Goal: Task Accomplishment & Management: Use online tool/utility

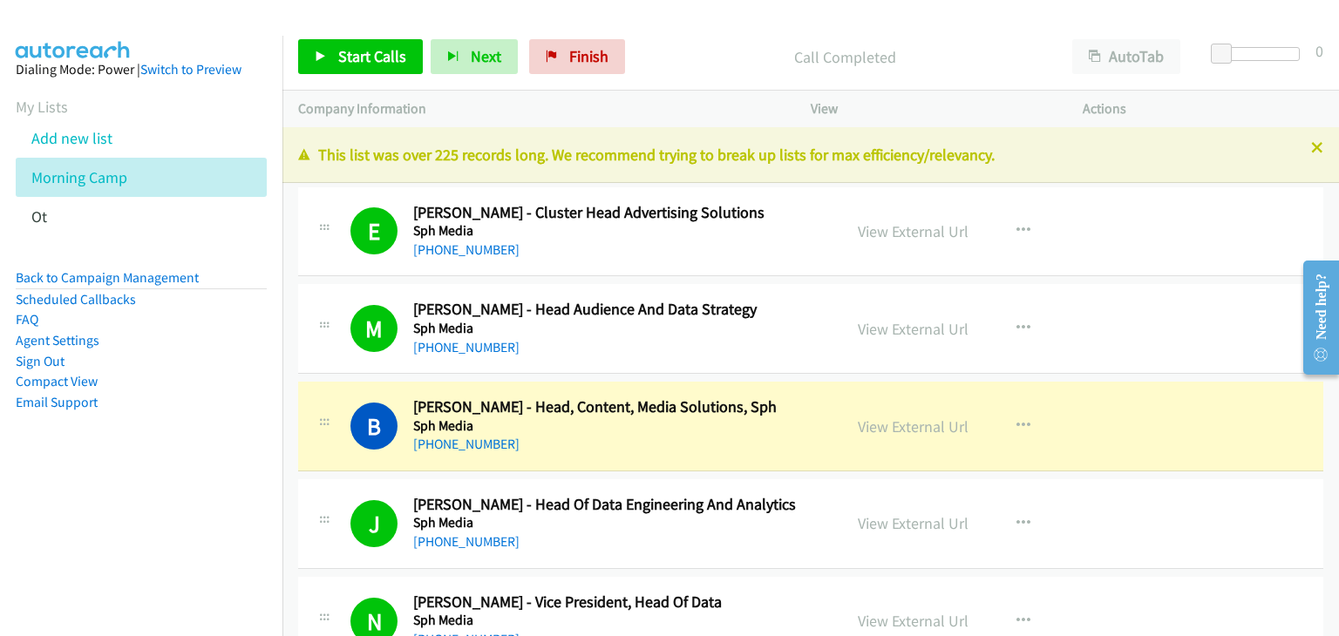
scroll to position [18275, 0]
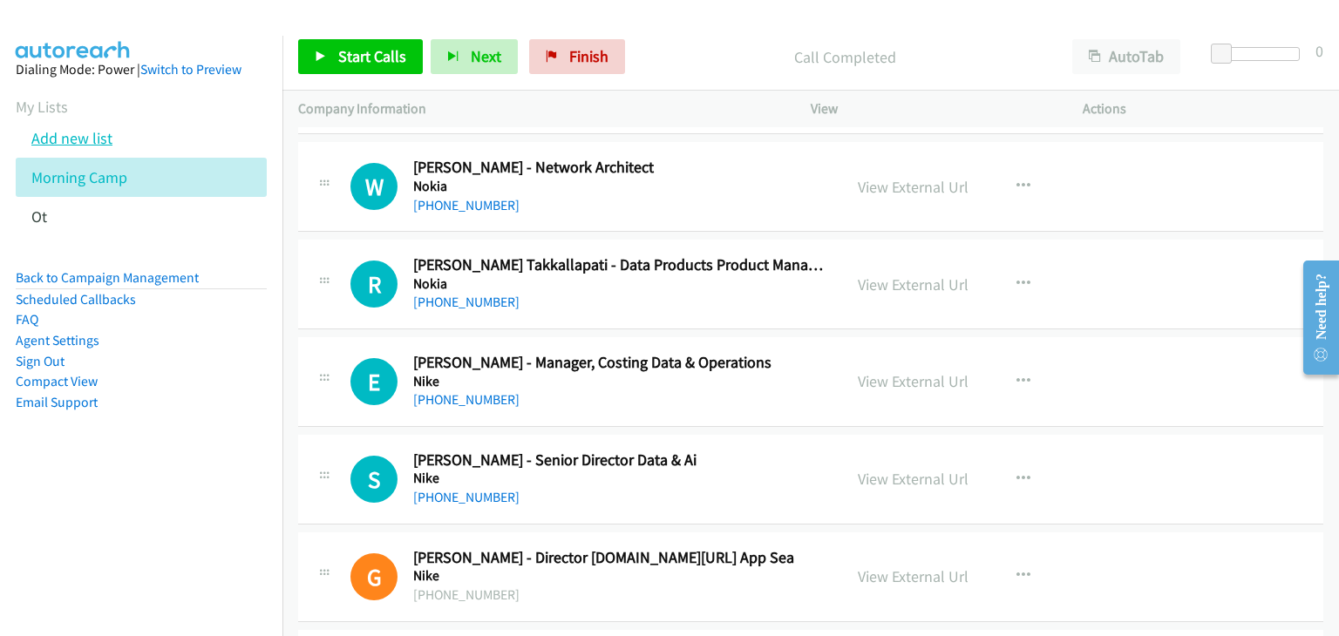
click at [102, 133] on link "Add new list" at bounding box center [71, 138] width 81 height 20
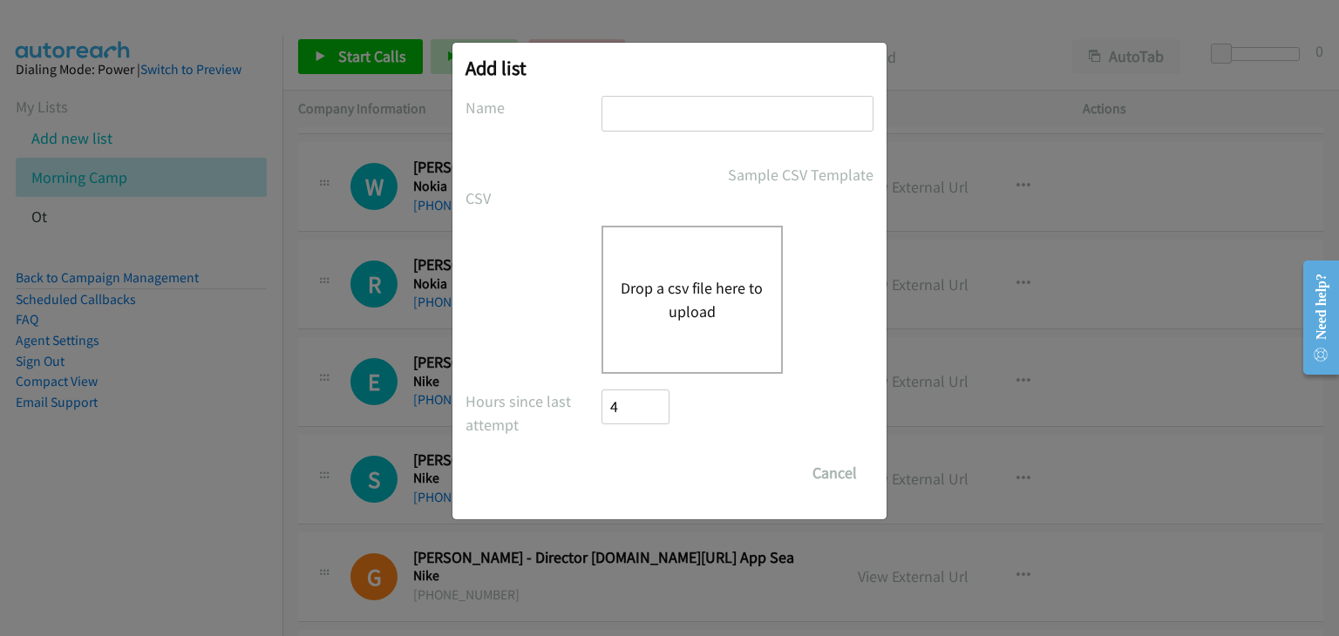
click at [636, 112] on input "text" at bounding box center [738, 114] width 272 height 36
type input "Cisco Webex"
click at [685, 302] on button "Drop a csv file here to upload" at bounding box center [692, 299] width 143 height 47
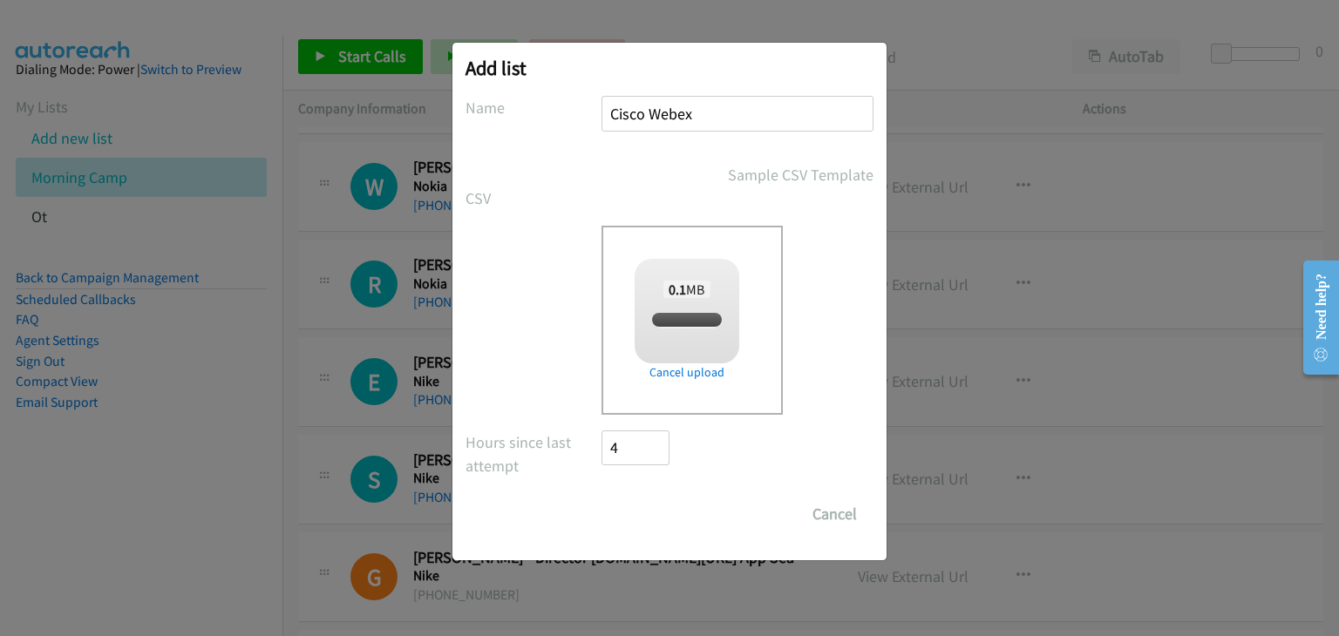
checkbox input "true"
click at [621, 503] on input "Save List" at bounding box center [648, 514] width 92 height 35
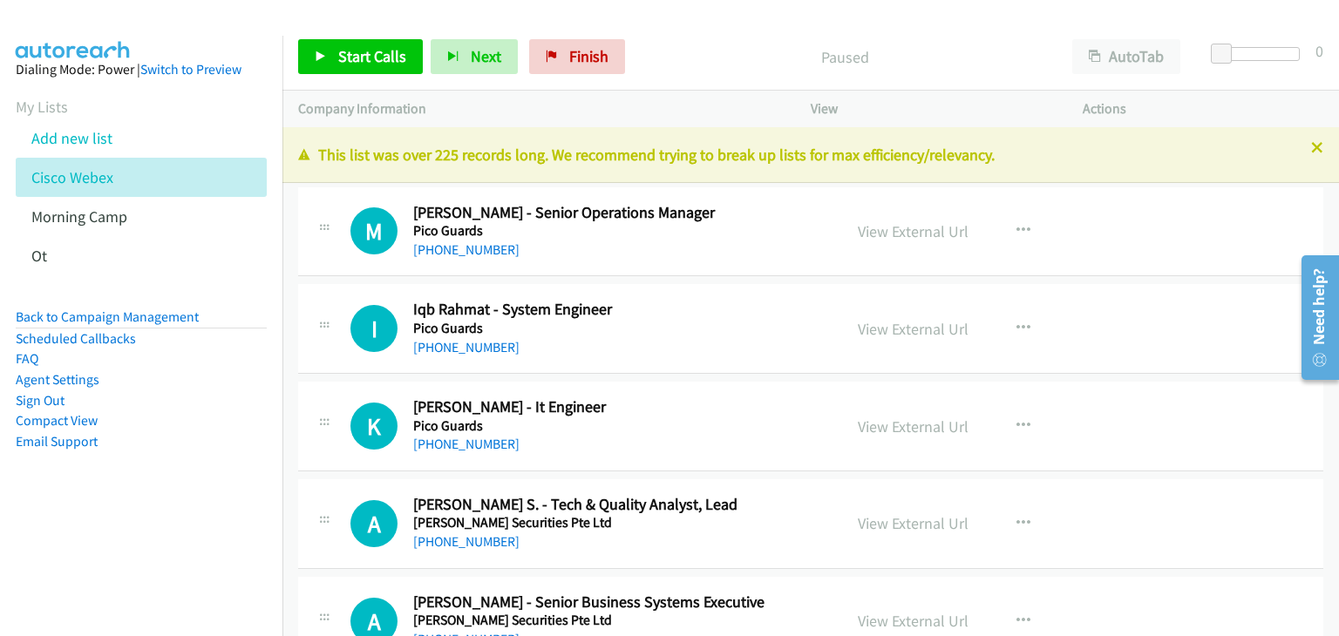
drag, startPoint x: 879, startPoint y: 226, endPoint x: 931, endPoint y: 245, distance: 55.7
click at [365, 52] on span "Start Calls" at bounding box center [372, 56] width 68 height 20
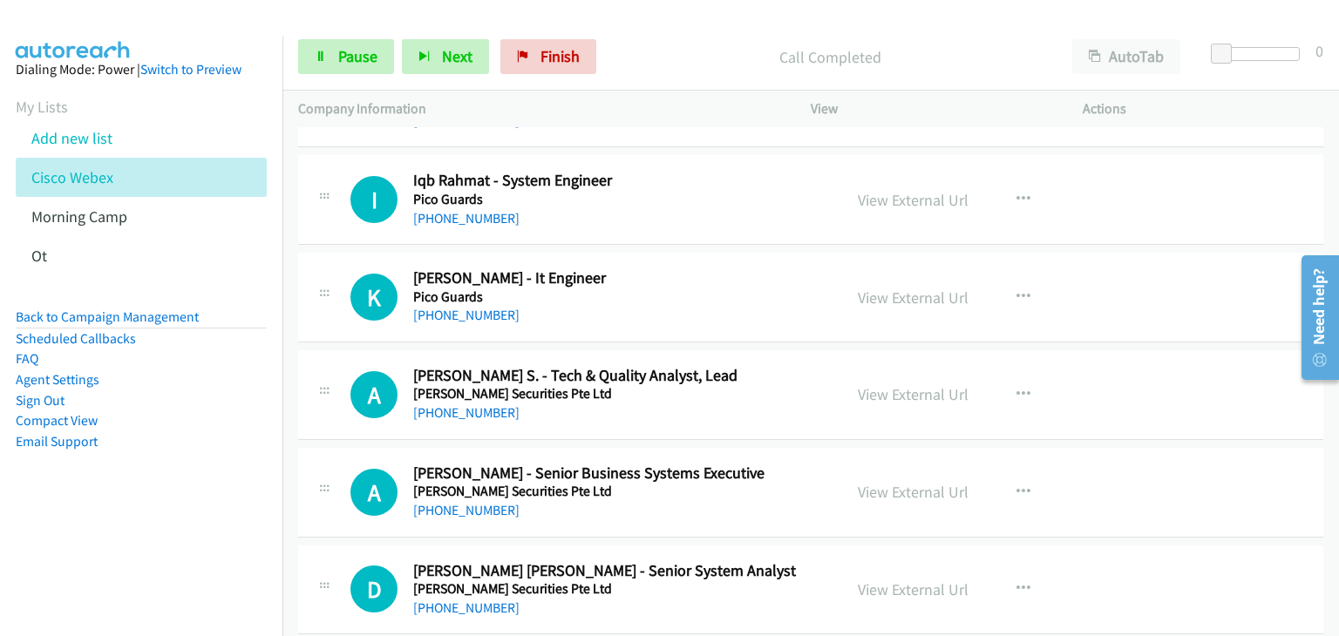
scroll to position [87, 0]
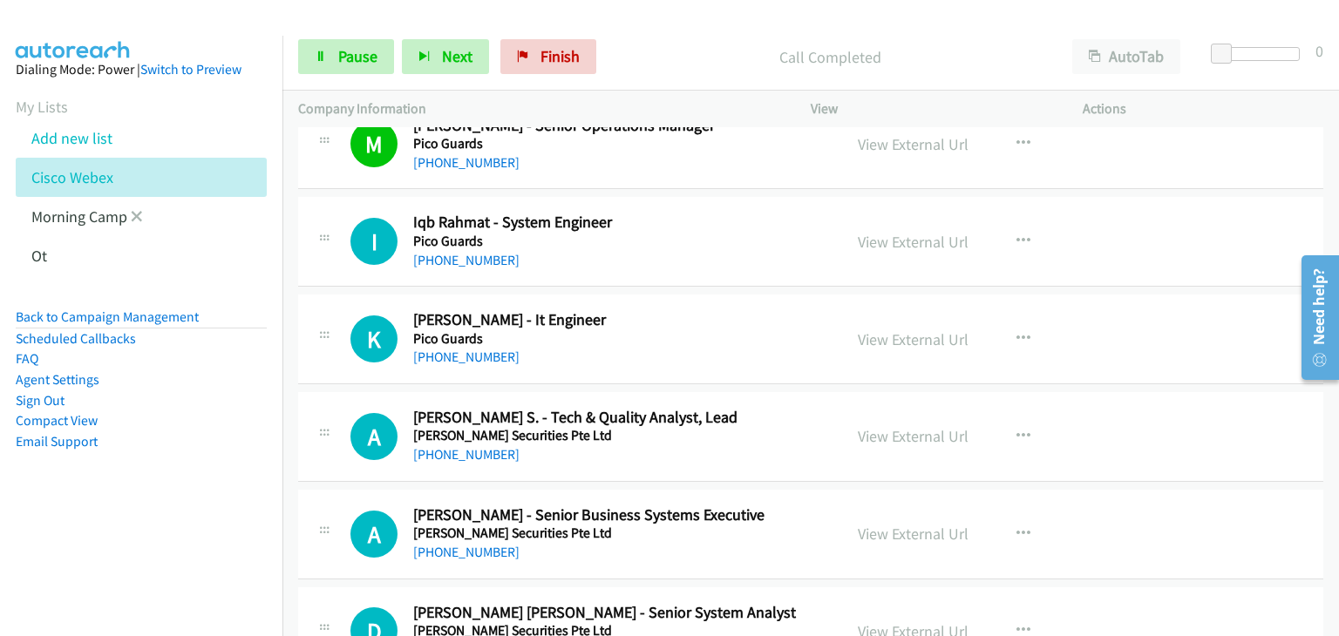
click at [143, 216] on li "Morning Camp" at bounding box center [157, 216] width 282 height 39
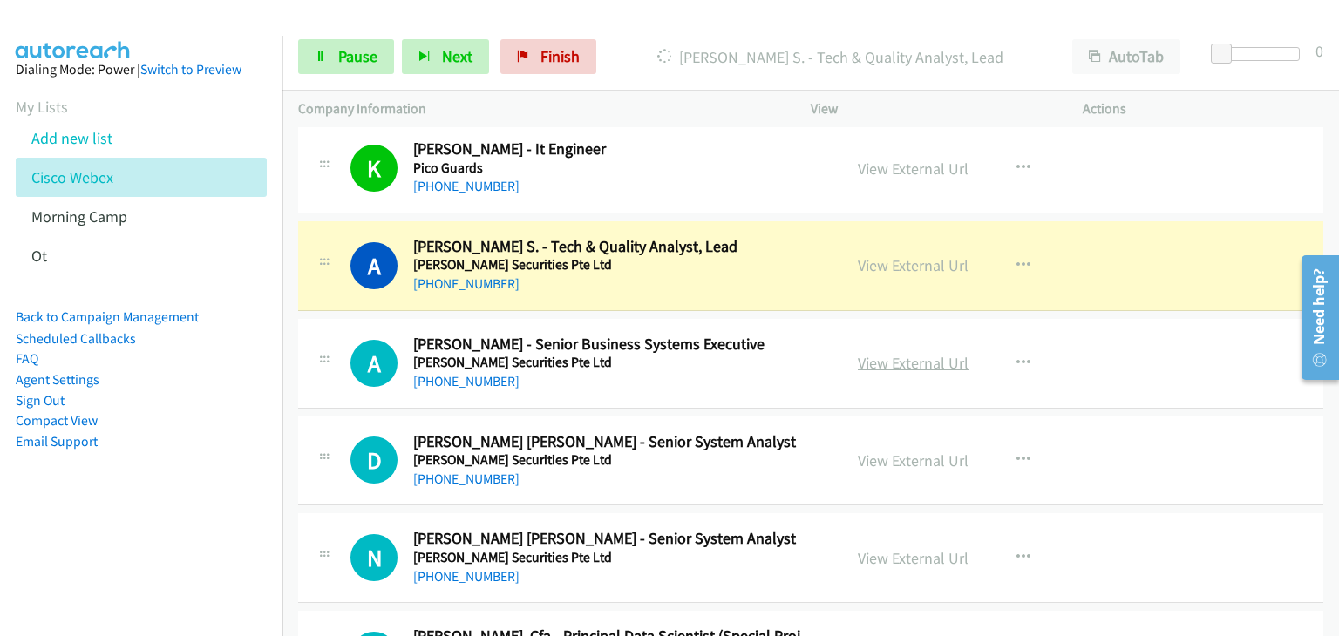
scroll to position [262, 0]
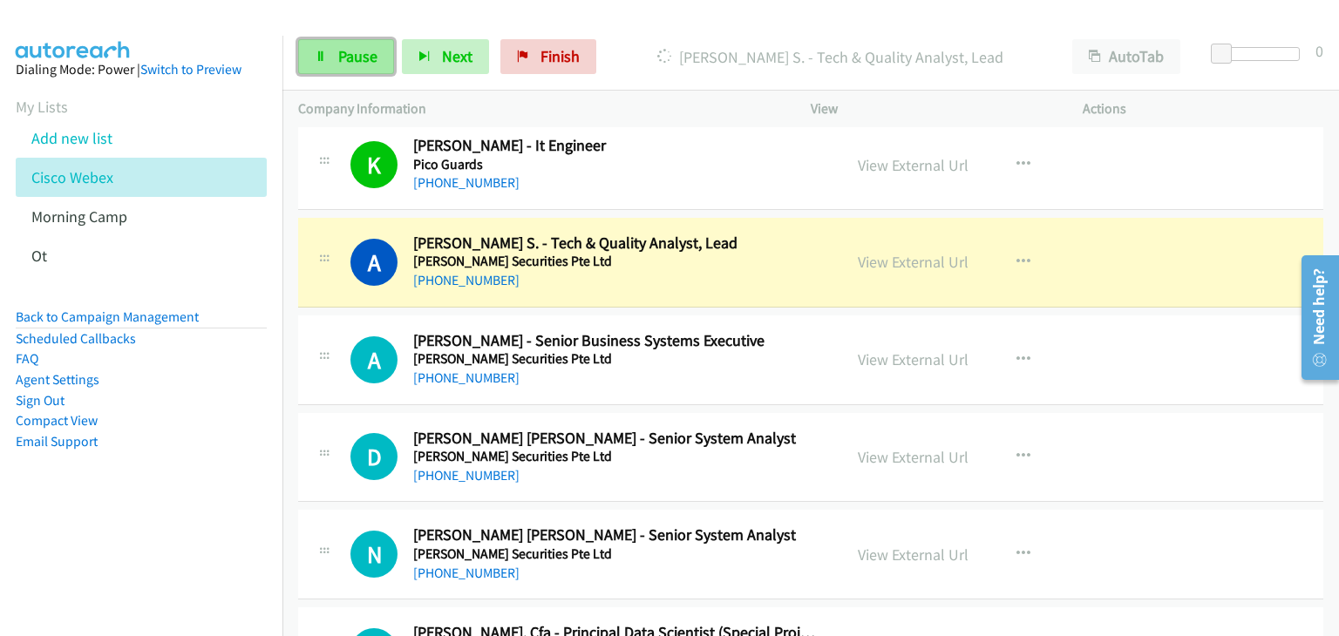
click at [349, 55] on span "Pause" at bounding box center [357, 56] width 39 height 20
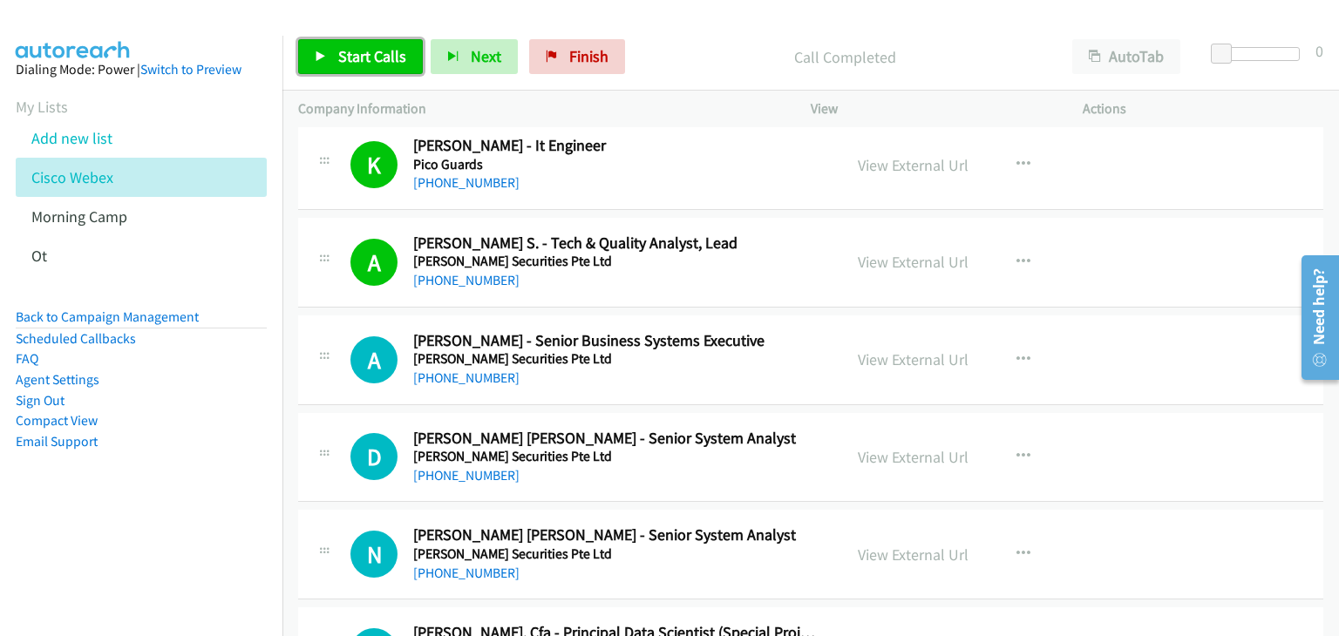
click at [389, 57] on span "Start Calls" at bounding box center [372, 56] width 68 height 20
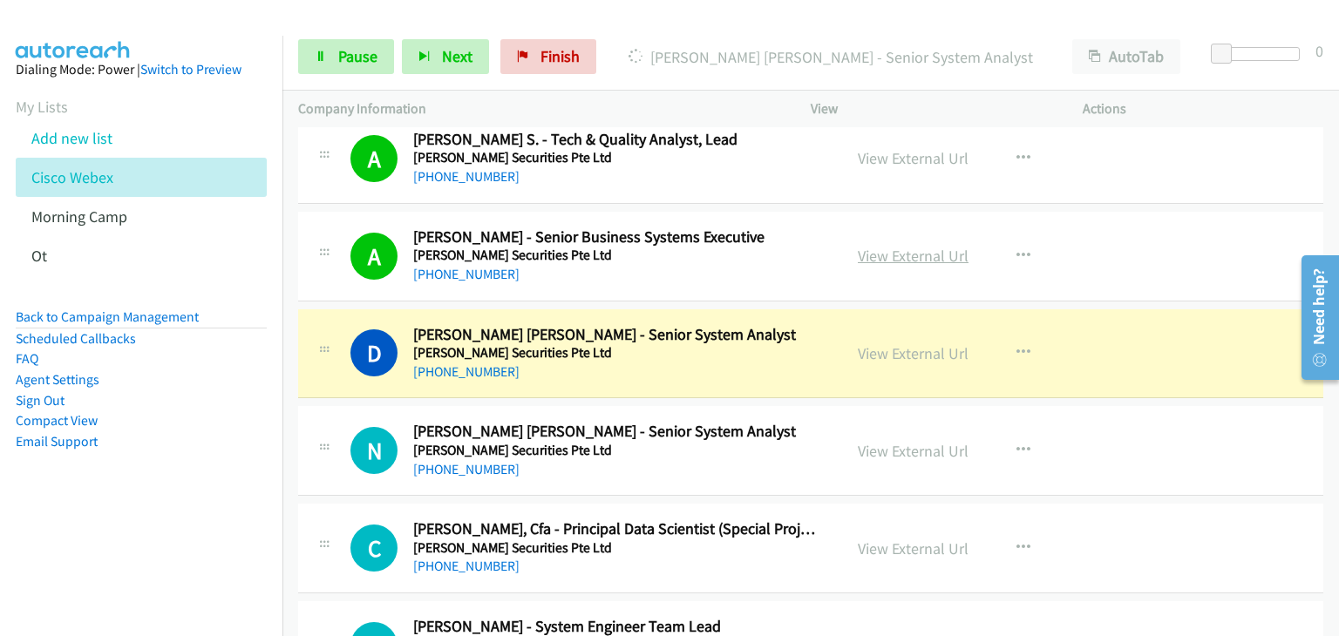
scroll to position [436, 0]
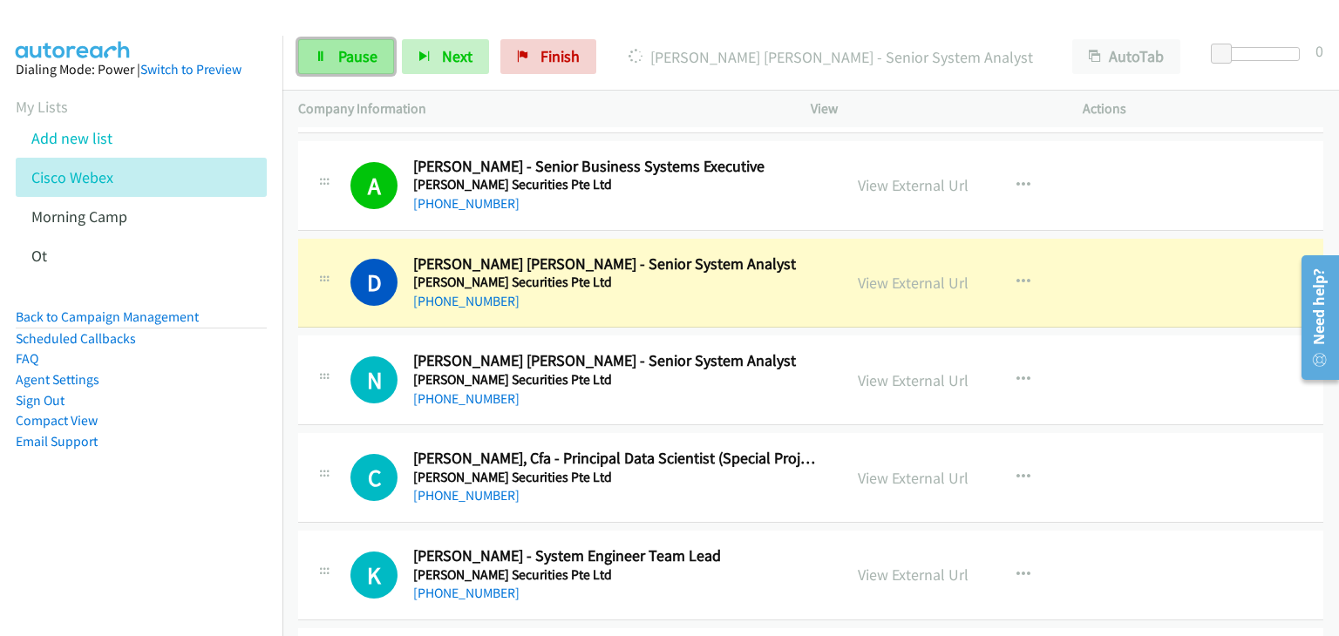
click at [349, 56] on span "Pause" at bounding box center [357, 56] width 39 height 20
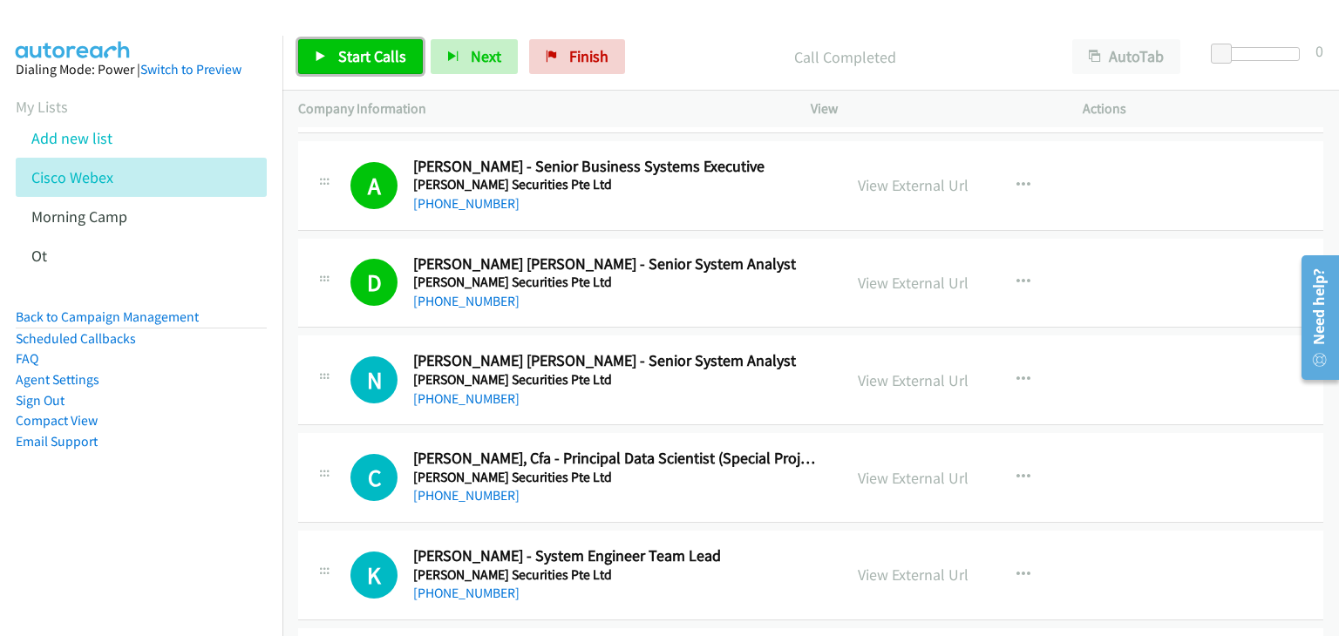
drag, startPoint x: 356, startPoint y: 59, endPoint x: 364, endPoint y: 73, distance: 16.5
click at [356, 58] on span "Start Calls" at bounding box center [372, 56] width 68 height 20
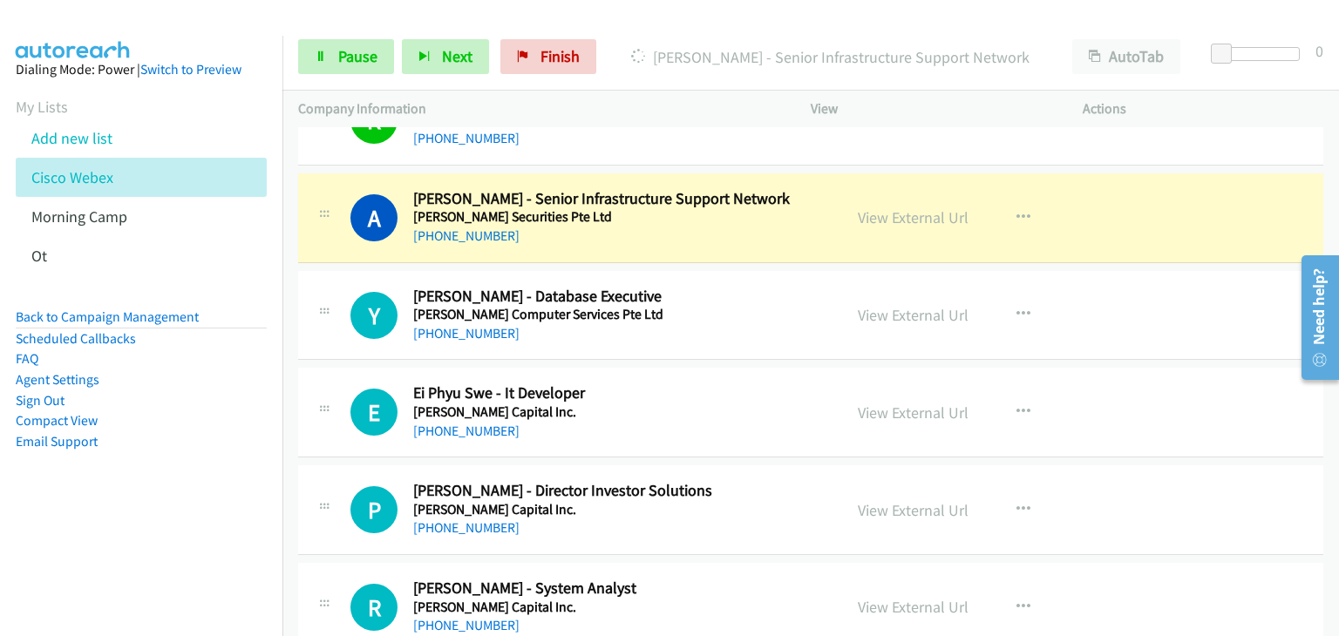
scroll to position [872, 0]
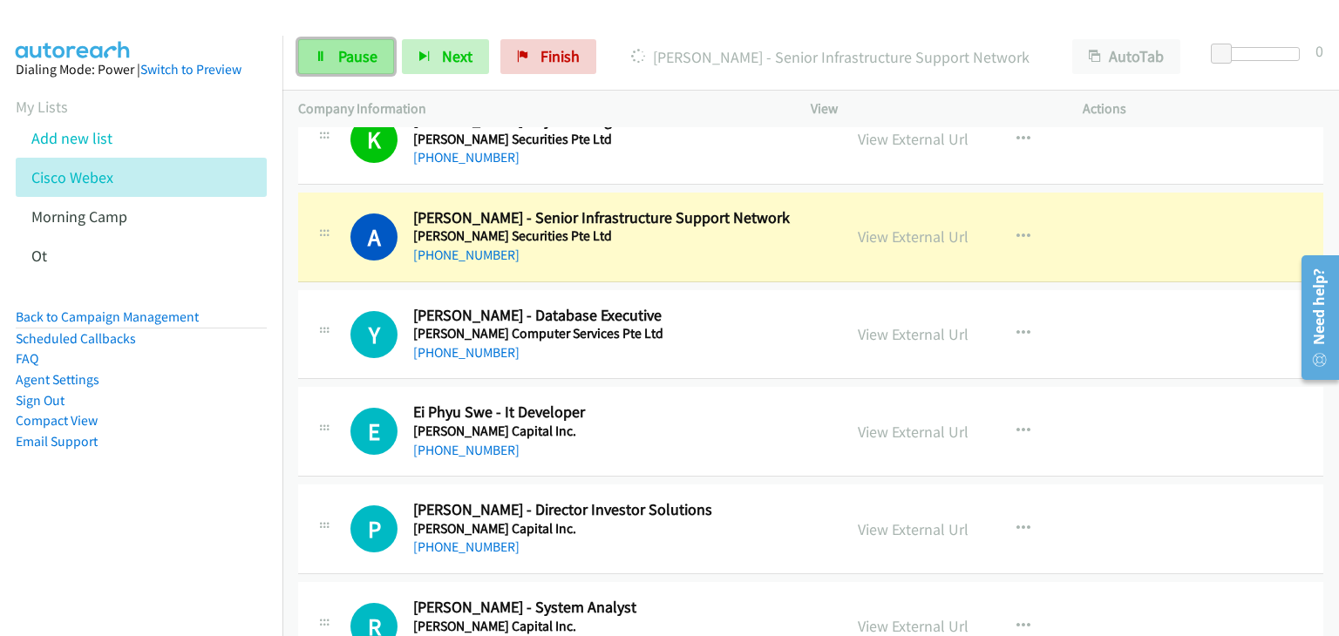
click at [330, 53] on link "Pause" at bounding box center [346, 56] width 96 height 35
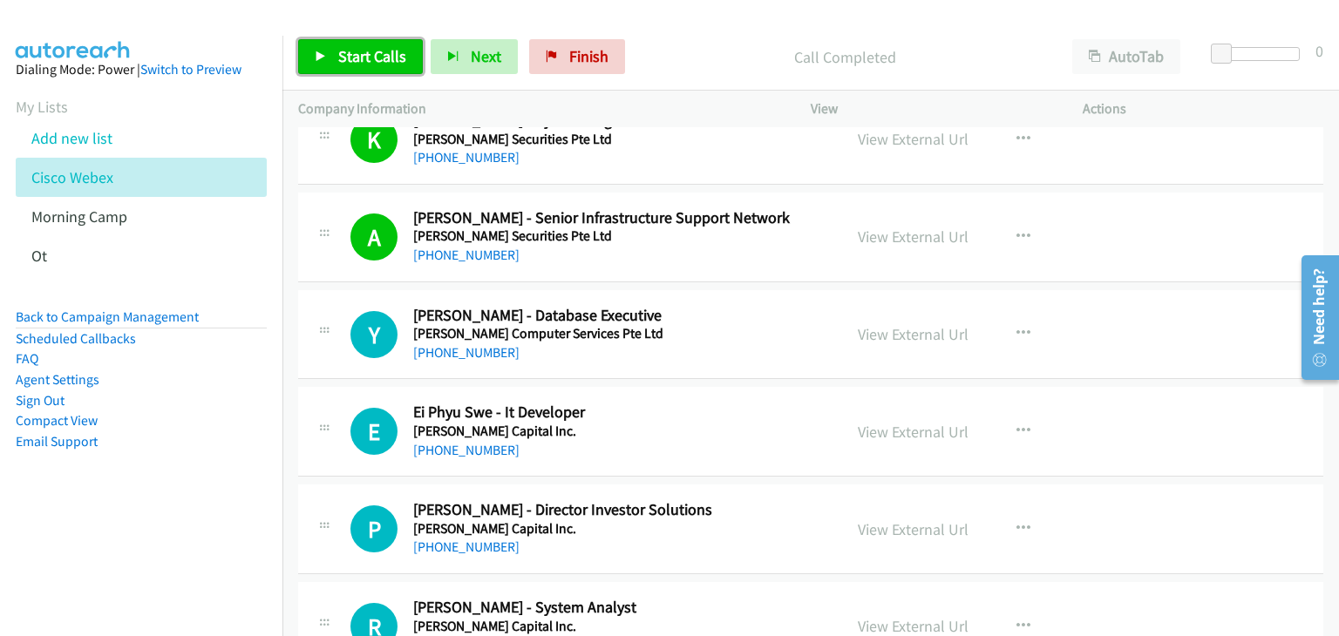
click at [350, 50] on span "Start Calls" at bounding box center [372, 56] width 68 height 20
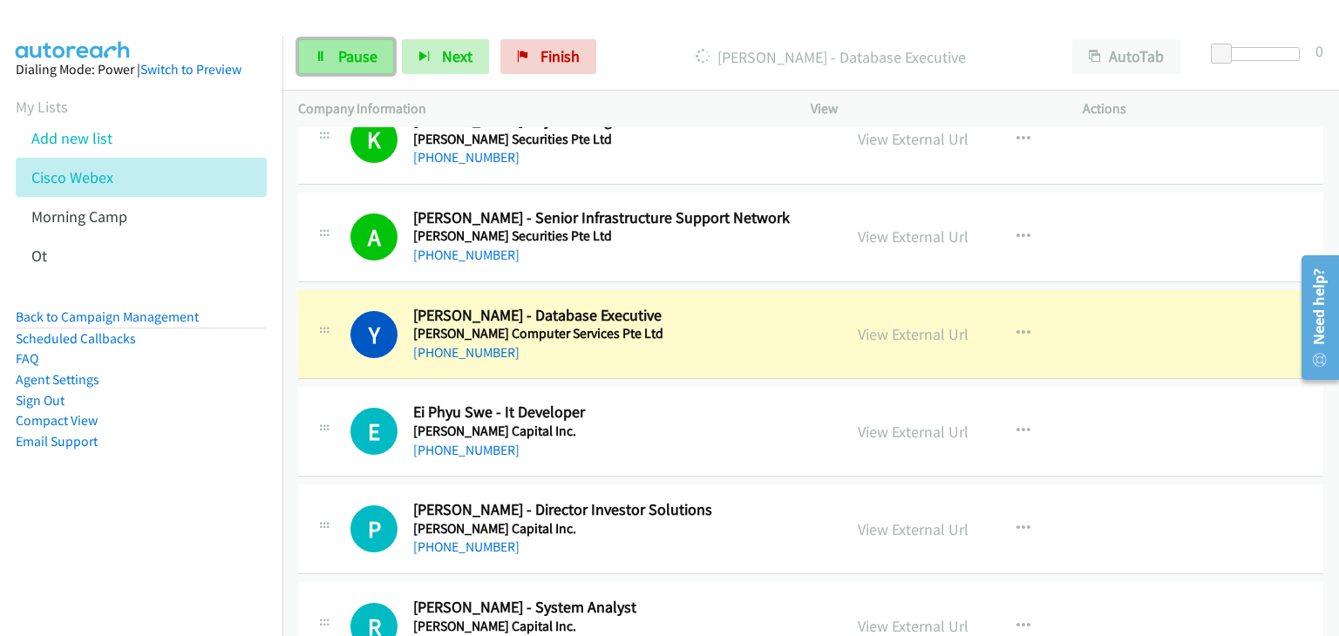
click at [379, 52] on link "Pause" at bounding box center [346, 56] width 96 height 35
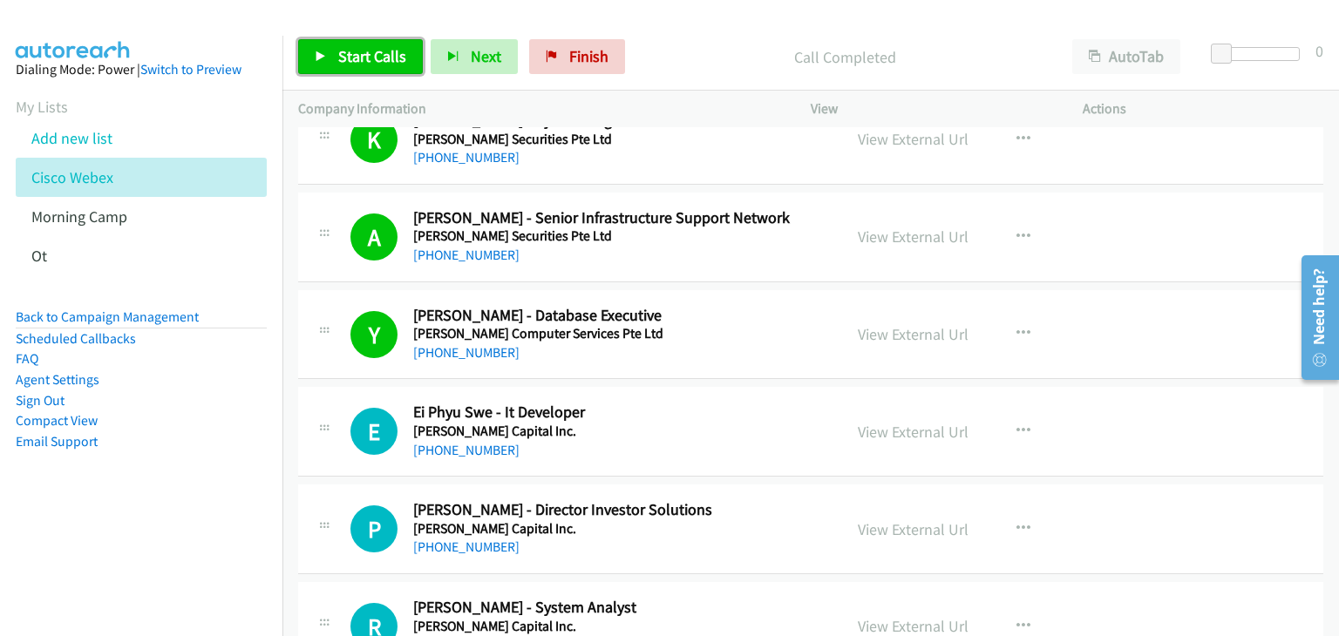
click at [373, 57] on span "Start Calls" at bounding box center [372, 56] width 68 height 20
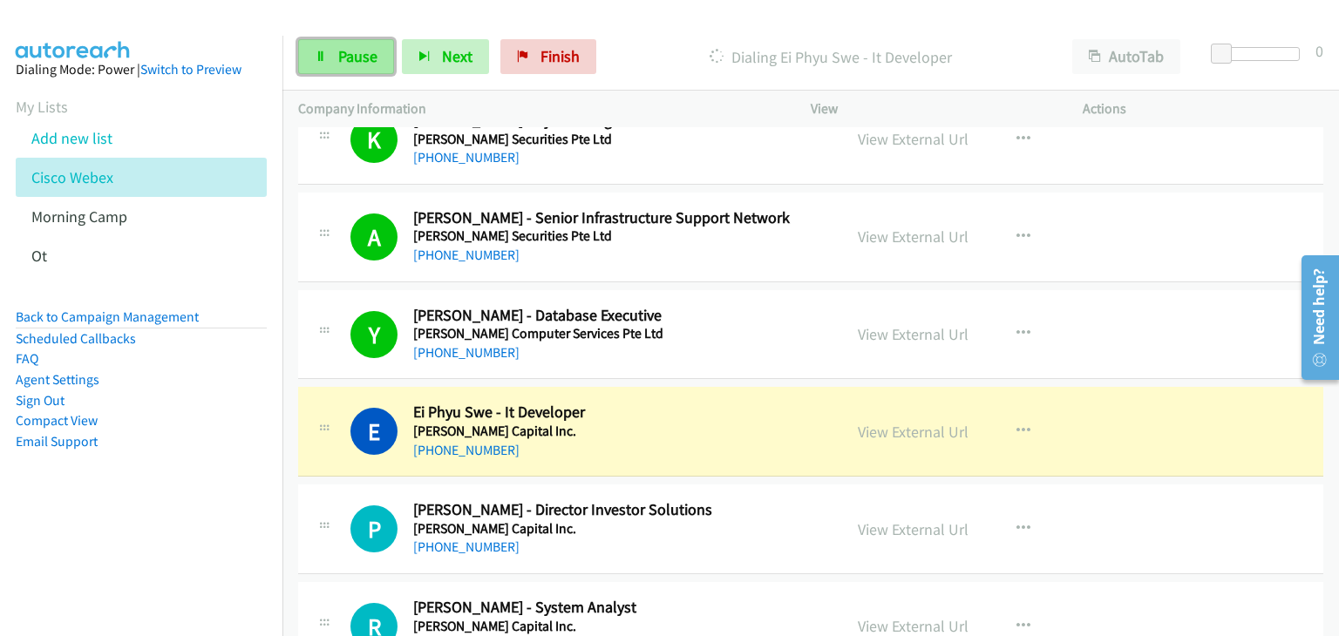
click at [338, 64] on span "Pause" at bounding box center [357, 56] width 39 height 20
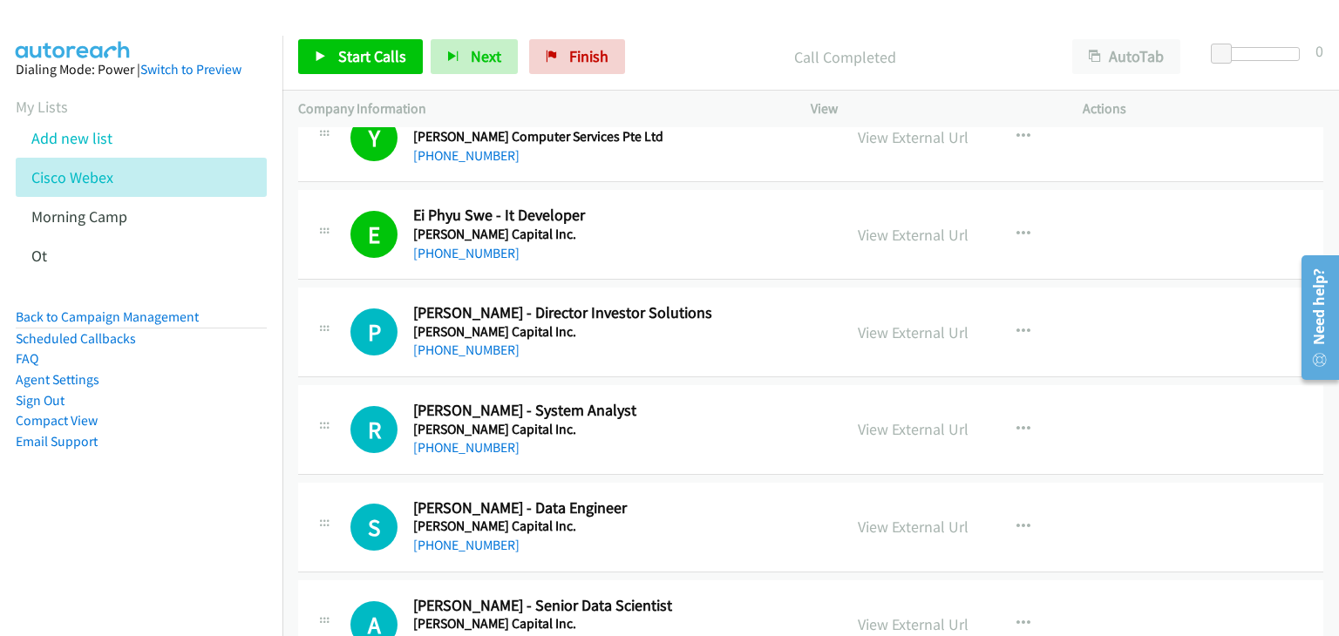
scroll to position [1133, 0]
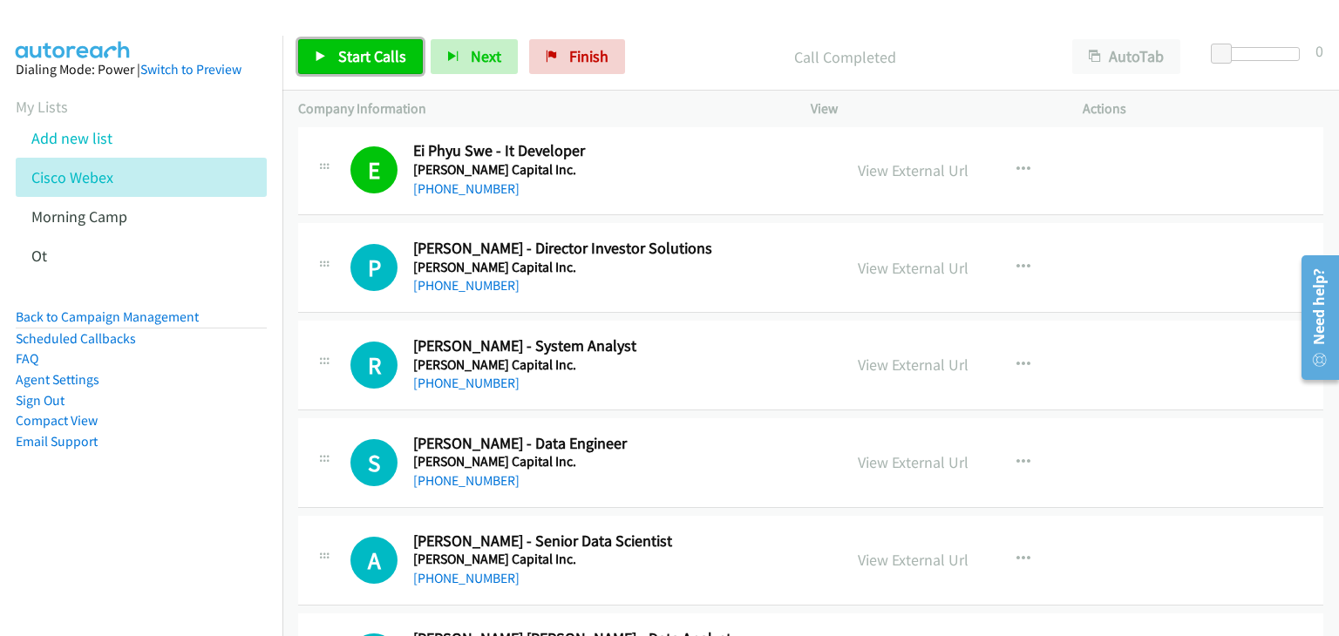
click at [350, 69] on link "Start Calls" at bounding box center [360, 56] width 125 height 35
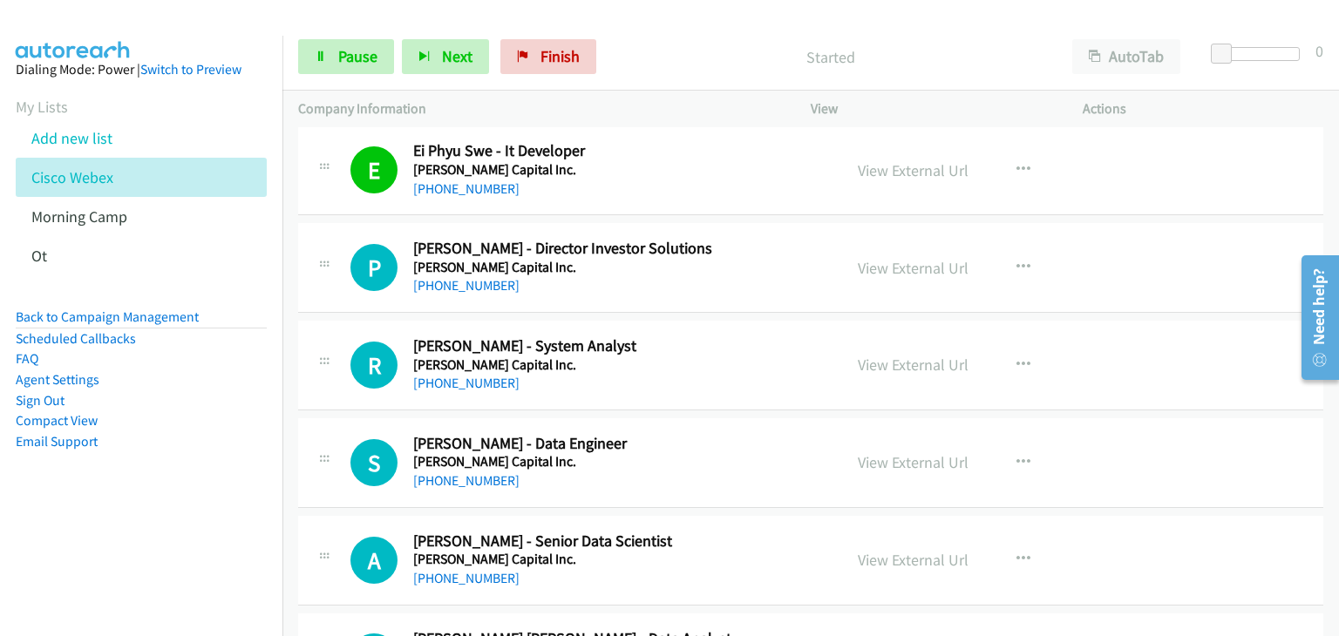
click at [322, 80] on div "Start Calls Pause Next Finish Started AutoTab AutoTab 0" at bounding box center [810, 57] width 1057 height 67
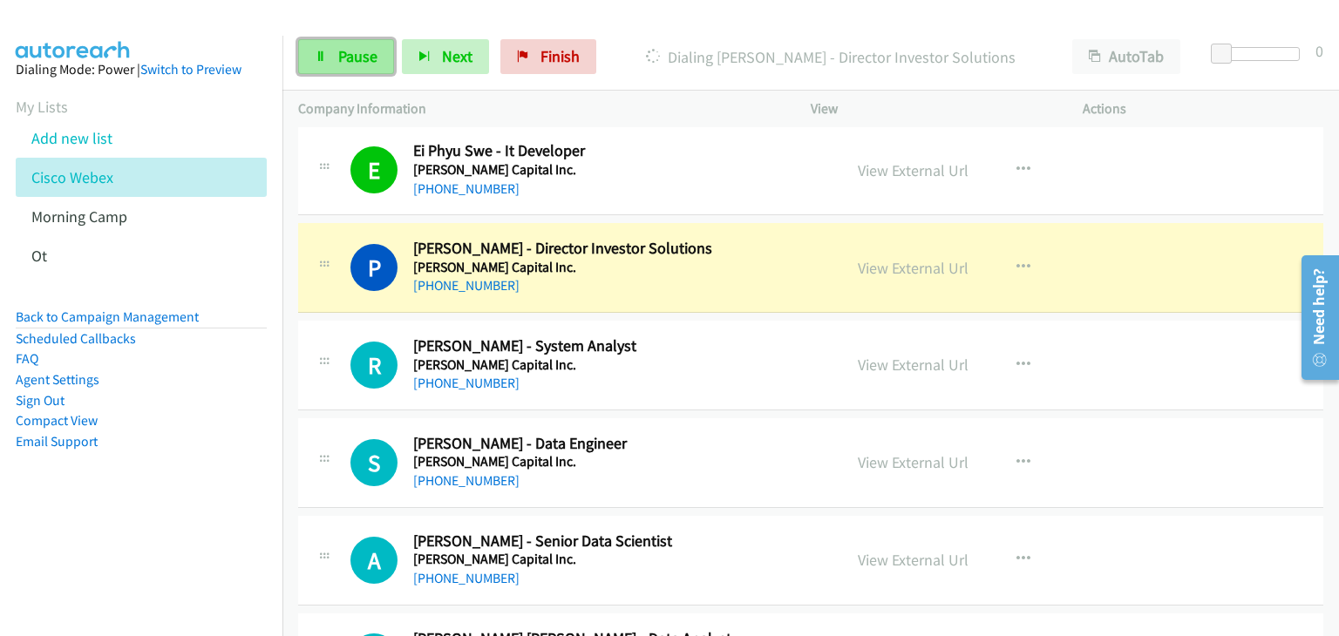
click at [363, 61] on span "Pause" at bounding box center [357, 56] width 39 height 20
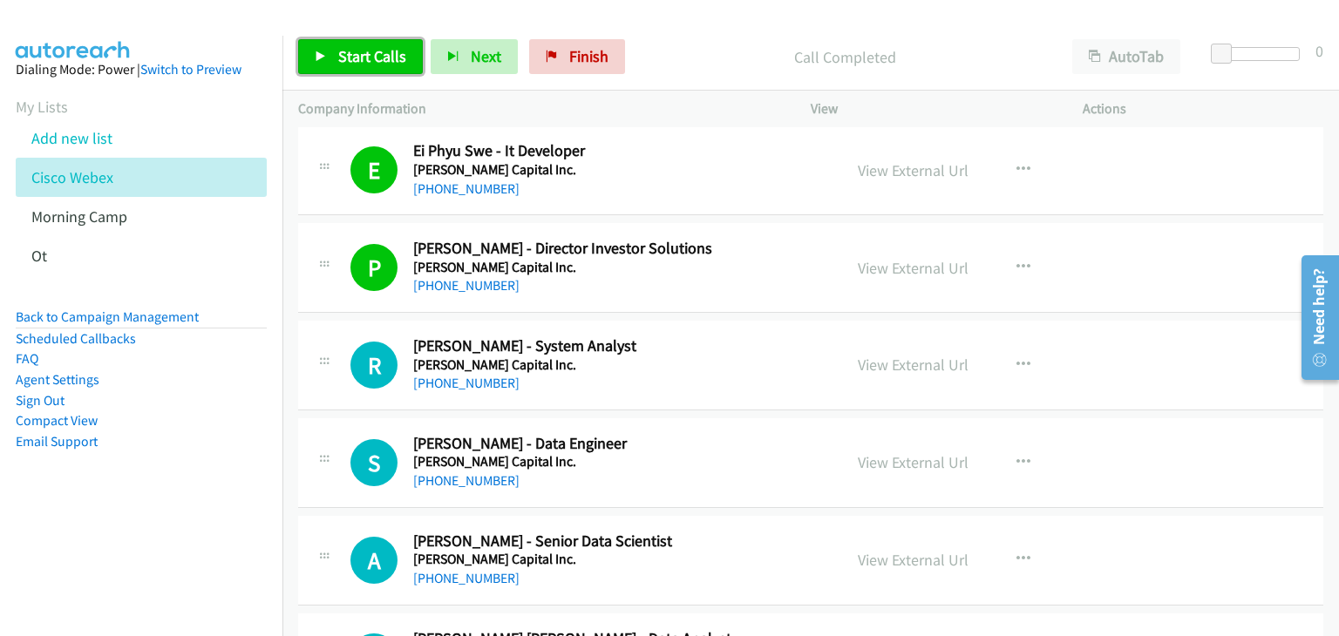
click at [406, 57] on link "Start Calls" at bounding box center [360, 56] width 125 height 35
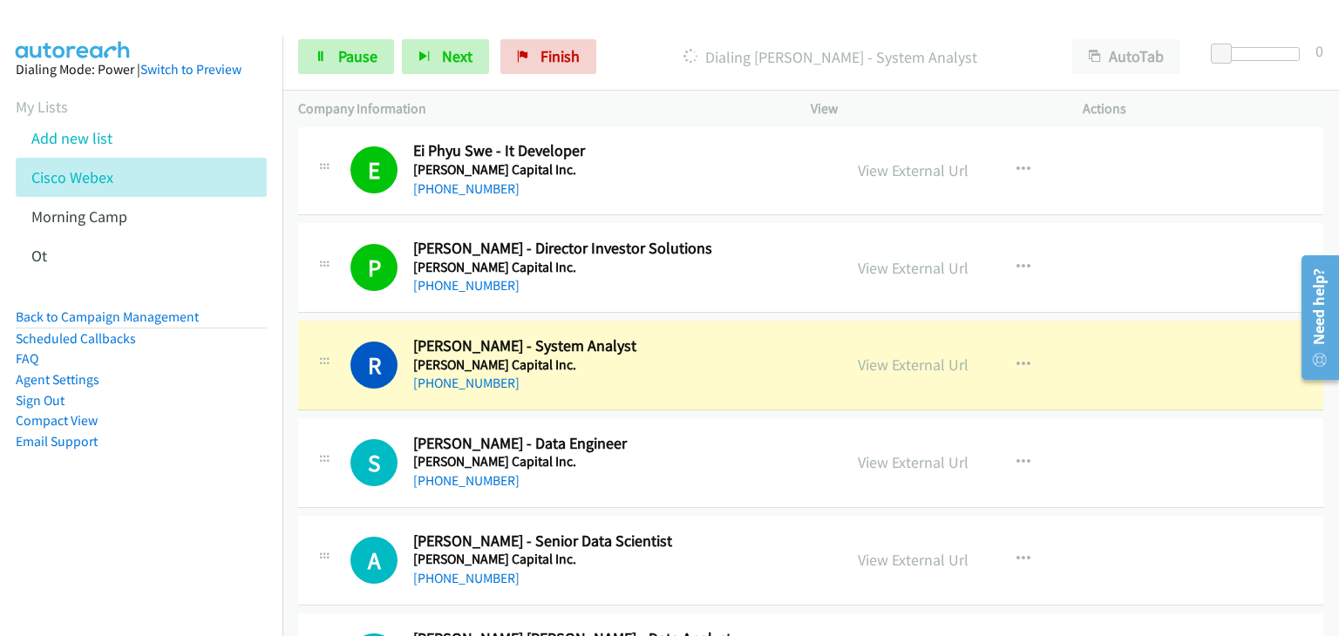
drag, startPoint x: 934, startPoint y: 358, endPoint x: 963, endPoint y: 364, distance: 29.2
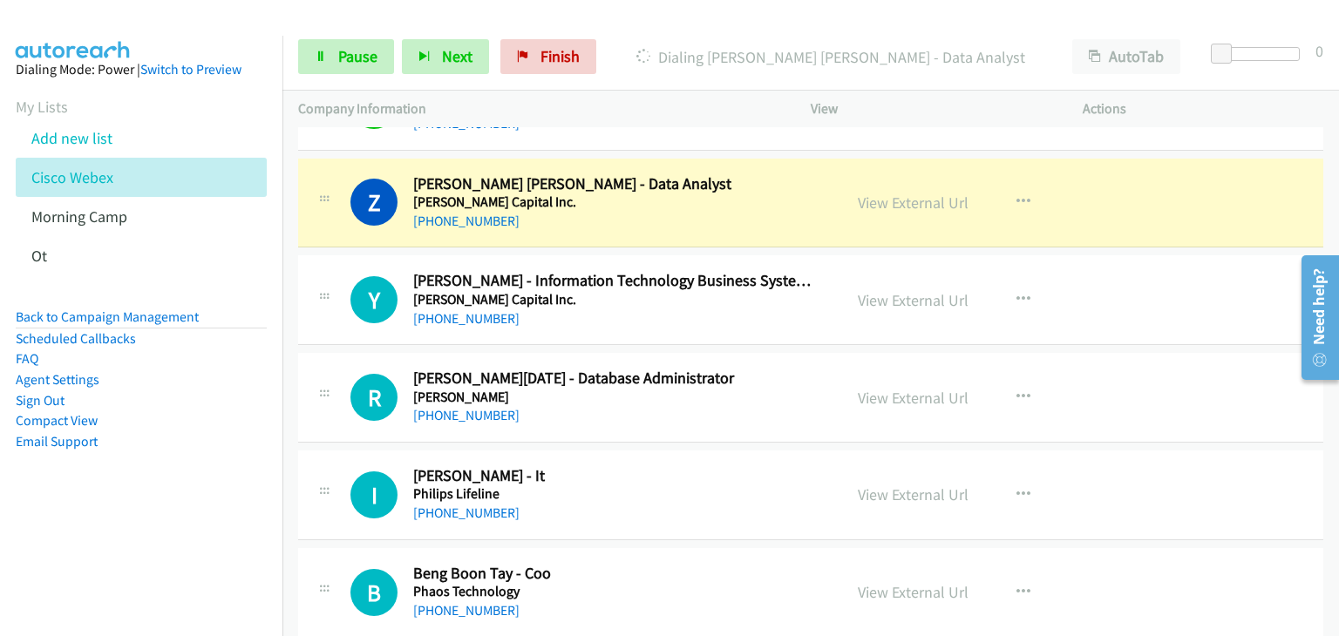
scroll to position [1569, 0]
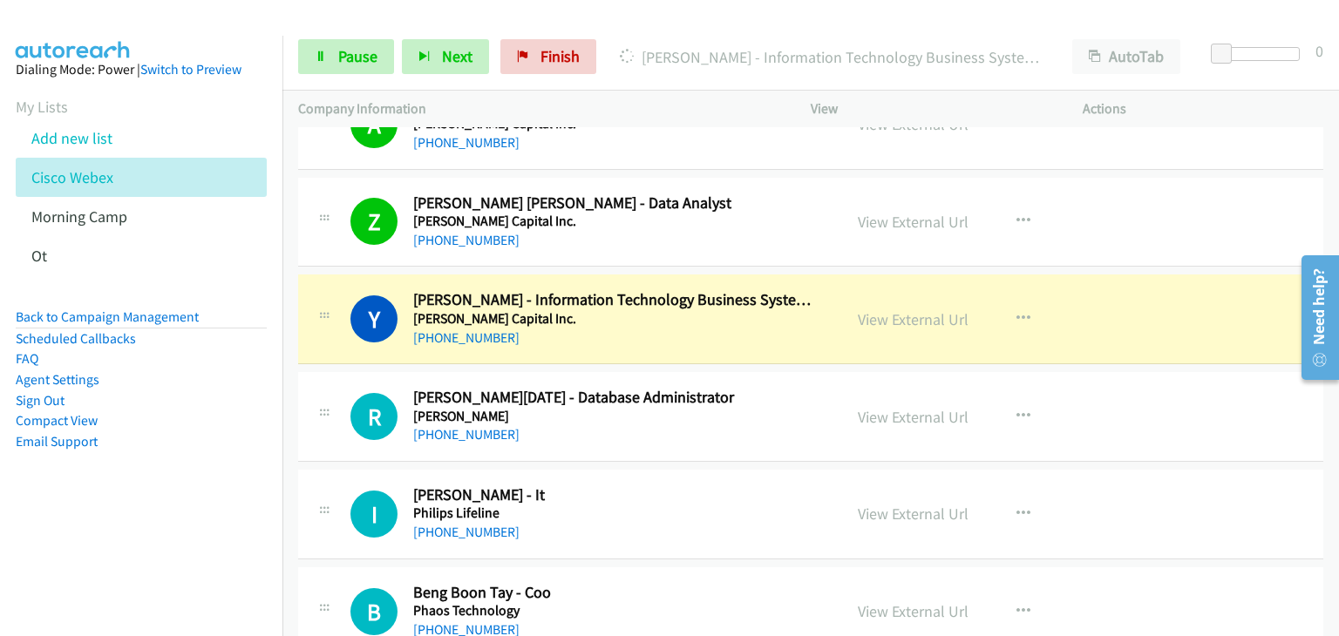
click at [1174, 426] on div "R Callback Scheduled Raju Raja - Database Administrator Phillip Brokerage Asia/…" at bounding box center [810, 417] width 1025 height 90
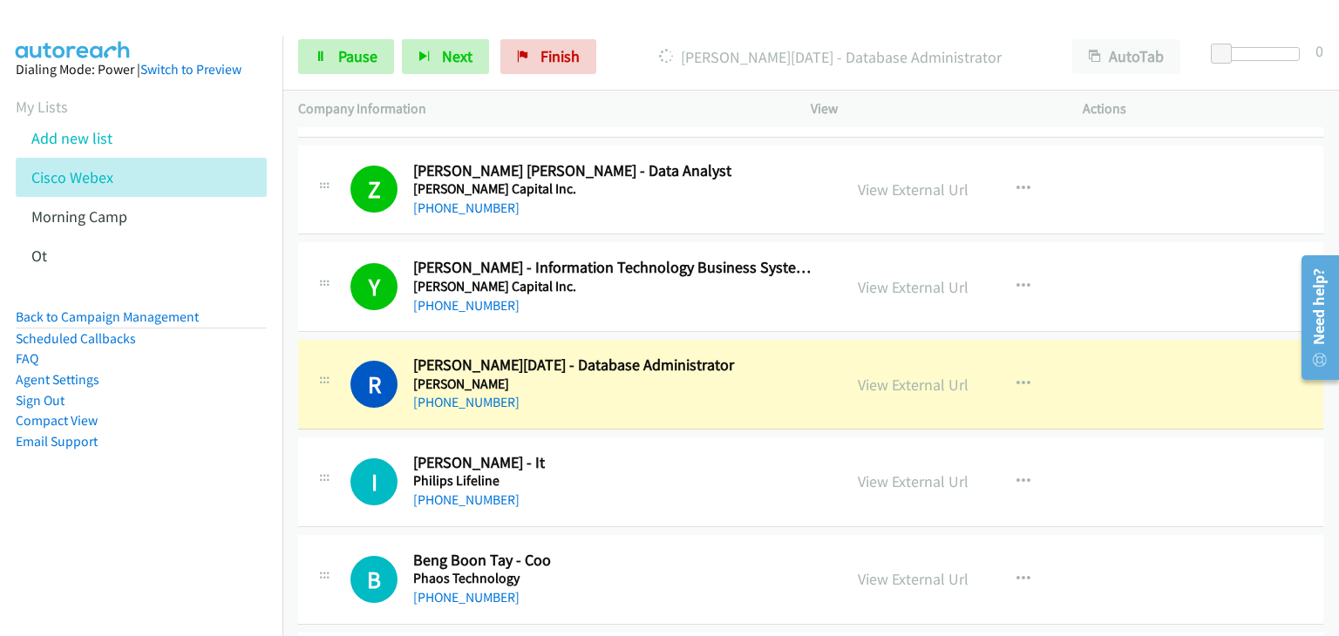
scroll to position [1744, 0]
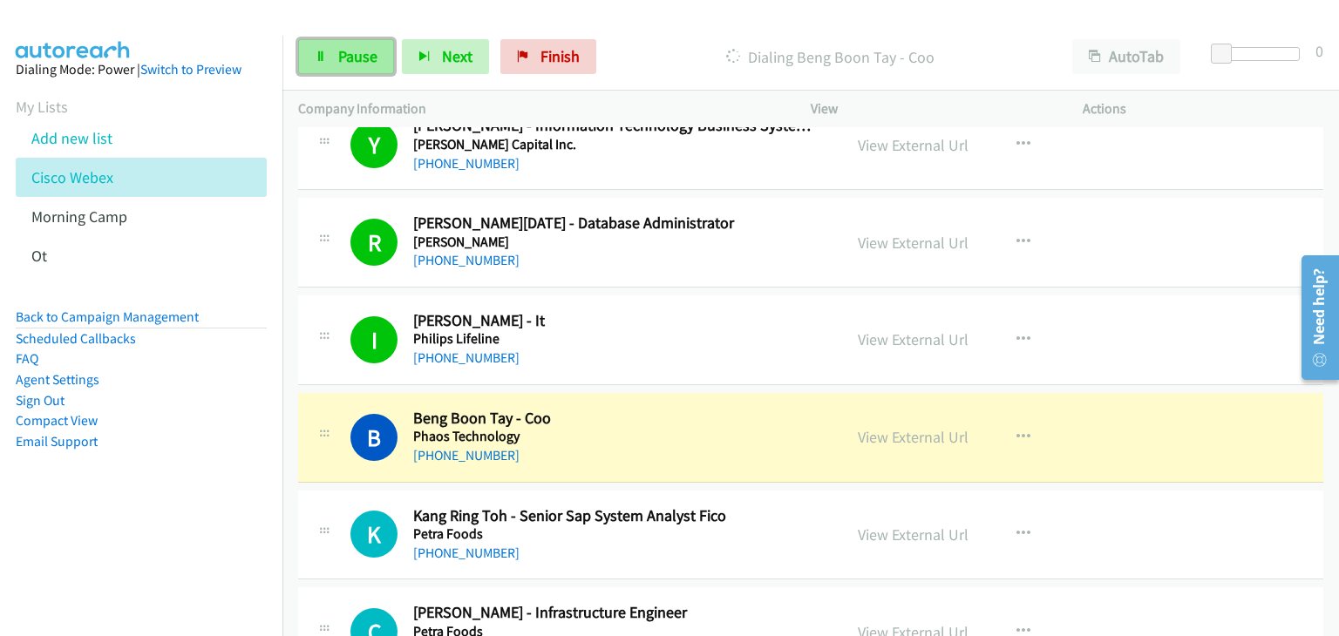
click at [334, 56] on link "Pause" at bounding box center [346, 56] width 96 height 35
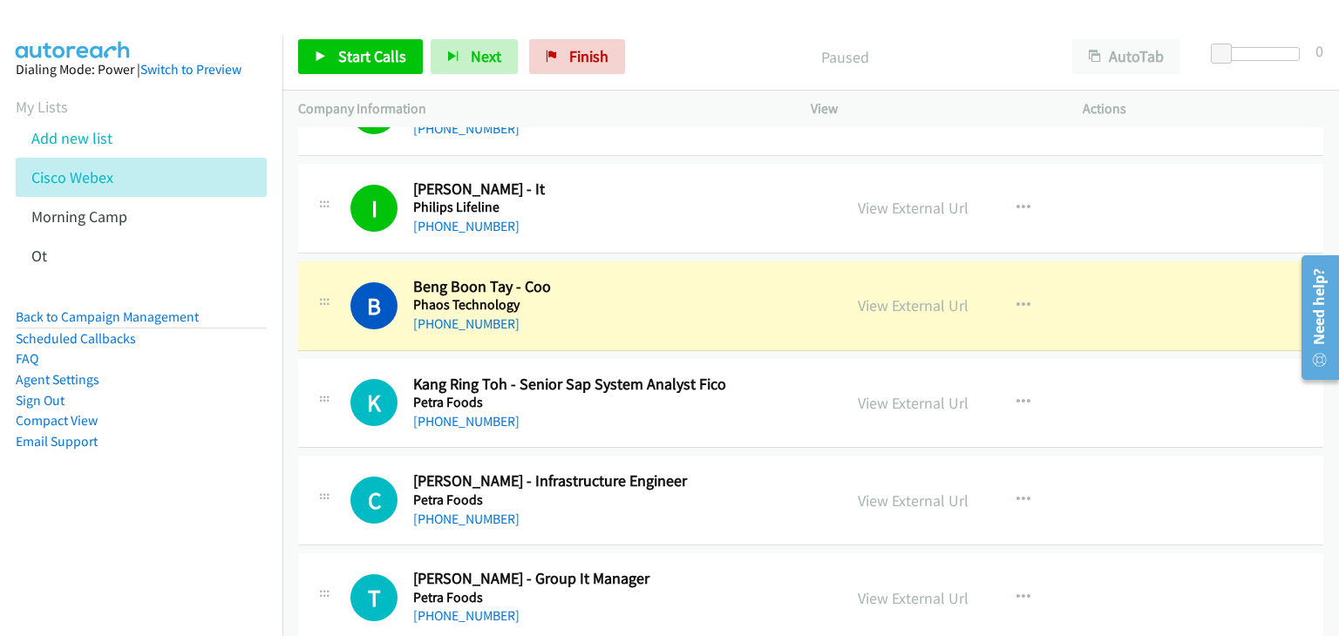
scroll to position [1918, 0]
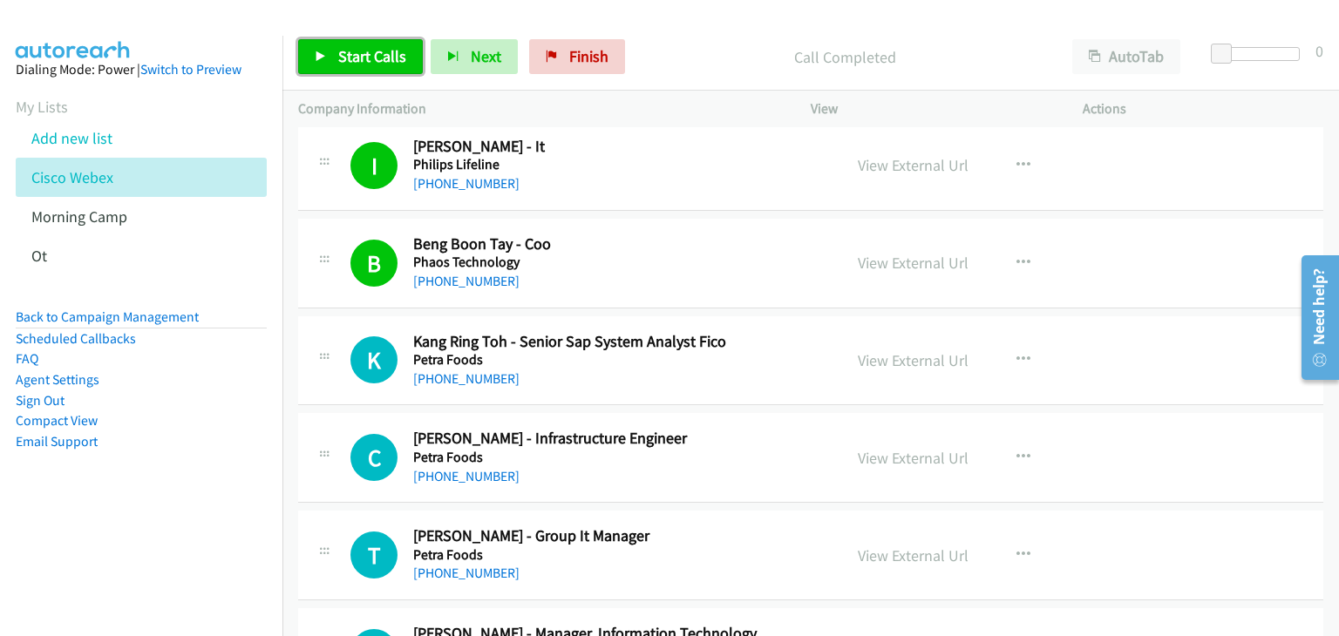
click at [336, 50] on link "Start Calls" at bounding box center [360, 56] width 125 height 35
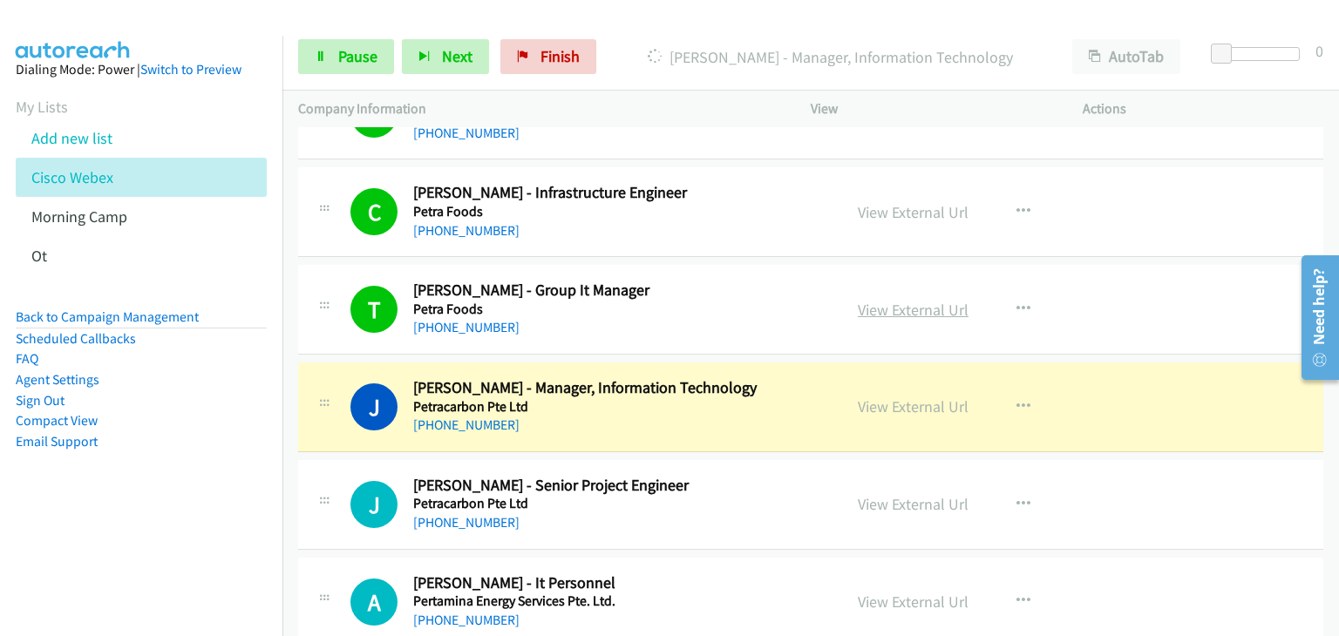
scroll to position [2267, 0]
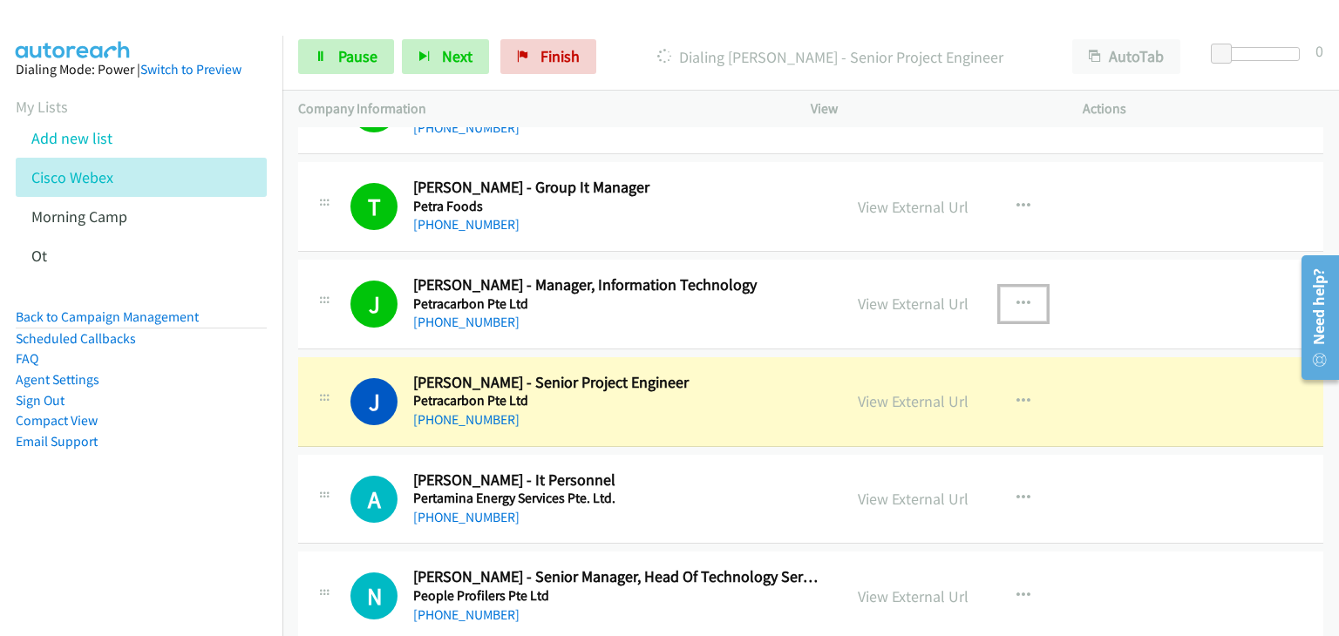
click at [1017, 303] on icon "button" at bounding box center [1024, 304] width 14 height 14
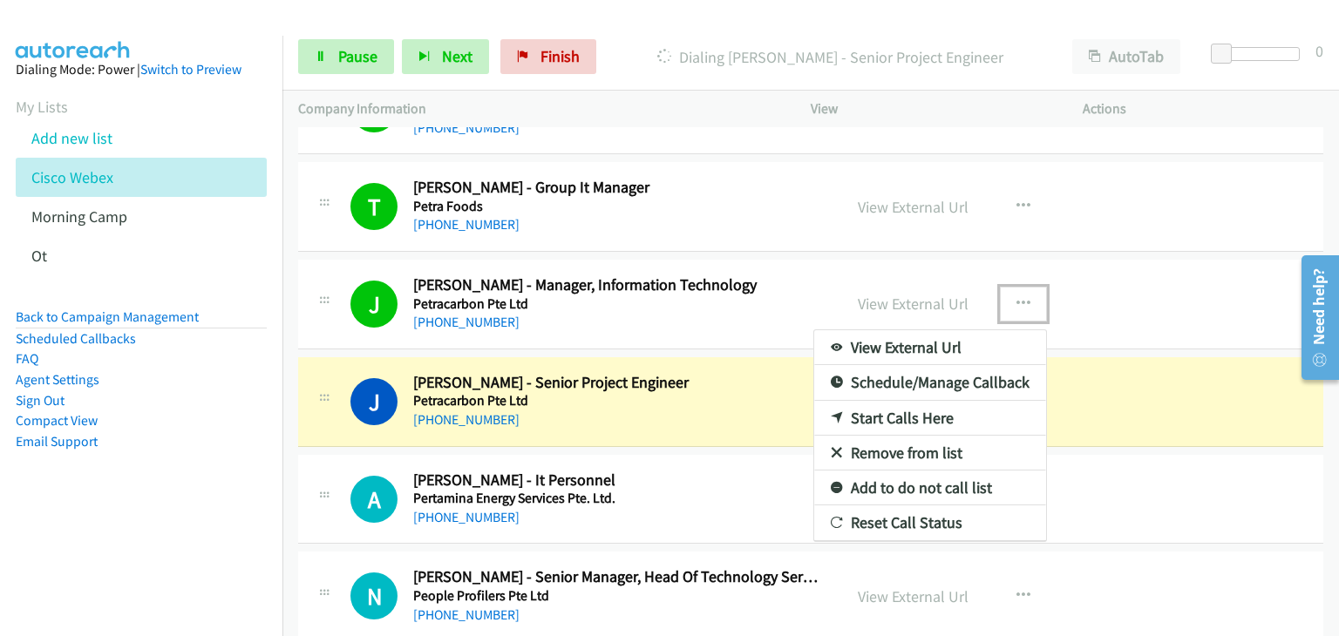
click at [949, 489] on link "Add to do not call list" at bounding box center [930, 488] width 232 height 35
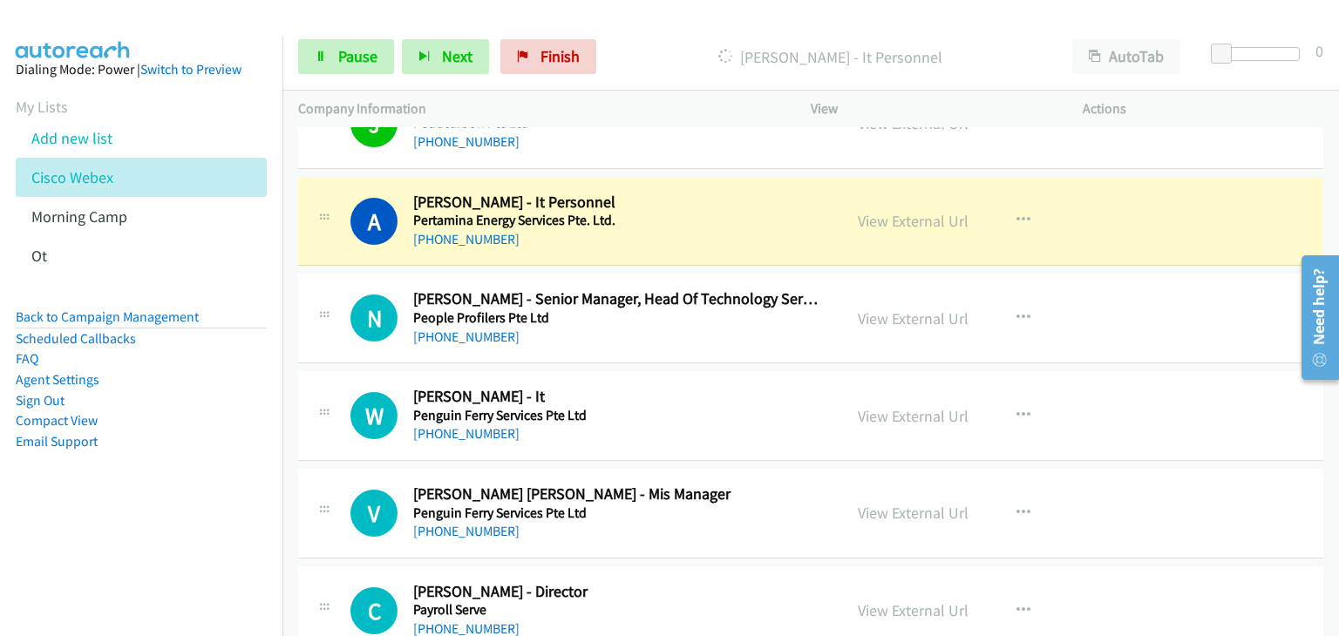
scroll to position [2528, 0]
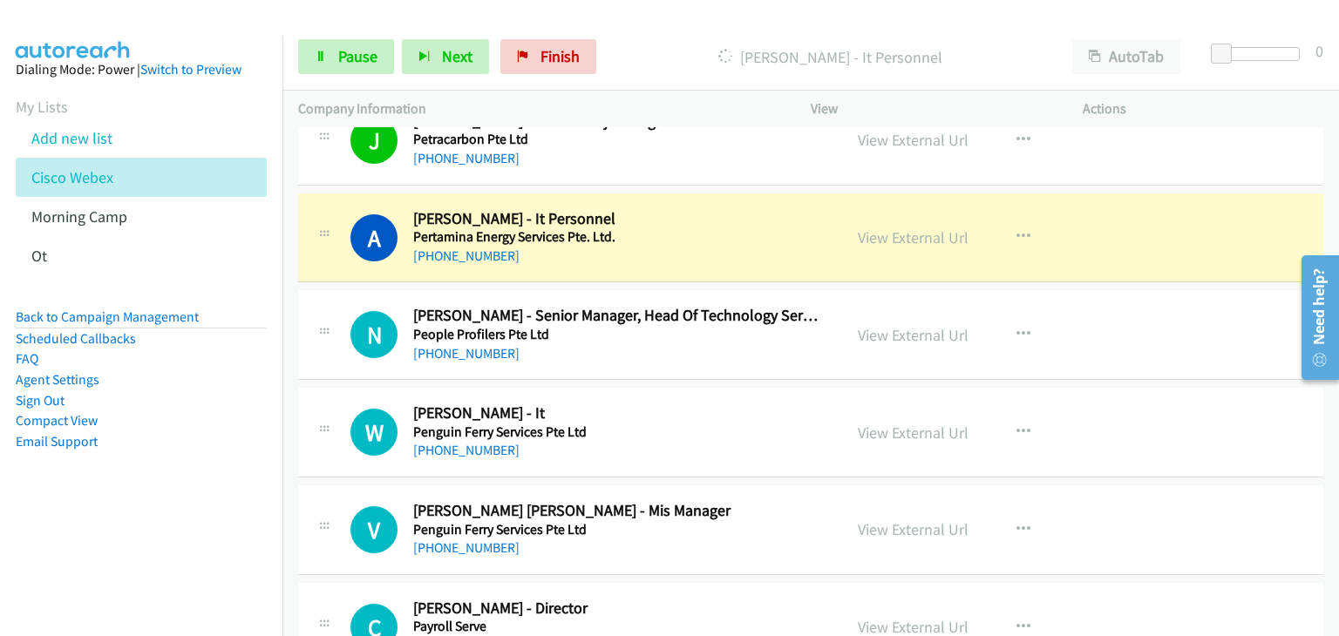
click at [698, 175] on div "J Callback Scheduled Junchen Xi - Senior Project Engineer Petracarbon Pte Ltd A…" at bounding box center [810, 141] width 1025 height 90
drag, startPoint x: 903, startPoint y: 242, endPoint x: 884, endPoint y: 238, distance: 19.5
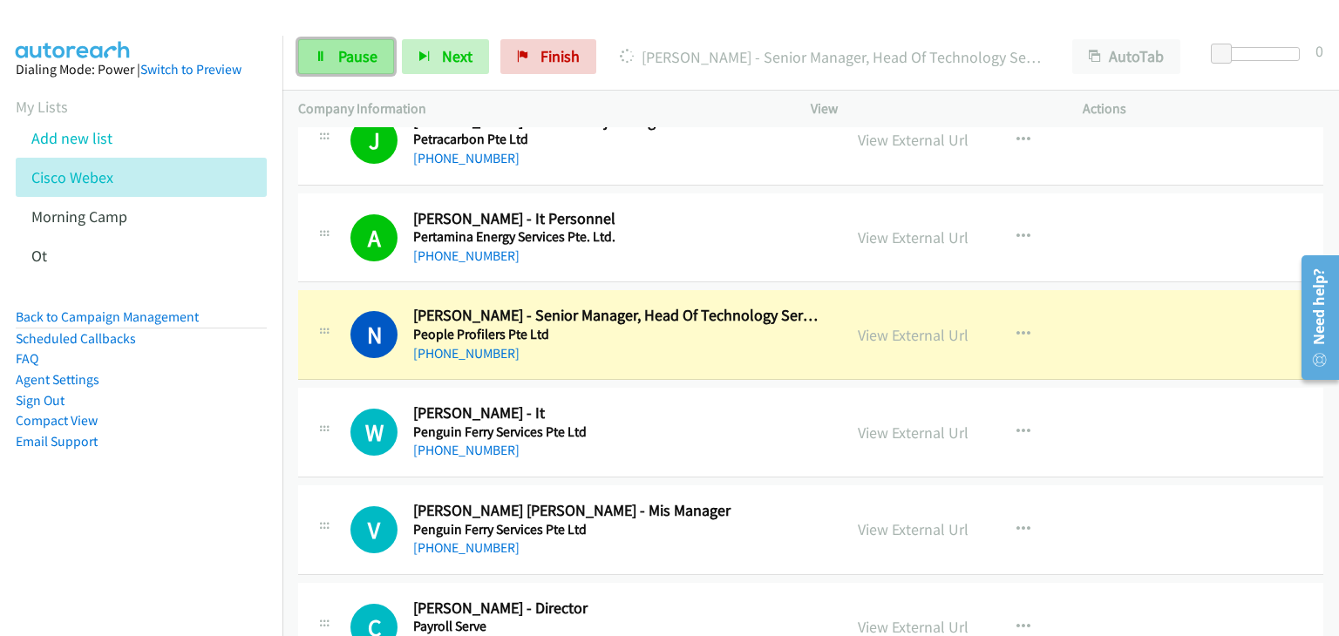
click at [360, 64] on span "Pause" at bounding box center [357, 56] width 39 height 20
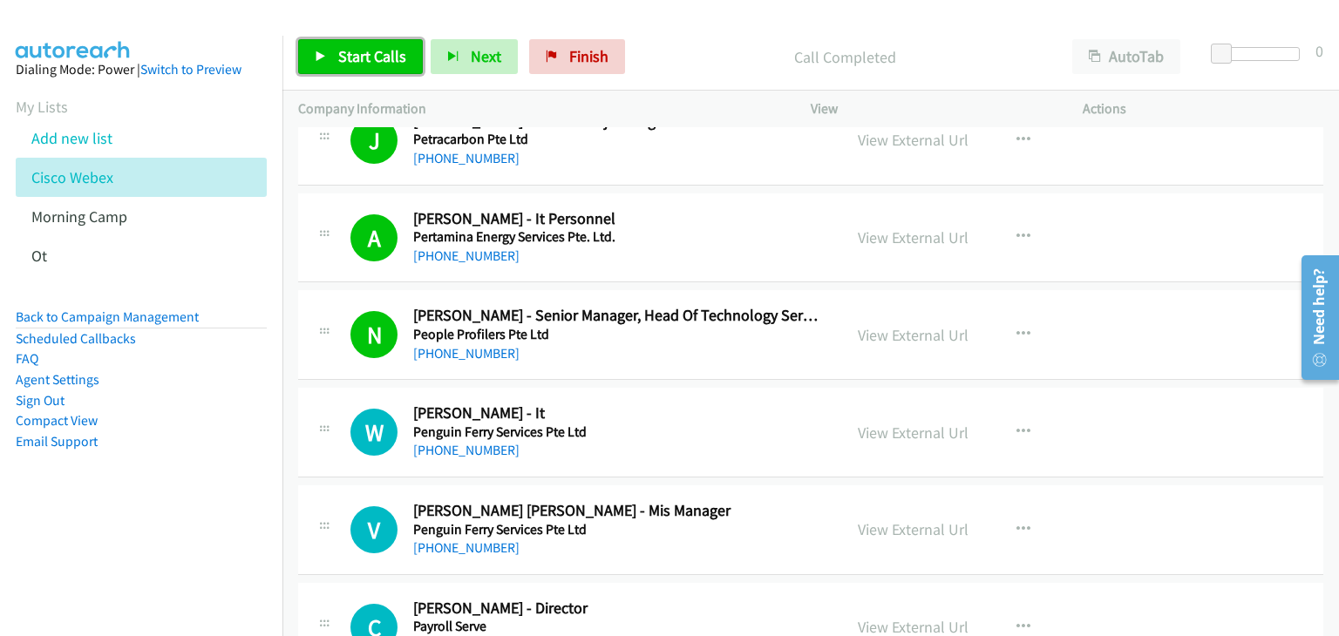
click at [338, 51] on span "Start Calls" at bounding box center [372, 56] width 68 height 20
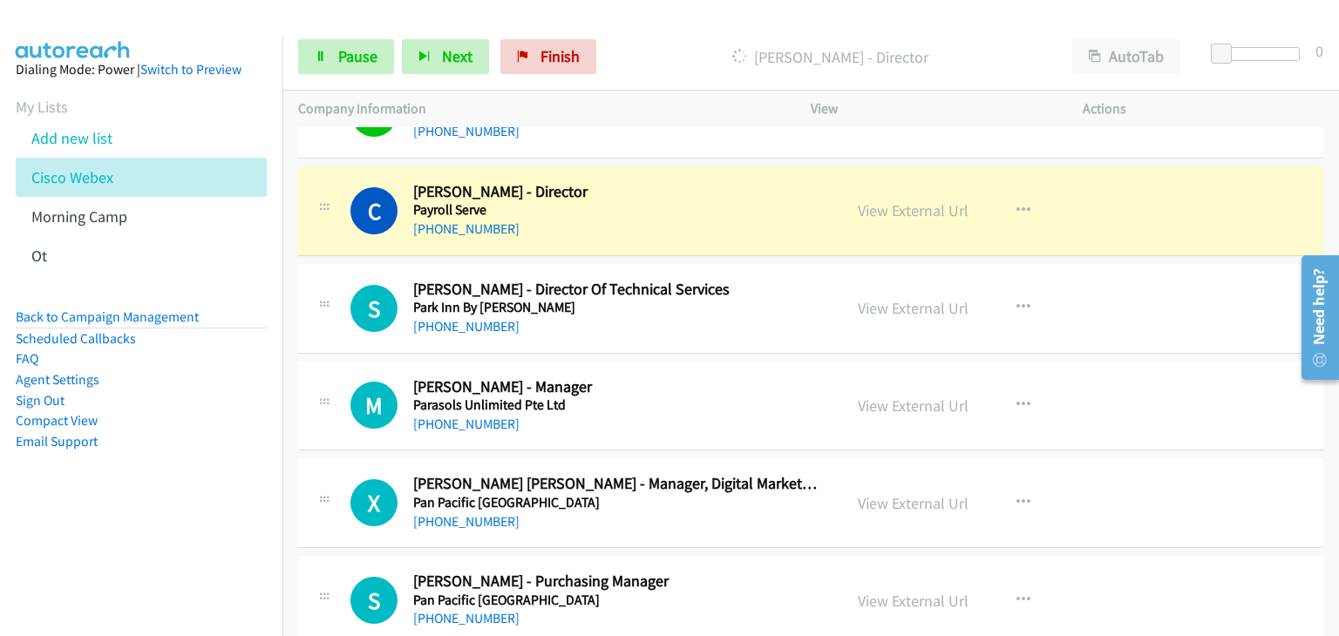
scroll to position [2964, 0]
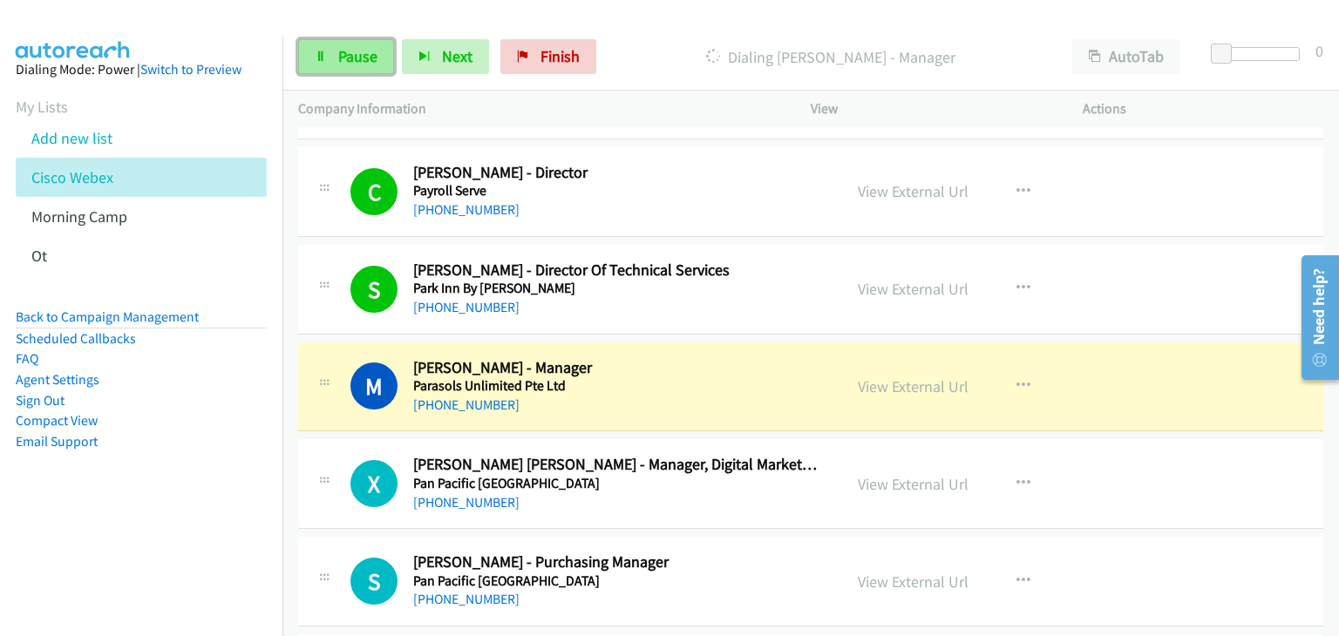
click at [330, 62] on link "Pause" at bounding box center [346, 56] width 96 height 35
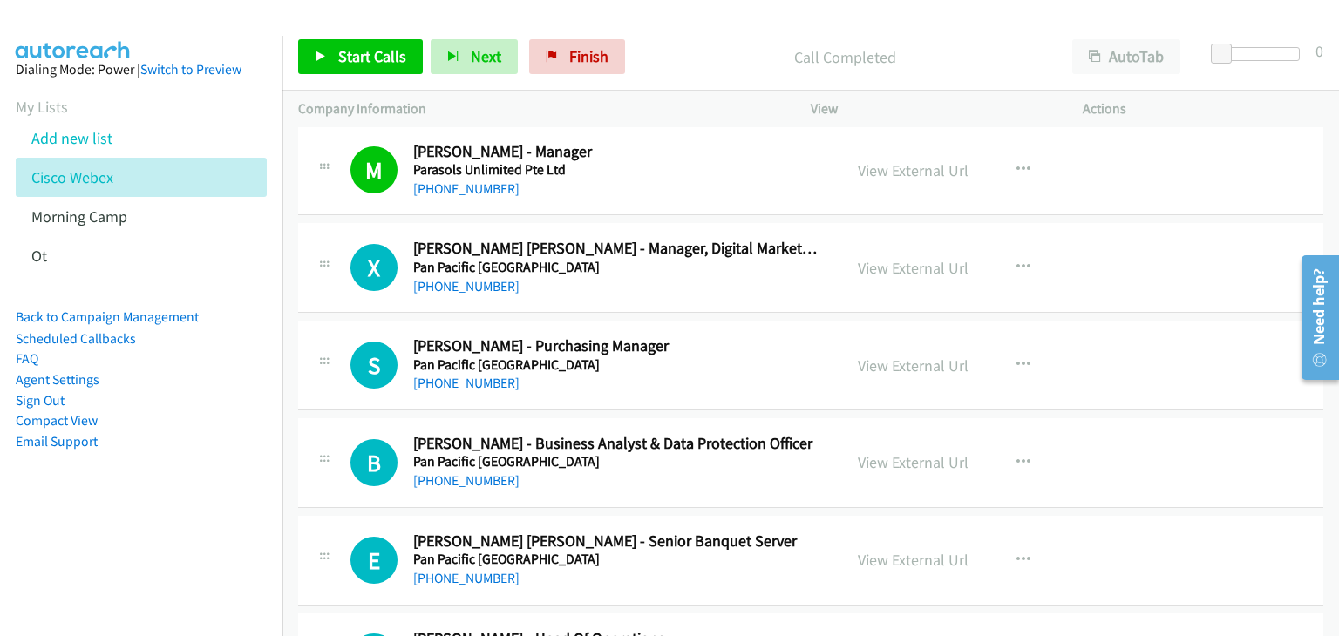
scroll to position [3139, 0]
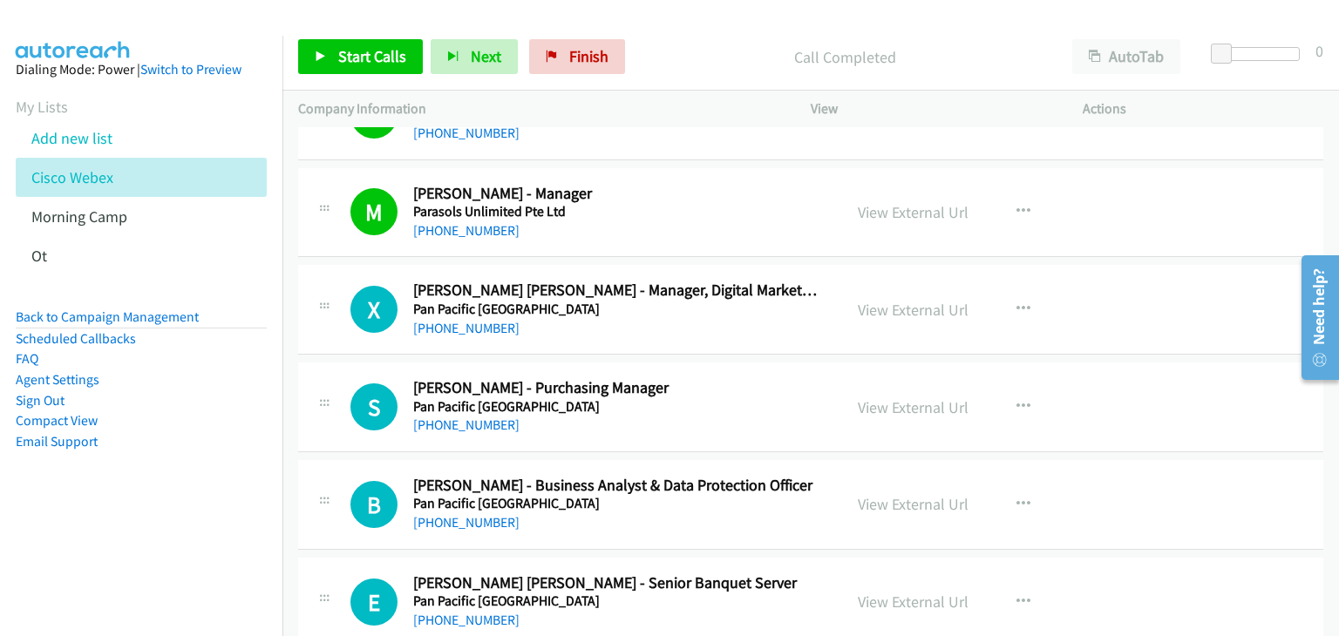
click at [373, 26] on div "Start Calls Pause Next Finish Call Completed AutoTab AutoTab 0" at bounding box center [810, 57] width 1057 height 67
click at [376, 45] on link "Start Calls" at bounding box center [360, 56] width 125 height 35
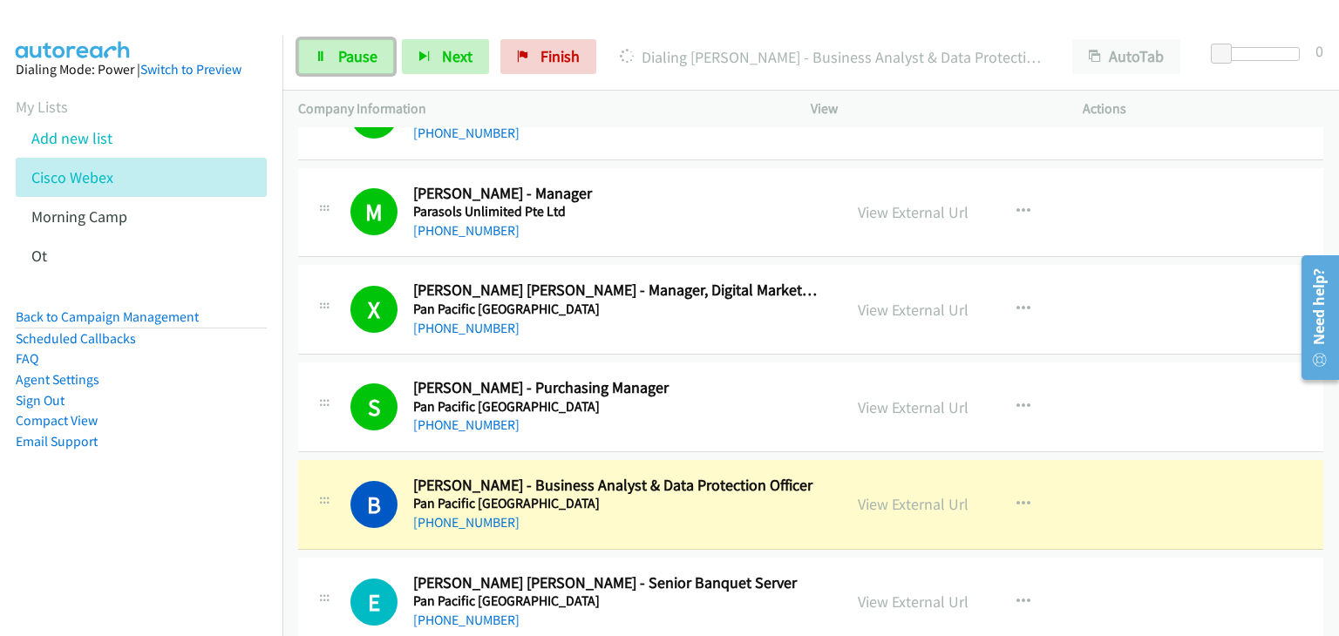
drag, startPoint x: 371, startPoint y: 51, endPoint x: 813, endPoint y: 332, distance: 524.4
click at [371, 53] on span "Pause" at bounding box center [357, 56] width 39 height 20
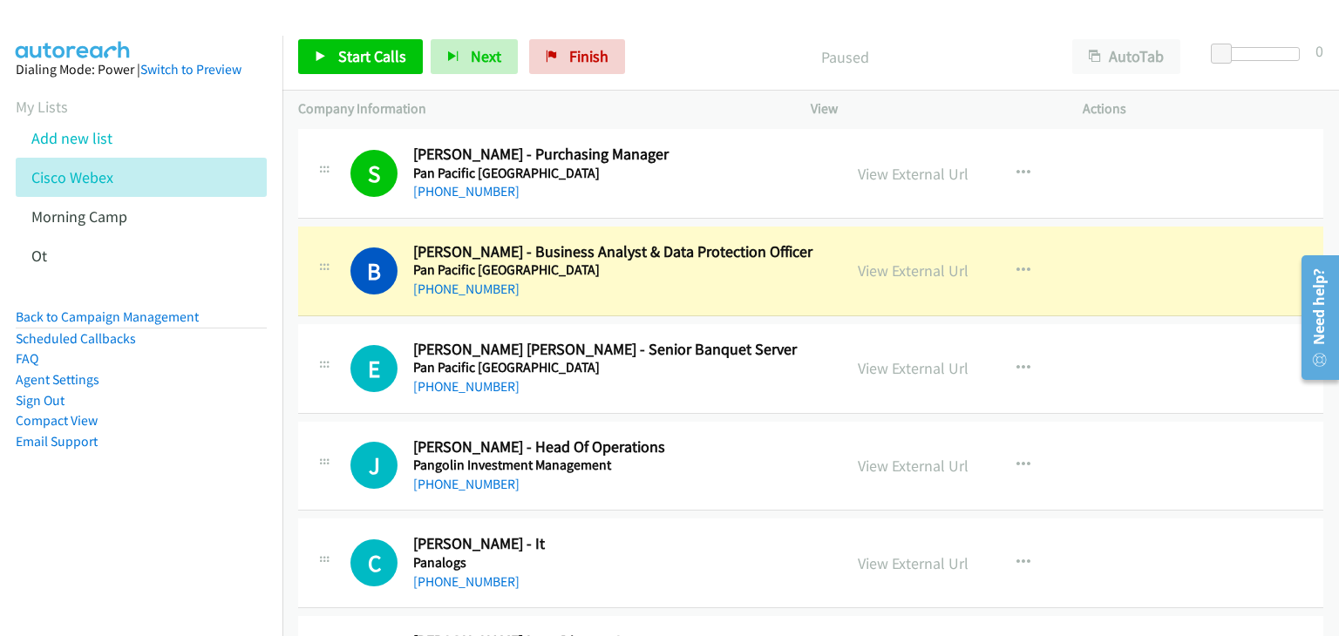
scroll to position [3400, 0]
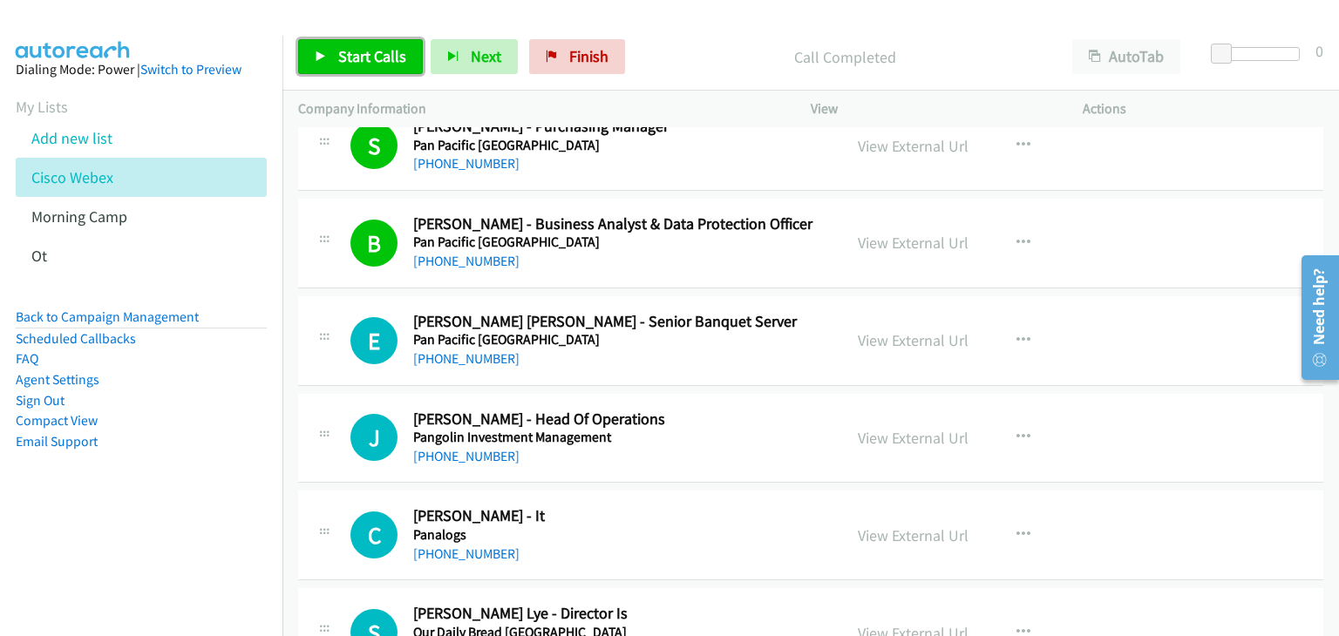
click at [355, 71] on link "Start Calls" at bounding box center [360, 56] width 125 height 35
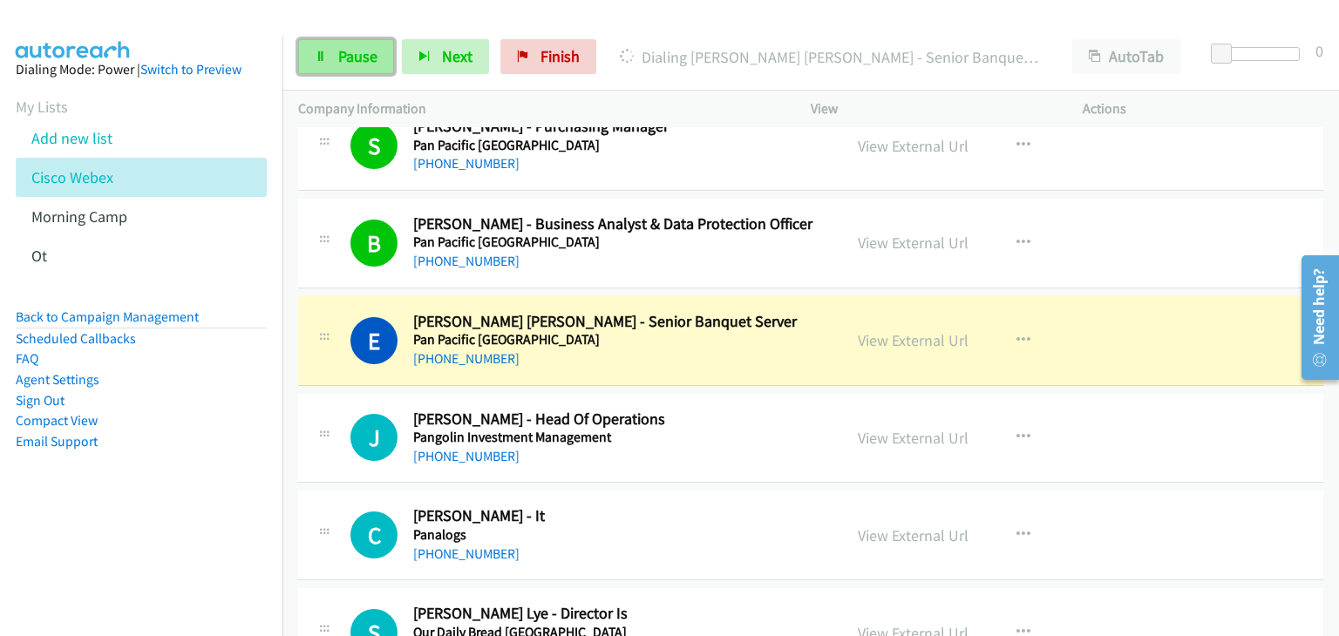
click at [334, 53] on link "Pause" at bounding box center [346, 56] width 96 height 35
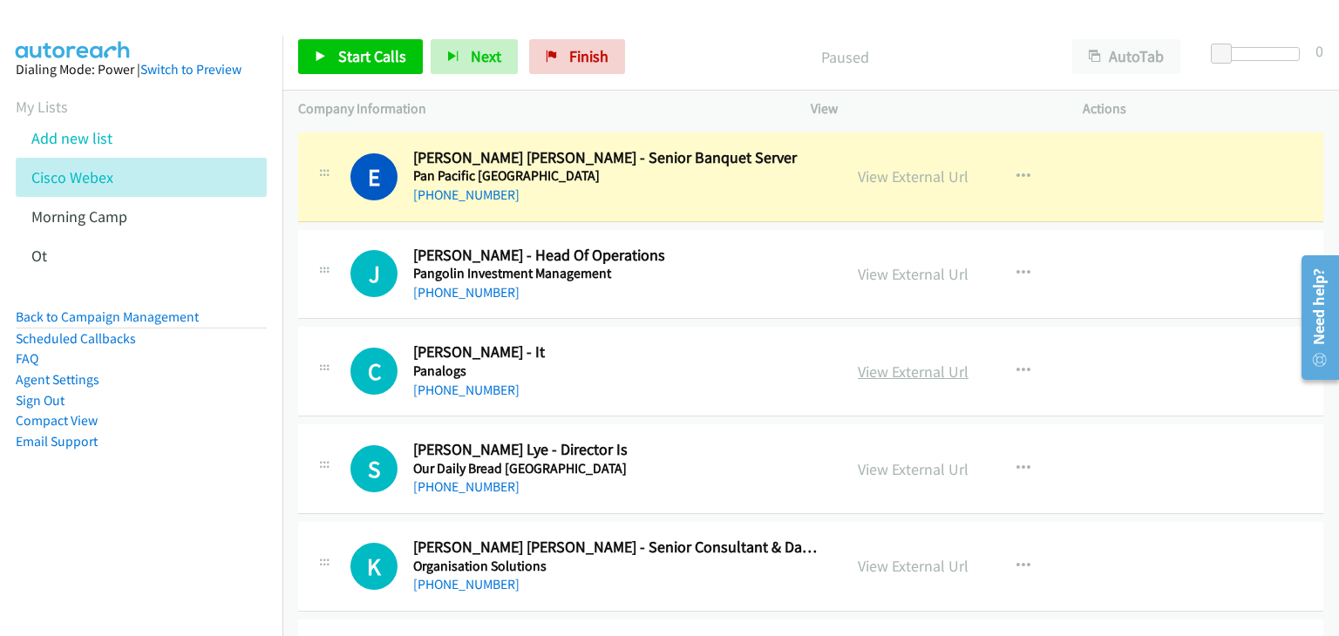
scroll to position [3575, 0]
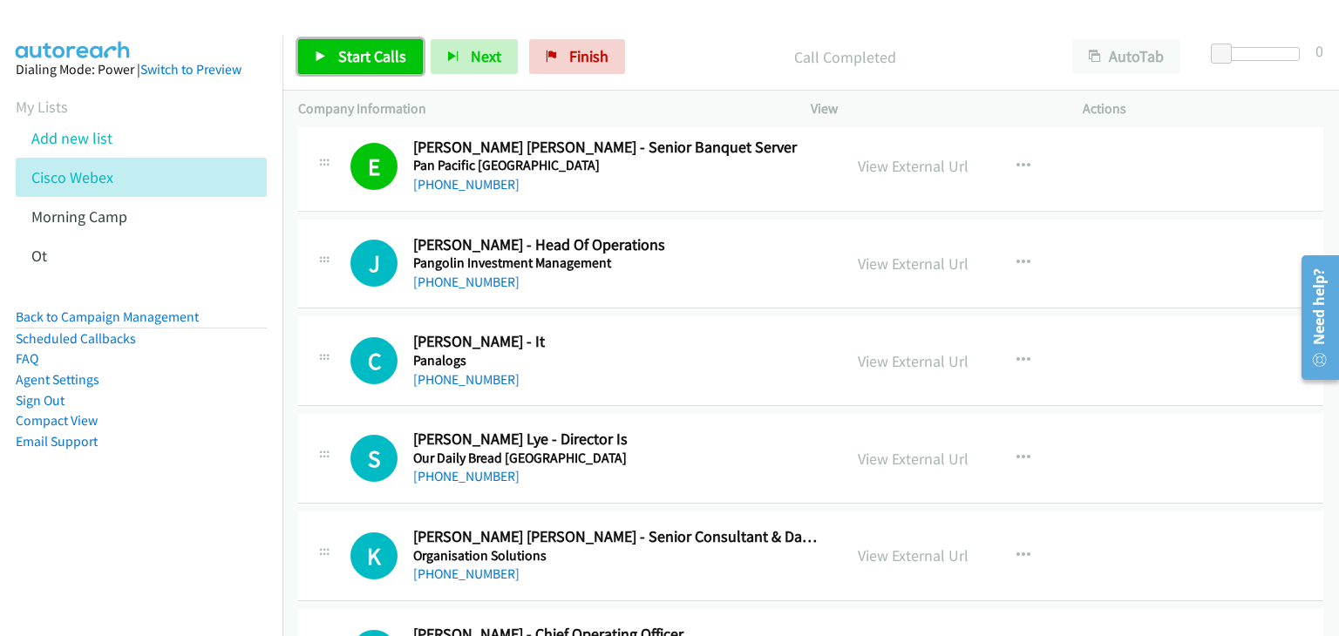
click at [352, 49] on span "Start Calls" at bounding box center [372, 56] width 68 height 20
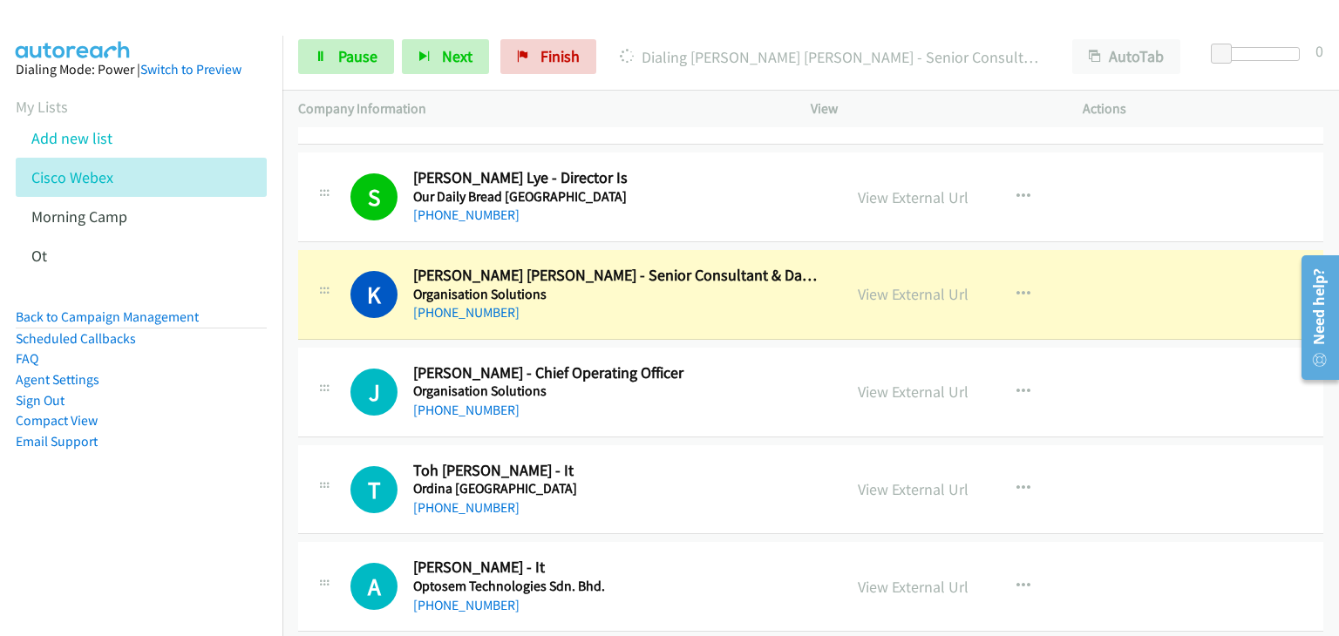
scroll to position [3923, 0]
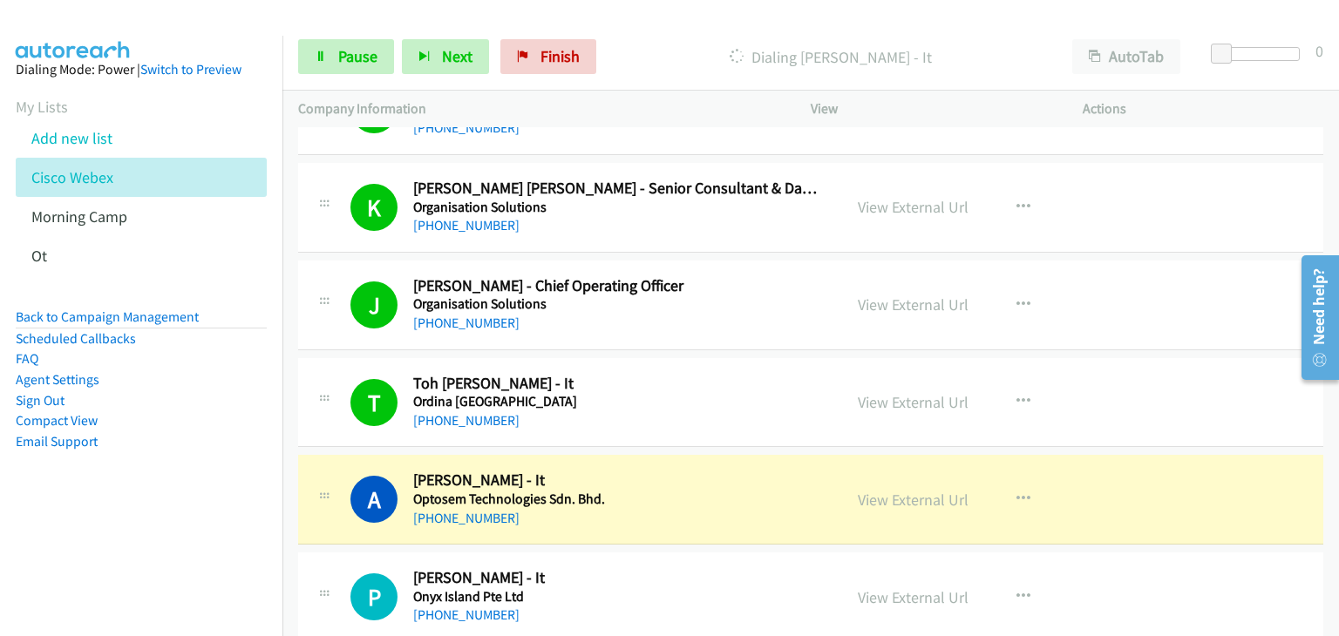
drag, startPoint x: 1171, startPoint y: 353, endPoint x: 716, endPoint y: 360, distance: 455.2
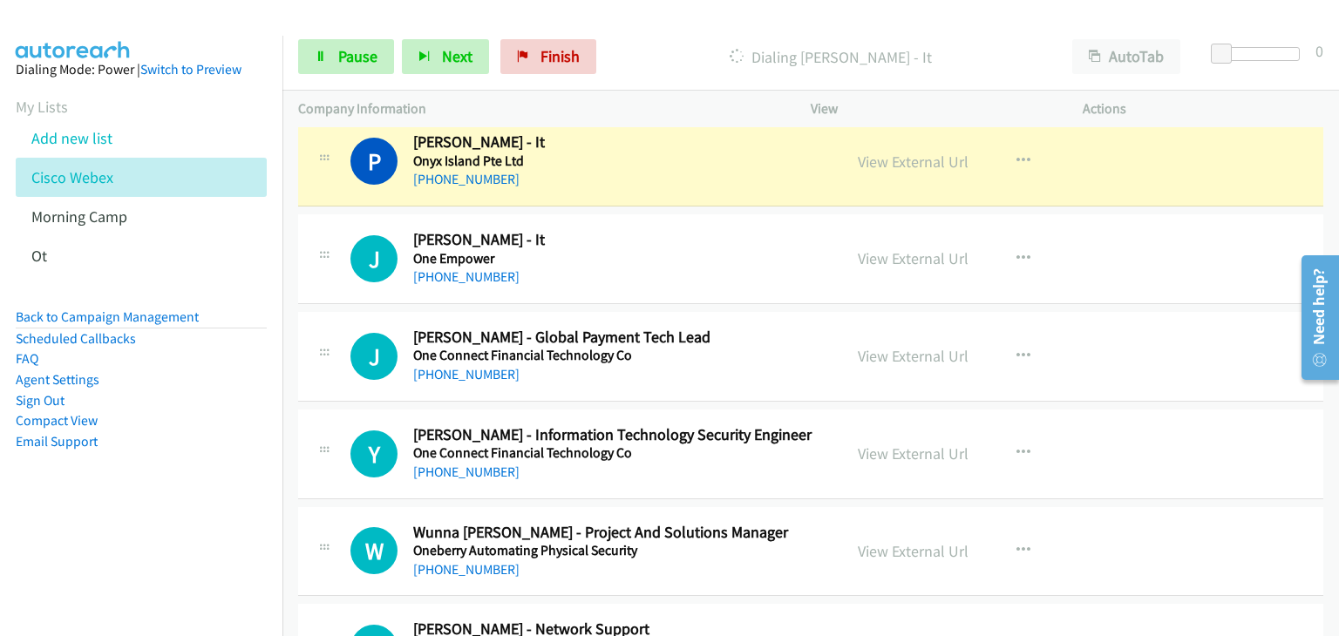
scroll to position [4272, 0]
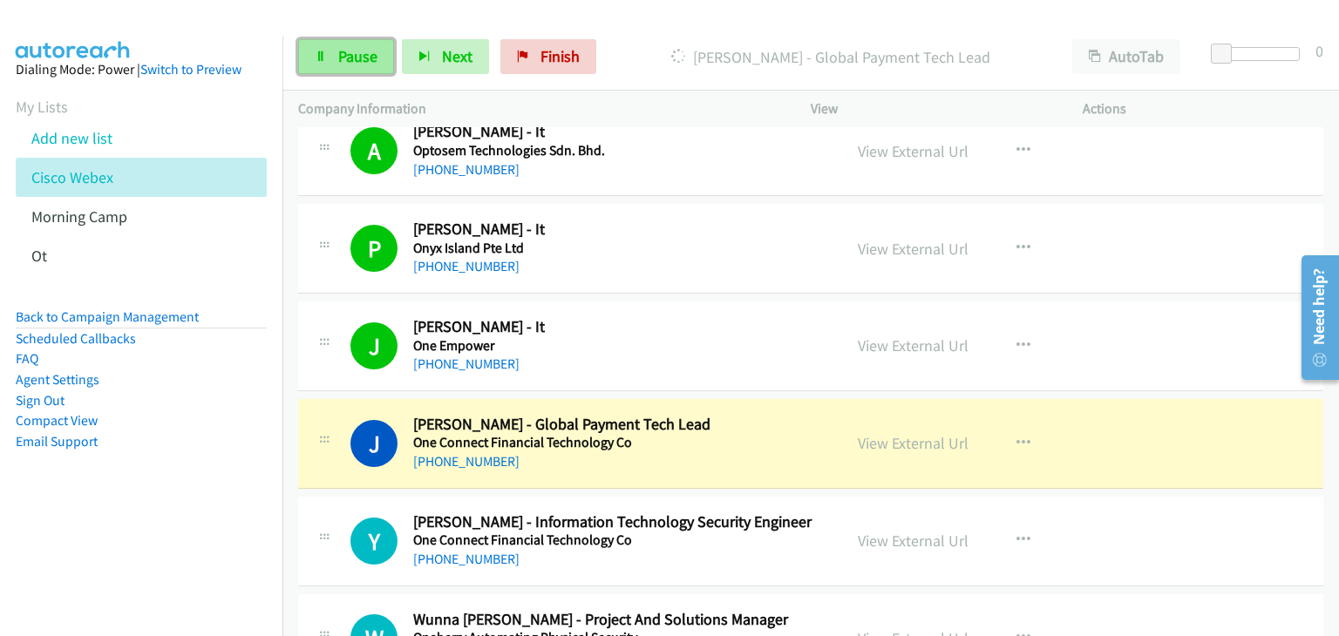
click at [364, 62] on span "Pause" at bounding box center [357, 56] width 39 height 20
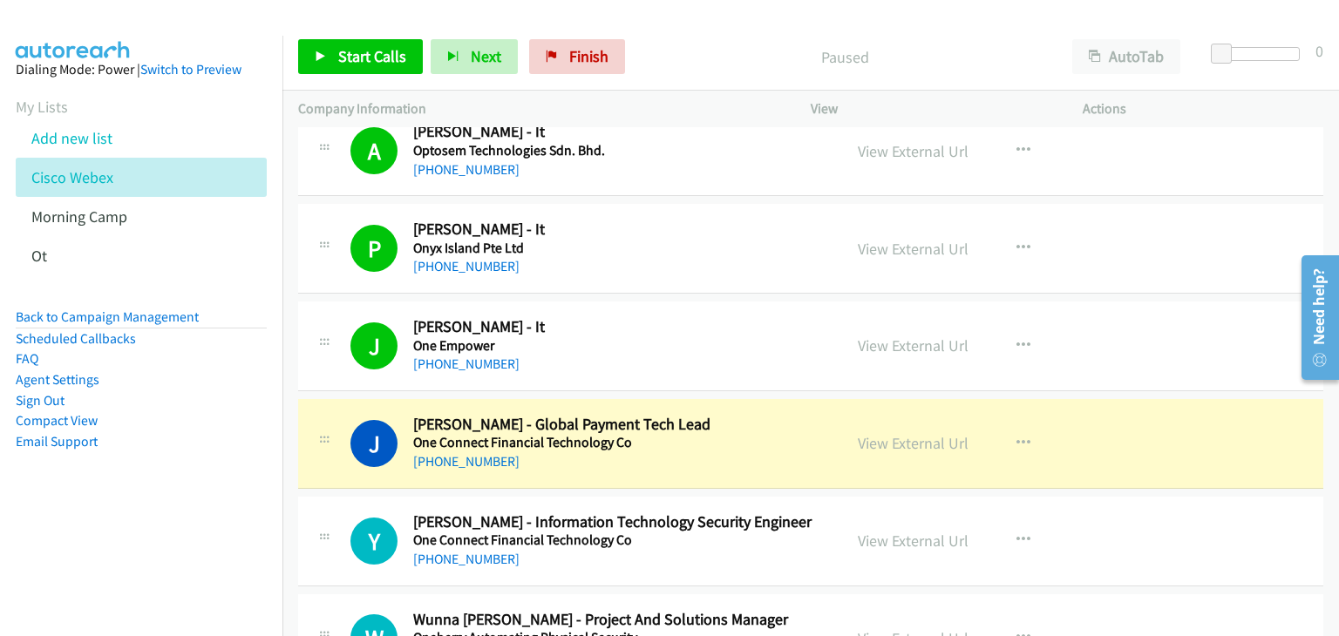
scroll to position [4534, 0]
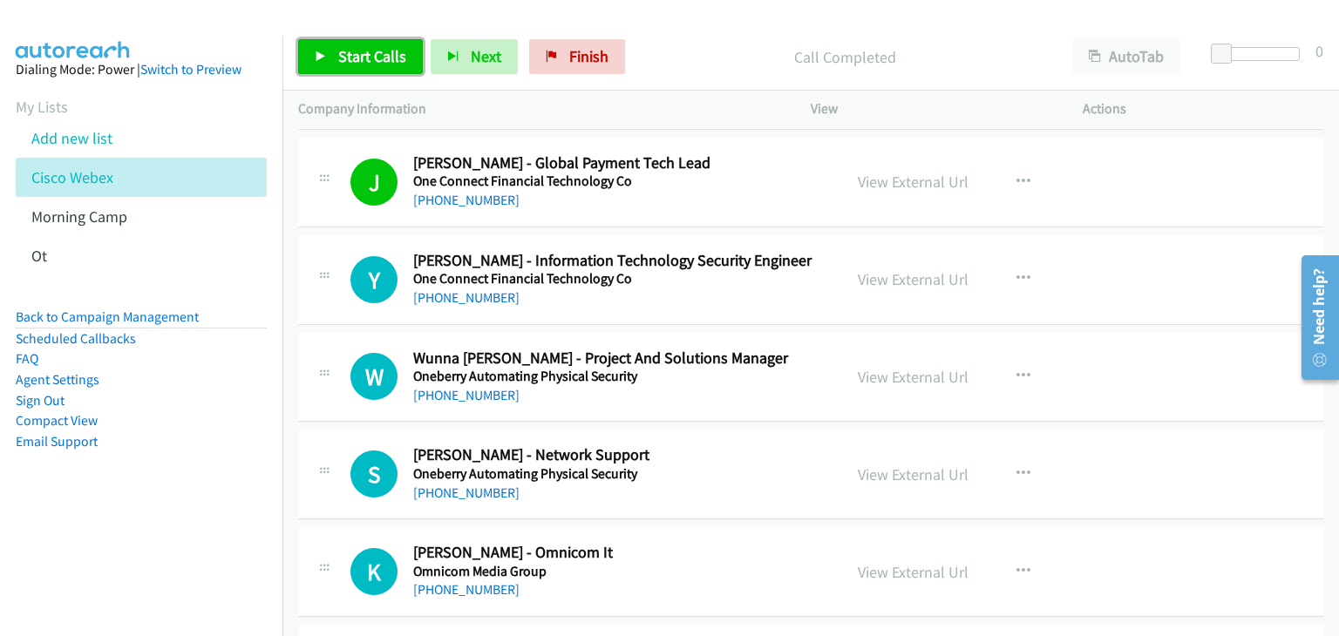
click at [389, 50] on span "Start Calls" at bounding box center [372, 56] width 68 height 20
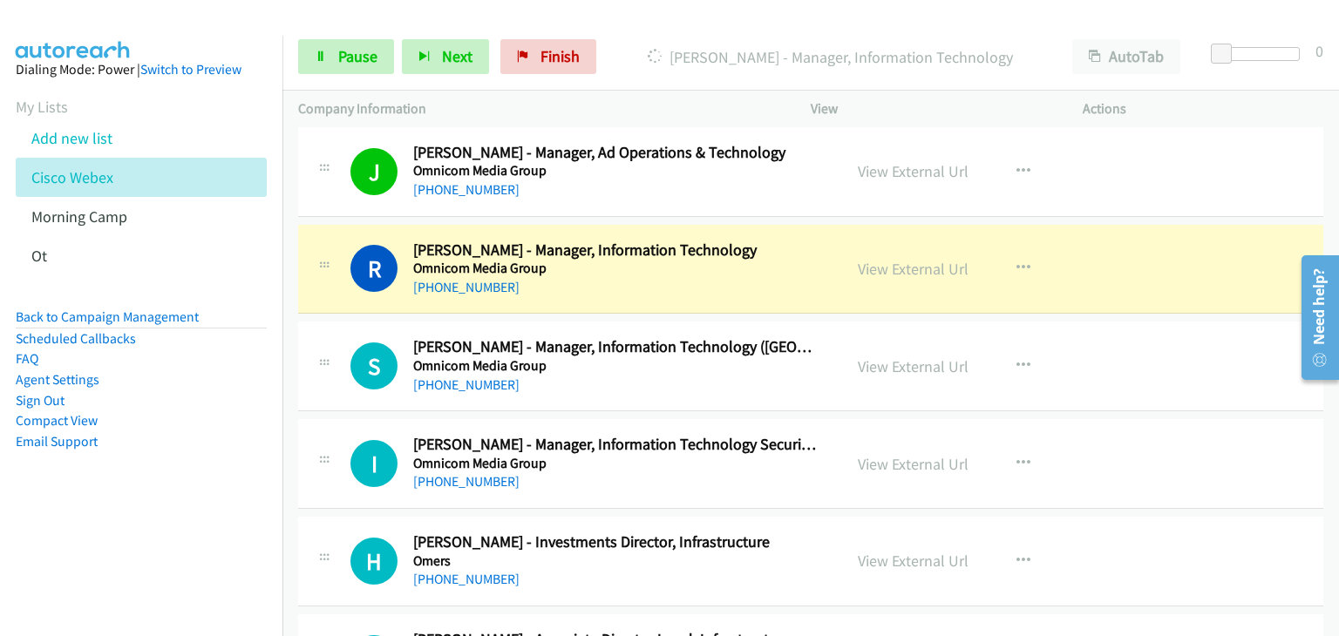
scroll to position [5144, 0]
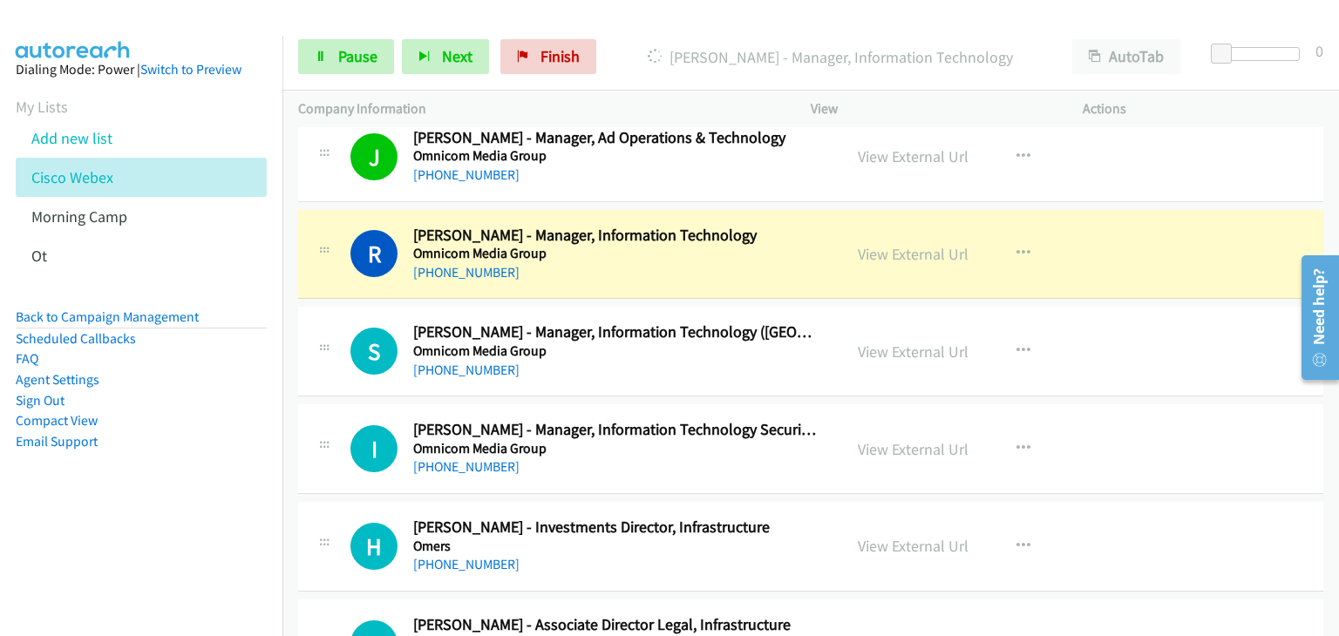
click at [289, 56] on div "Start Calls Pause Next Finish Dialing Ronald Morales - Manager, Information Tec…" at bounding box center [810, 57] width 1057 height 67
drag, startPoint x: 321, startPoint y: 50, endPoint x: 738, endPoint y: 622, distance: 708.2
click at [323, 51] on icon at bounding box center [321, 57] width 12 height 12
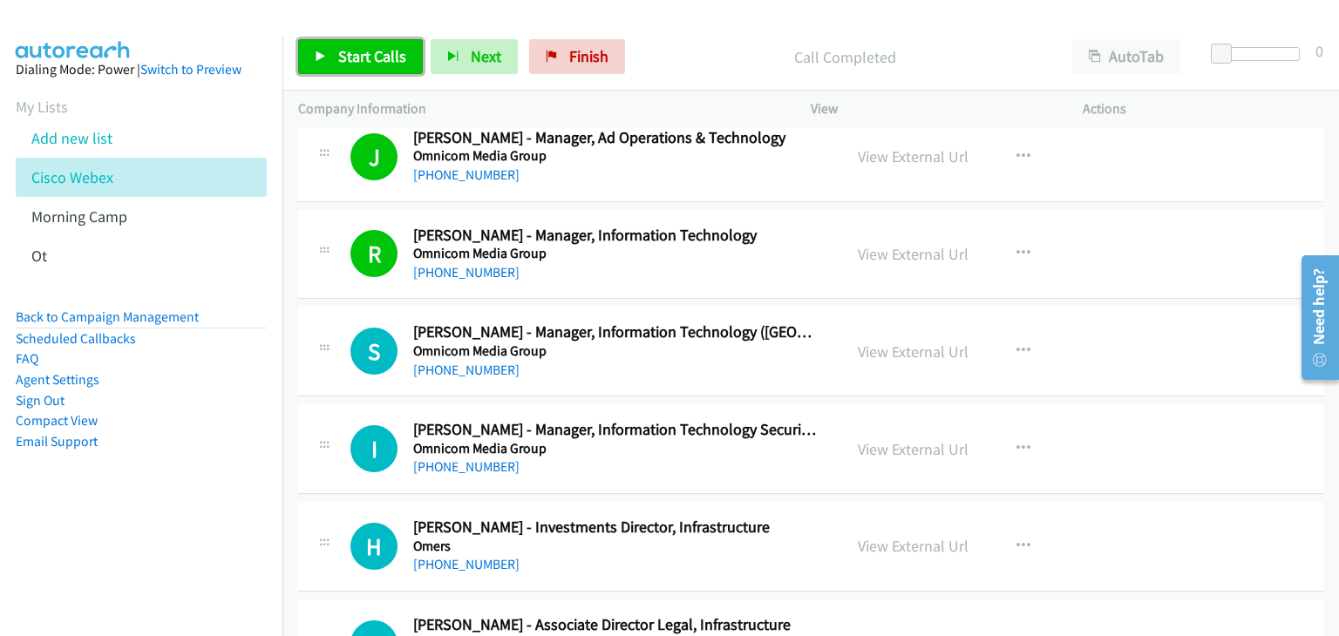
click at [347, 68] on link "Start Calls" at bounding box center [360, 56] width 125 height 35
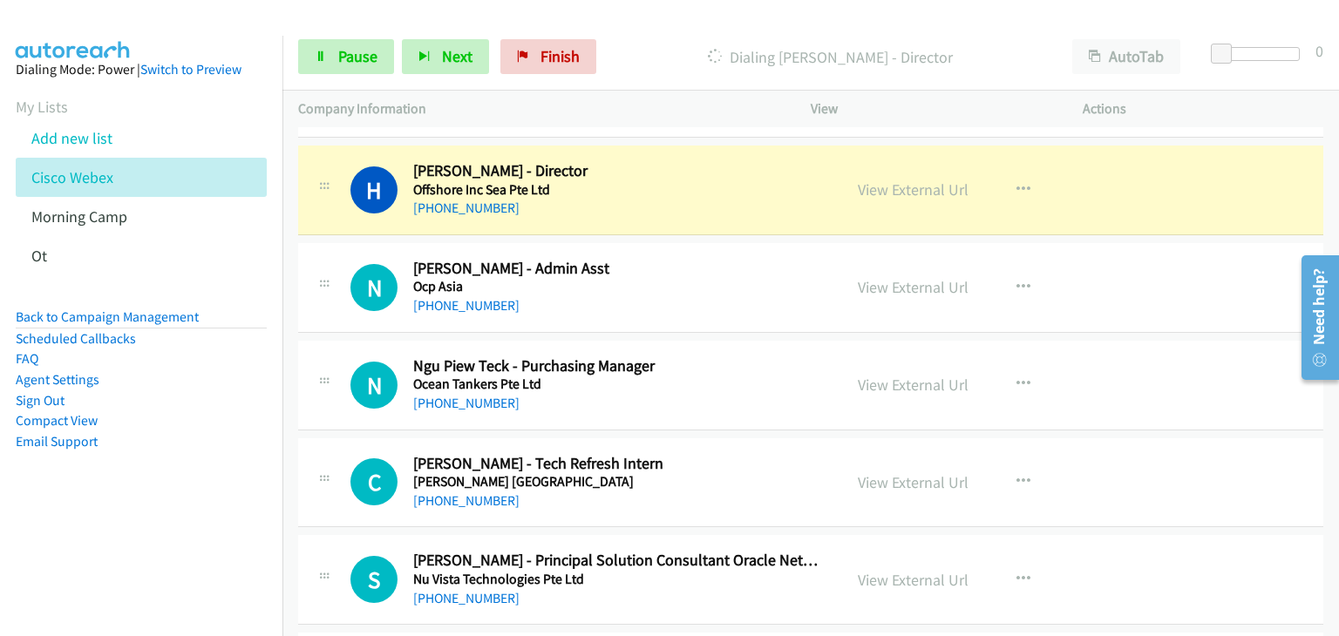
scroll to position [6016, 0]
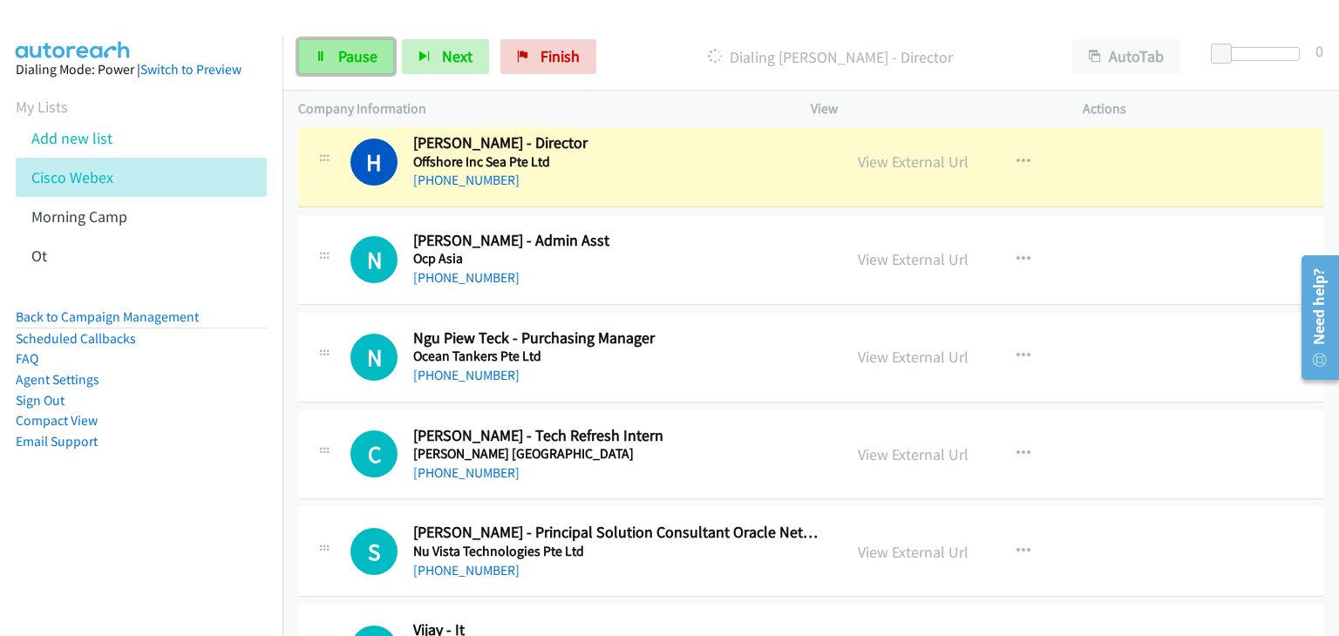
click at [343, 51] on span "Pause" at bounding box center [357, 56] width 39 height 20
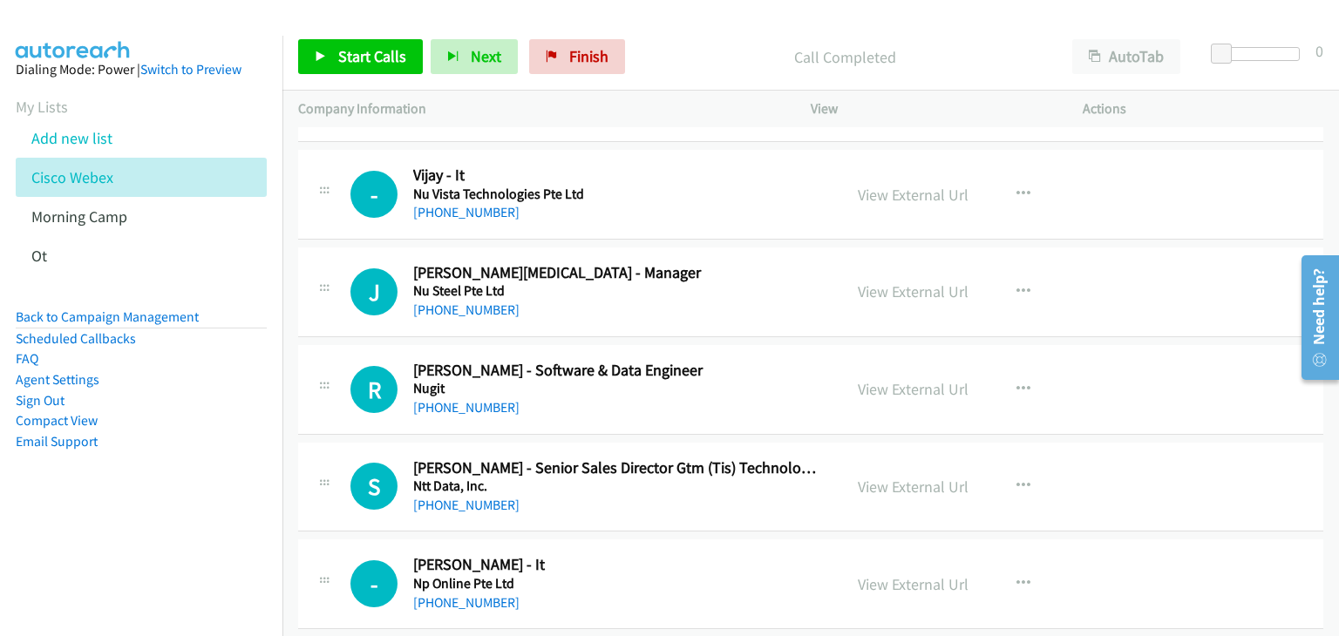
scroll to position [6452, 0]
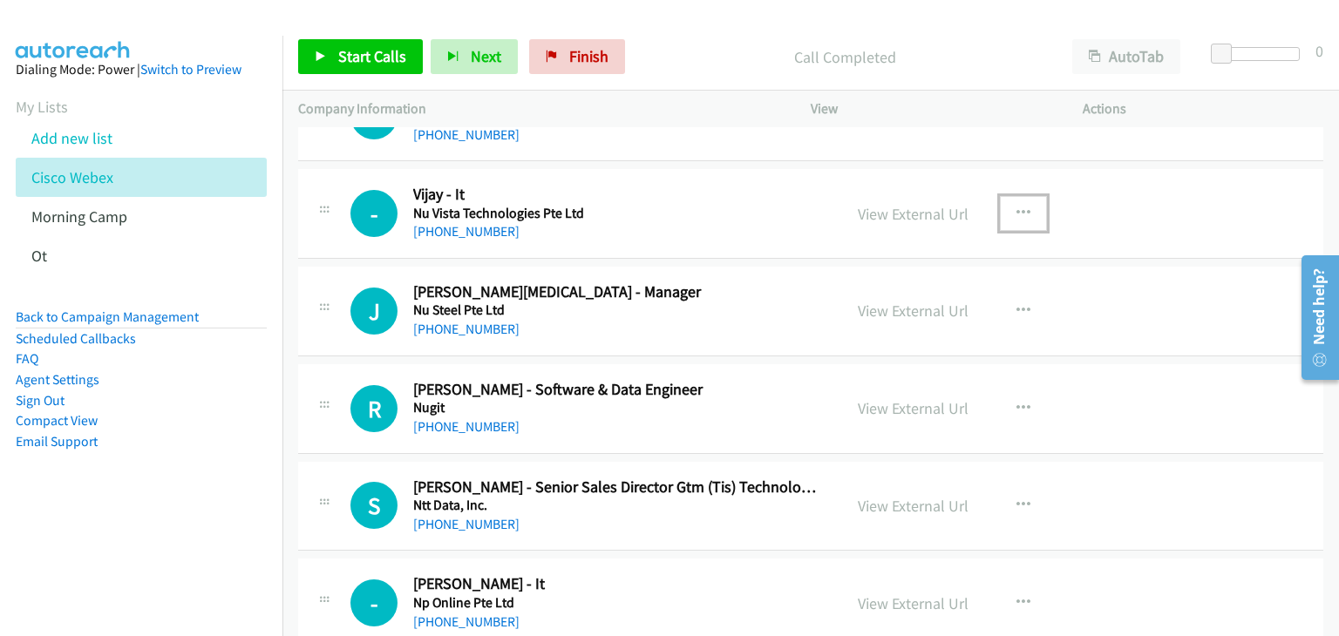
click at [1018, 207] on icon "button" at bounding box center [1024, 214] width 14 height 14
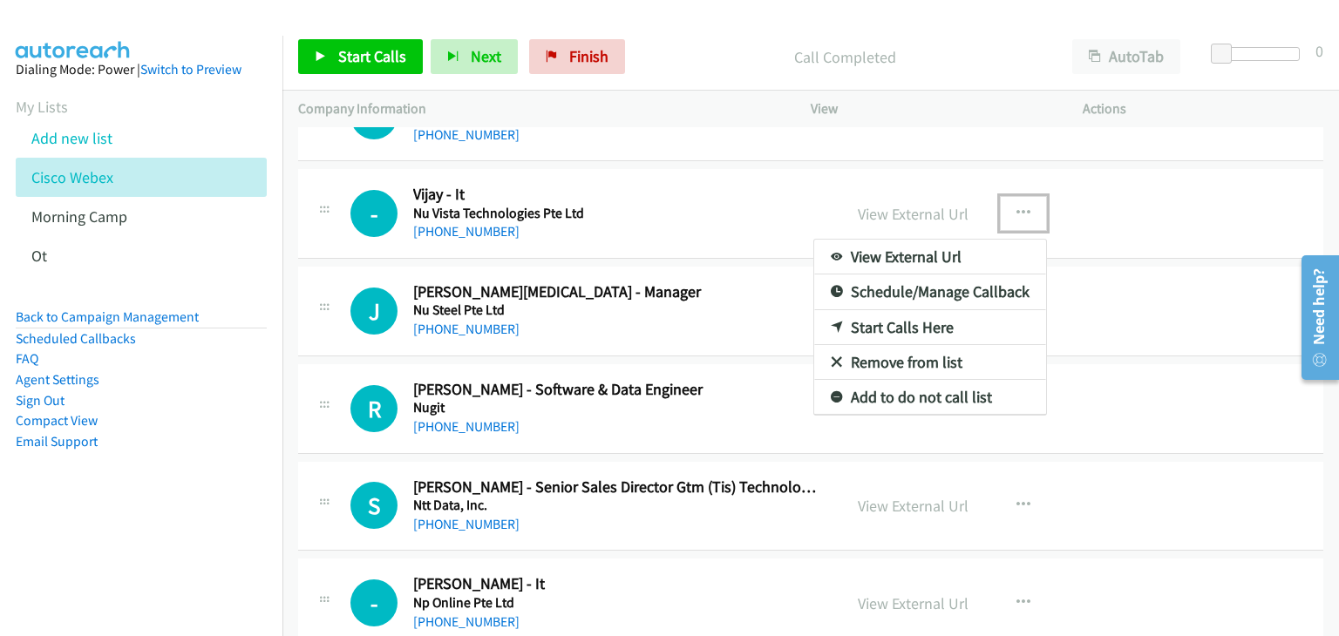
click at [924, 315] on link "Start Calls Here" at bounding box center [930, 327] width 232 height 35
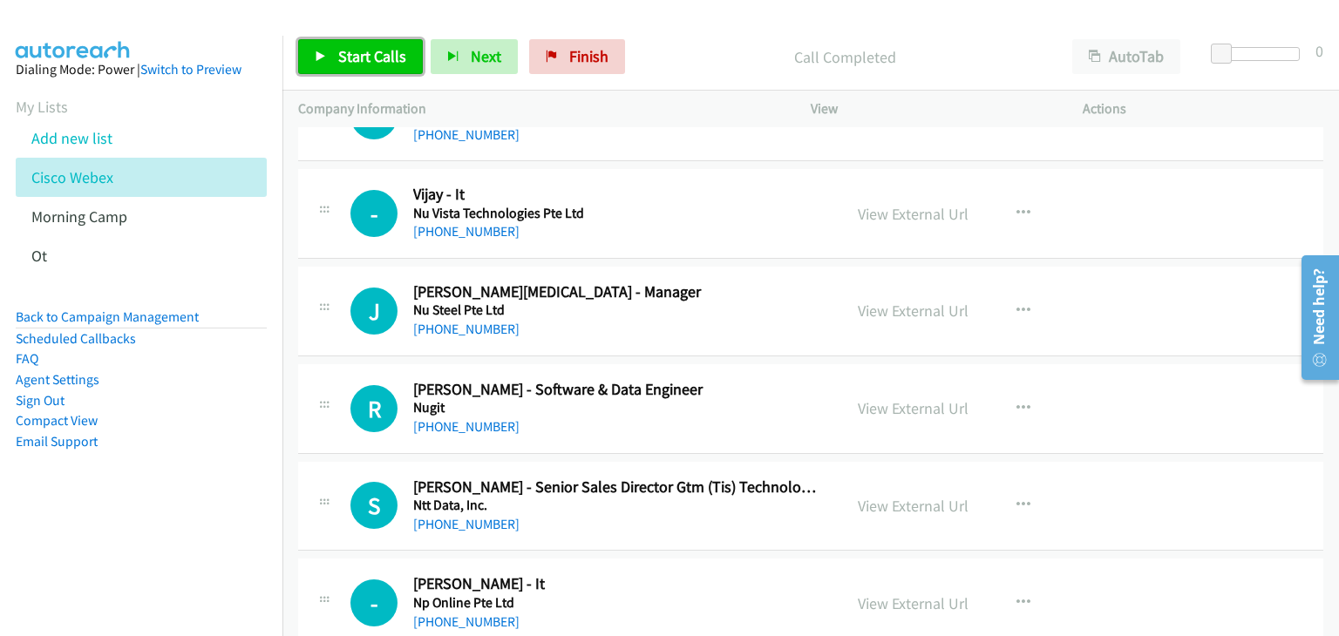
click at [371, 58] on span "Start Calls" at bounding box center [372, 56] width 68 height 20
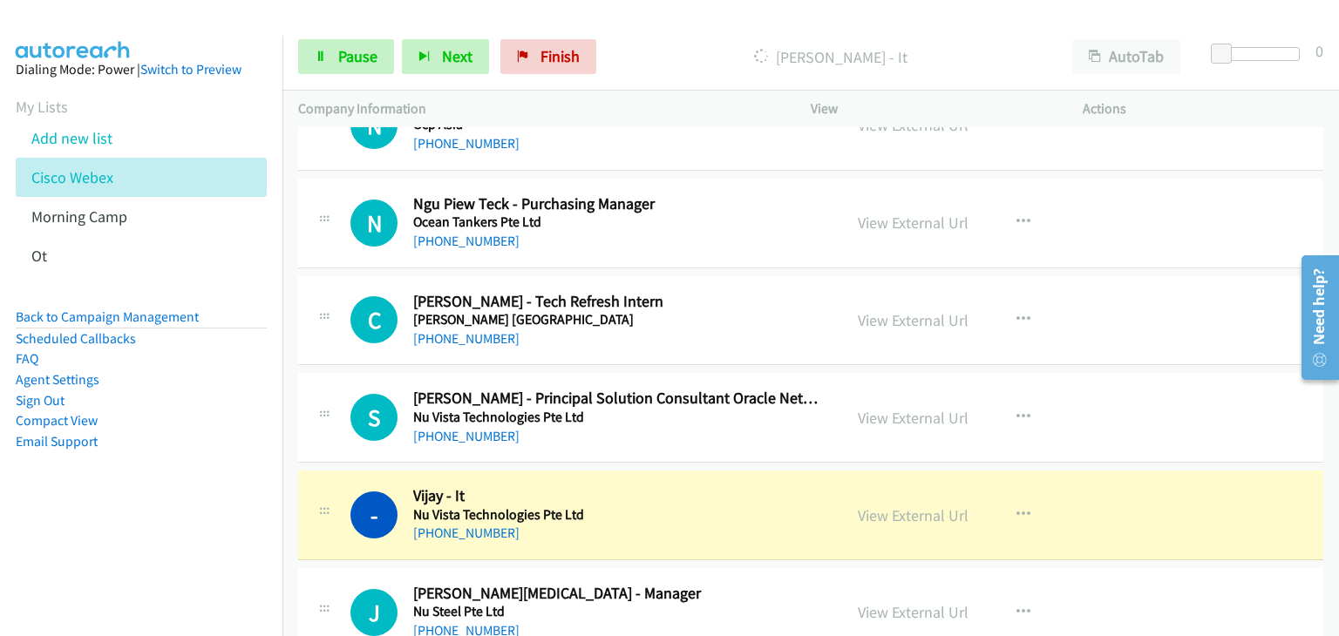
scroll to position [6278, 0]
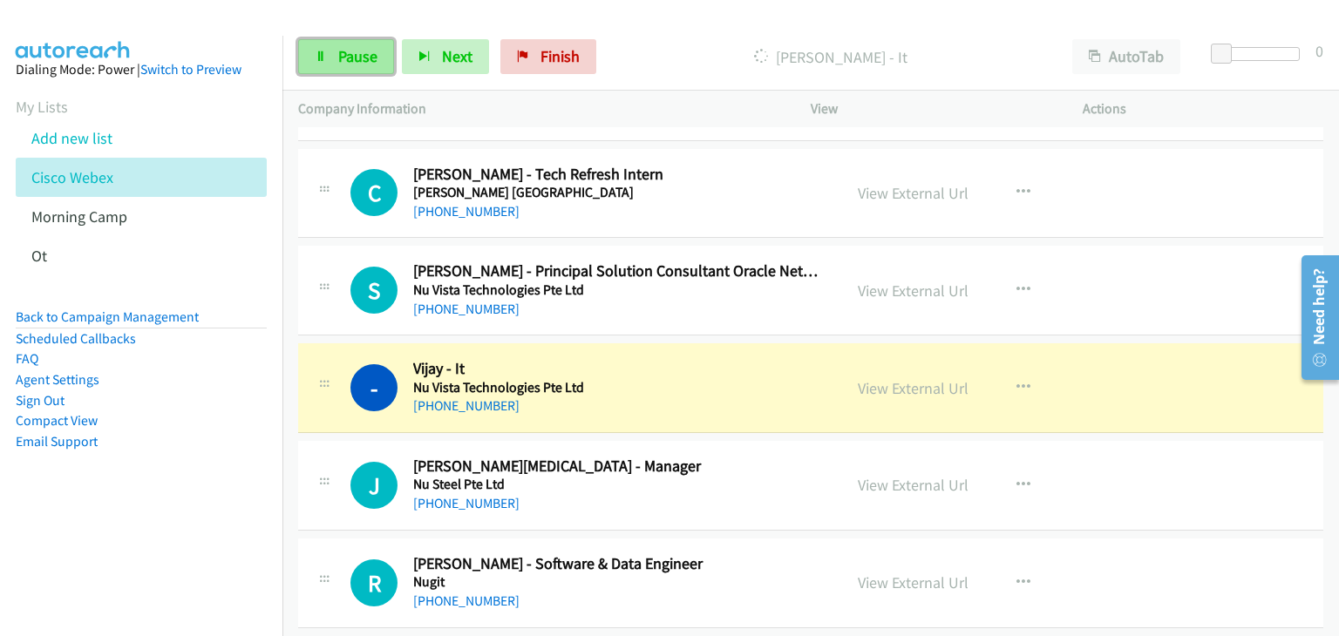
click at [362, 54] on span "Pause" at bounding box center [357, 56] width 39 height 20
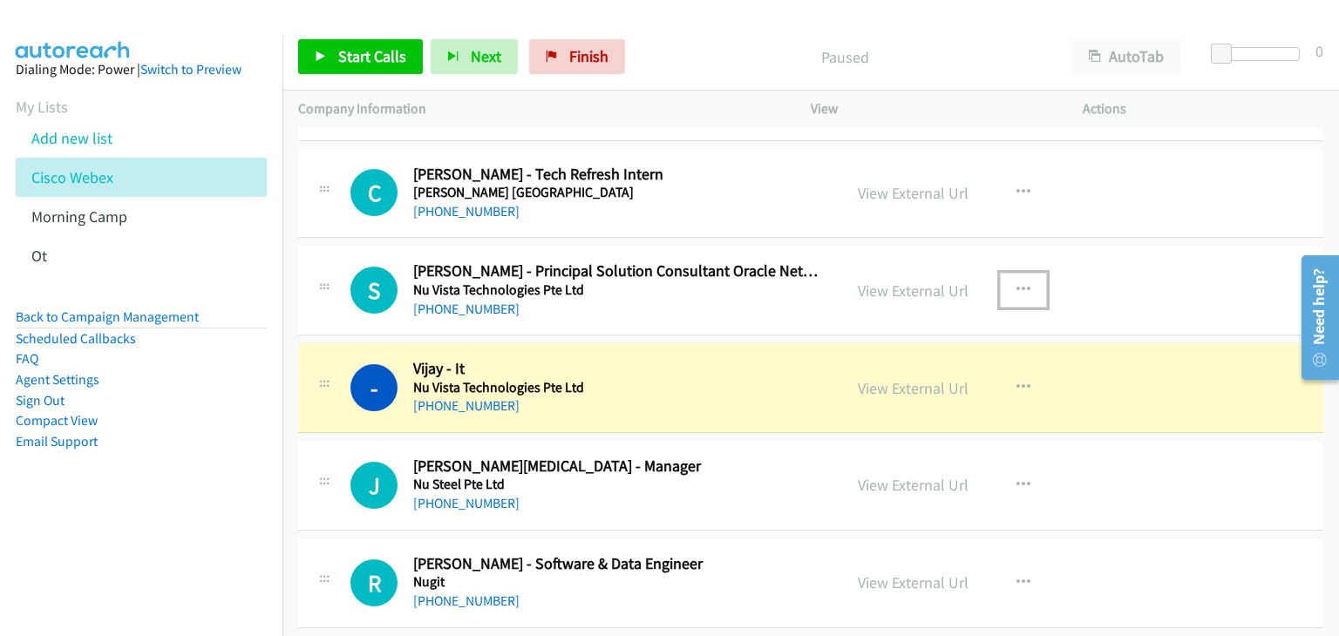
click at [1019, 283] on icon "button" at bounding box center [1024, 290] width 14 height 14
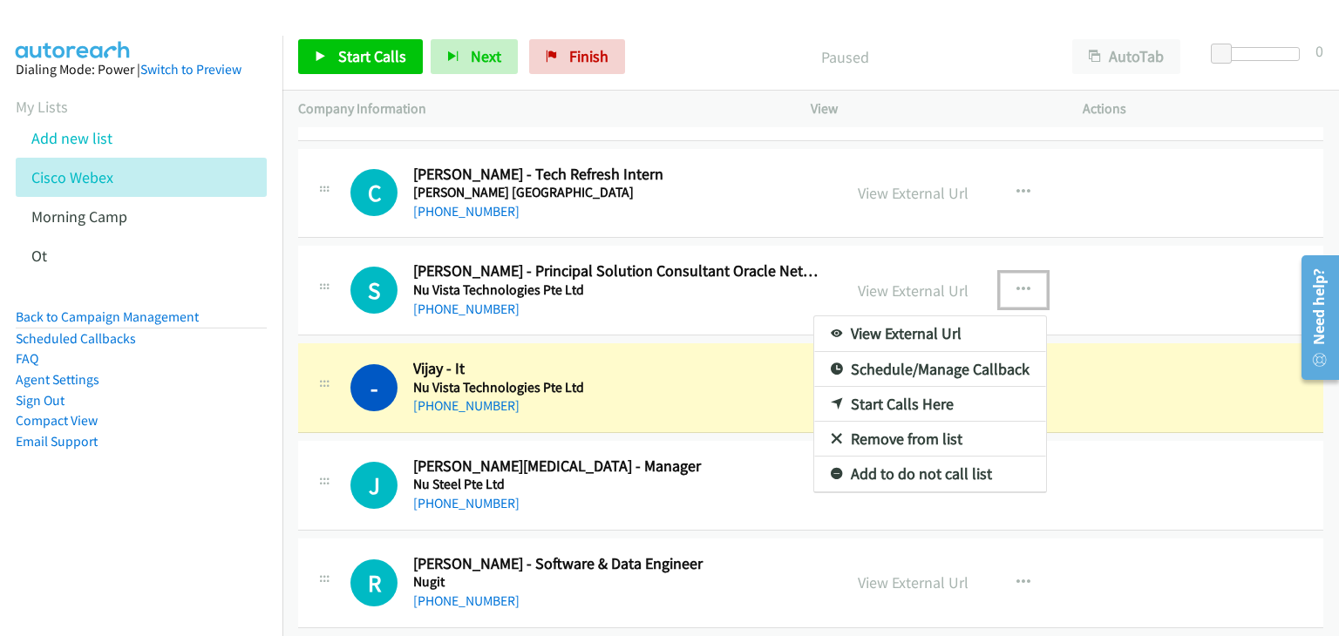
click at [905, 388] on link "Start Calls Here" at bounding box center [930, 404] width 232 height 35
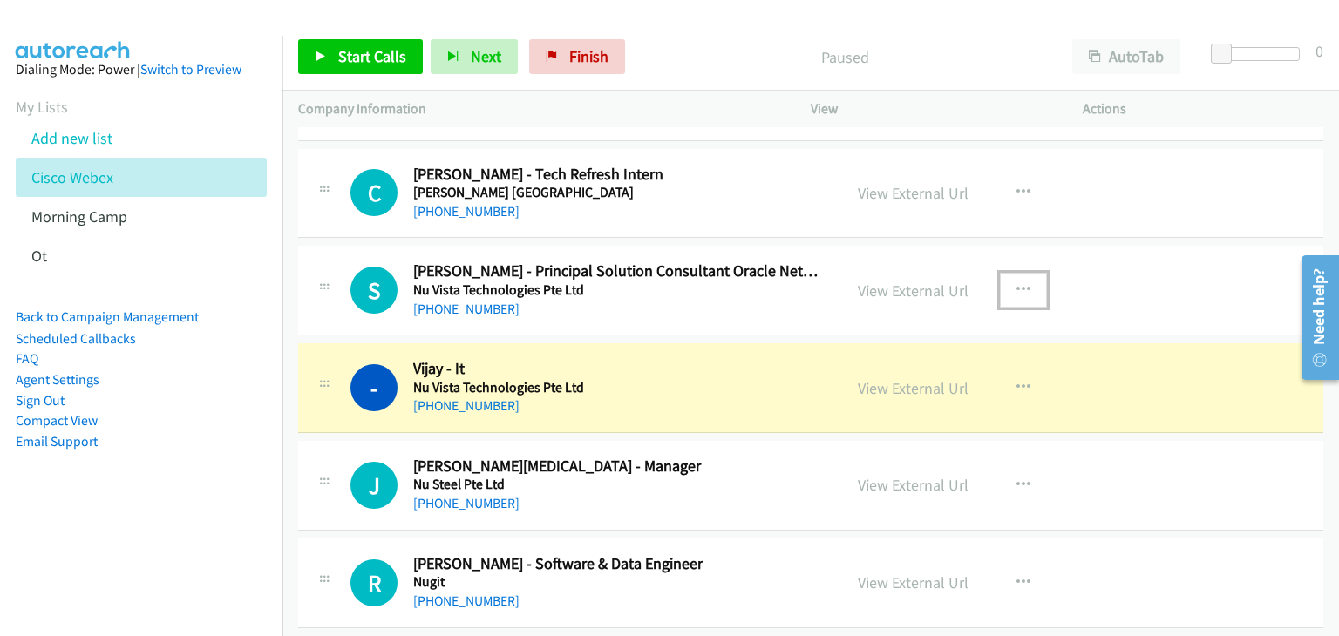
click at [1017, 283] on icon "button" at bounding box center [1024, 290] width 14 height 14
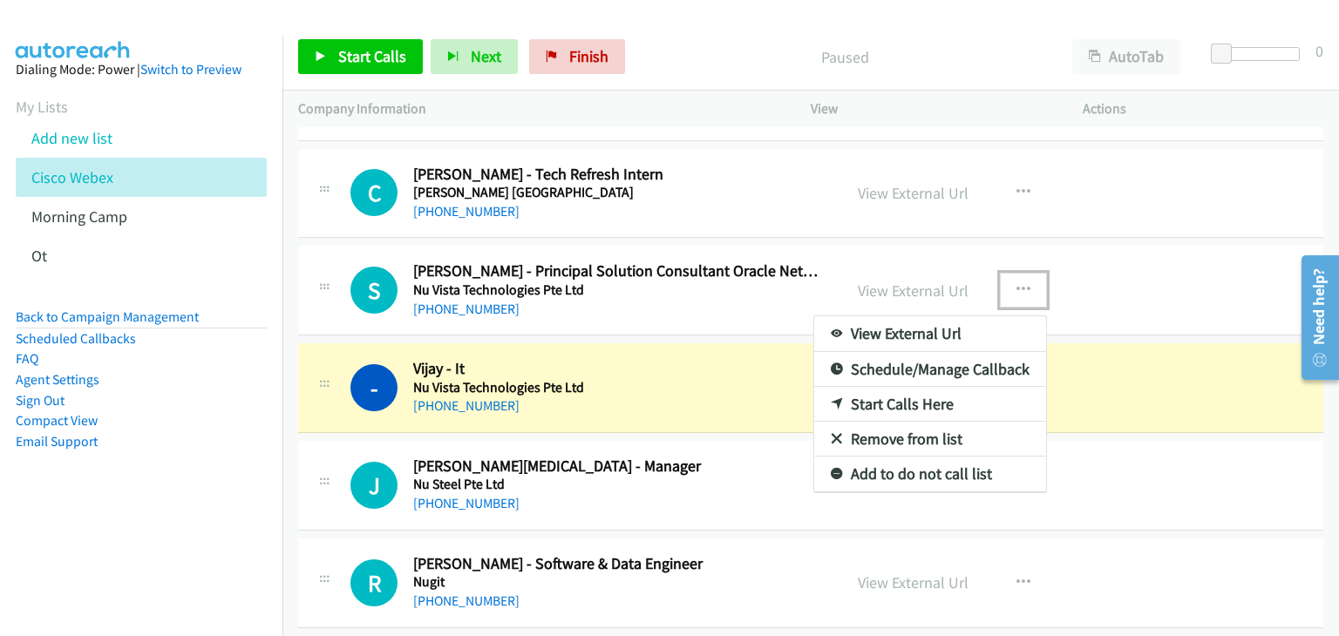
drag, startPoint x: 899, startPoint y: 380, endPoint x: 938, endPoint y: 398, distance: 43.3
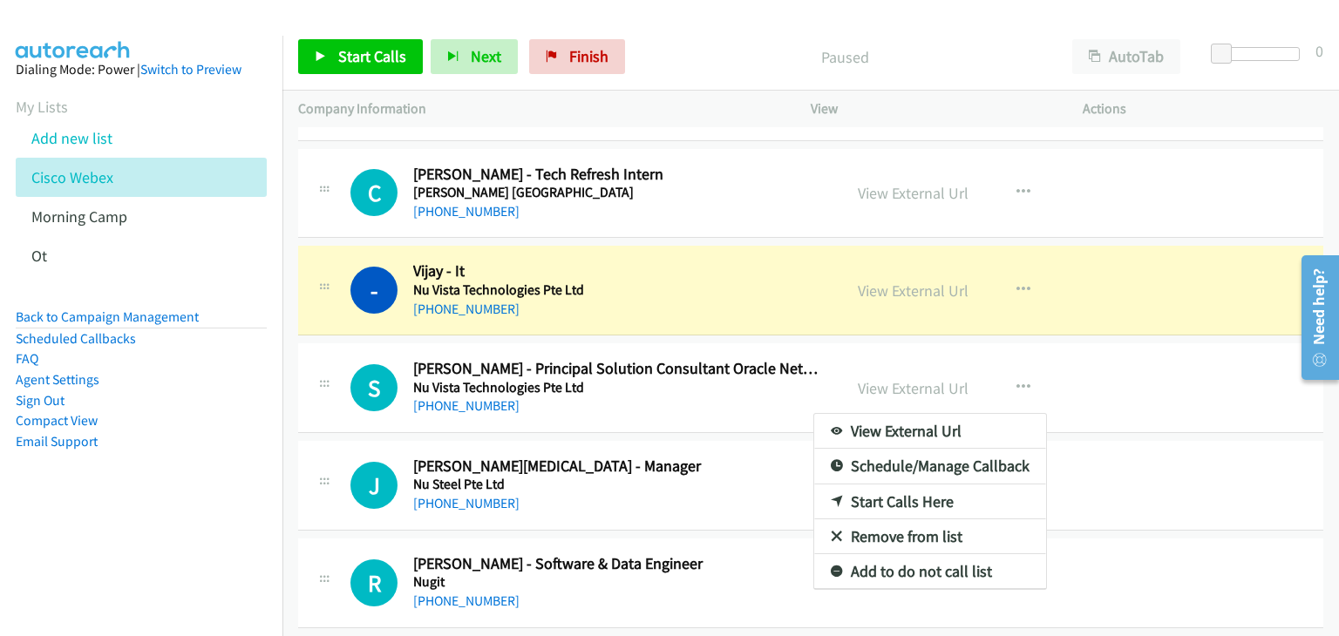
click at [648, 389] on div at bounding box center [669, 318] width 1339 height 636
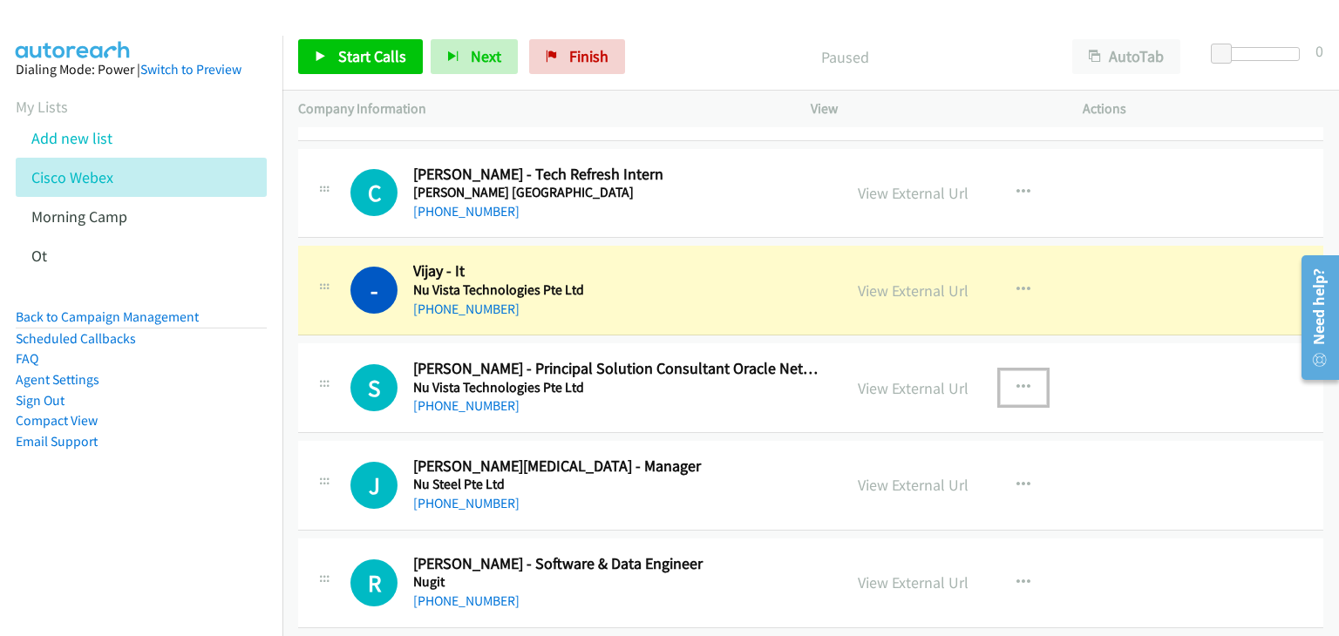
click at [1017, 381] on icon "button" at bounding box center [1024, 388] width 14 height 14
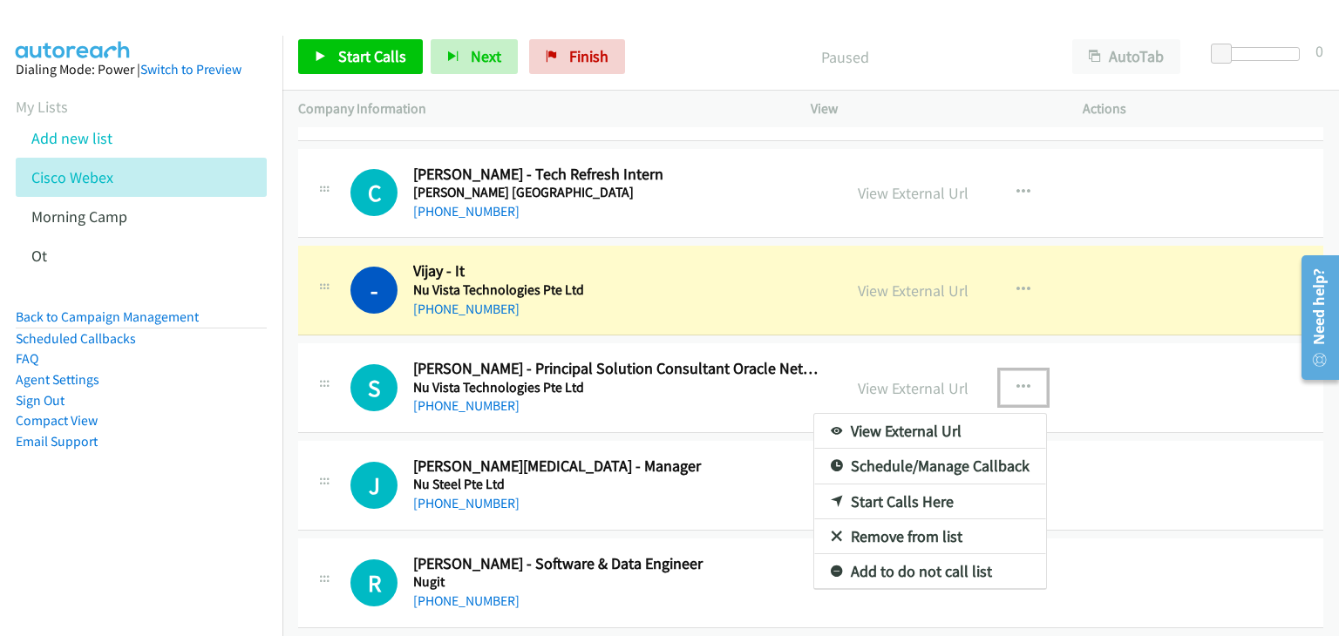
click at [894, 486] on link "Start Calls Here" at bounding box center [930, 502] width 232 height 35
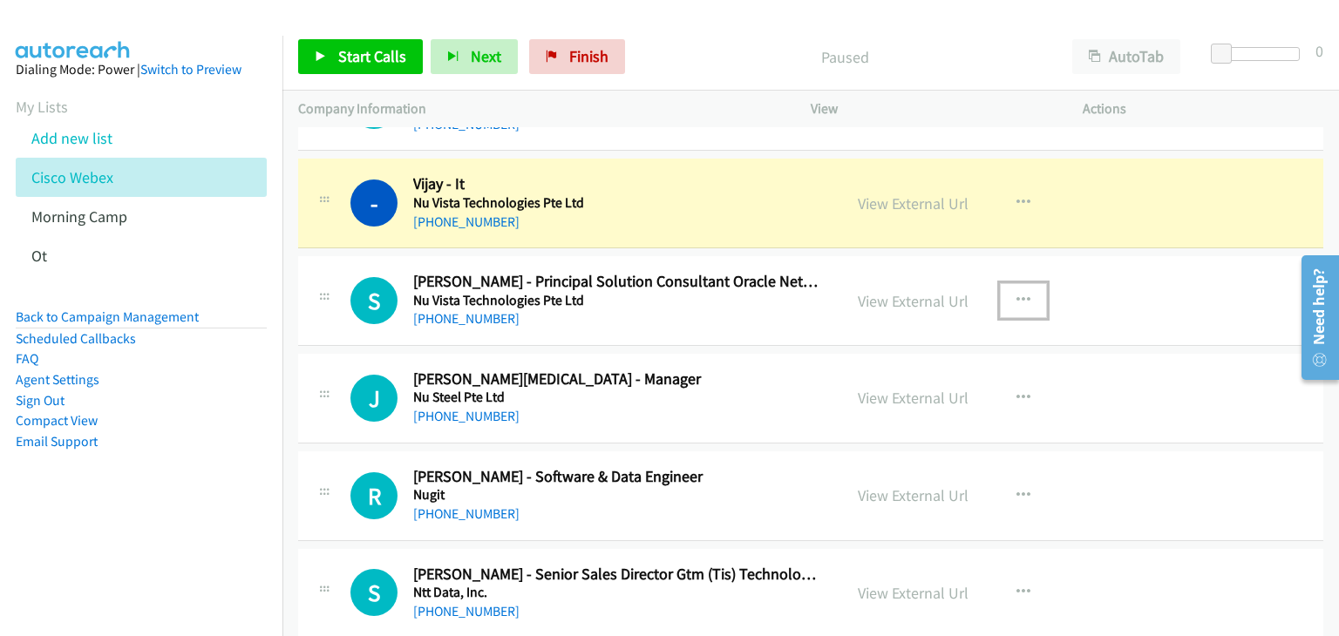
scroll to position [6539, 0]
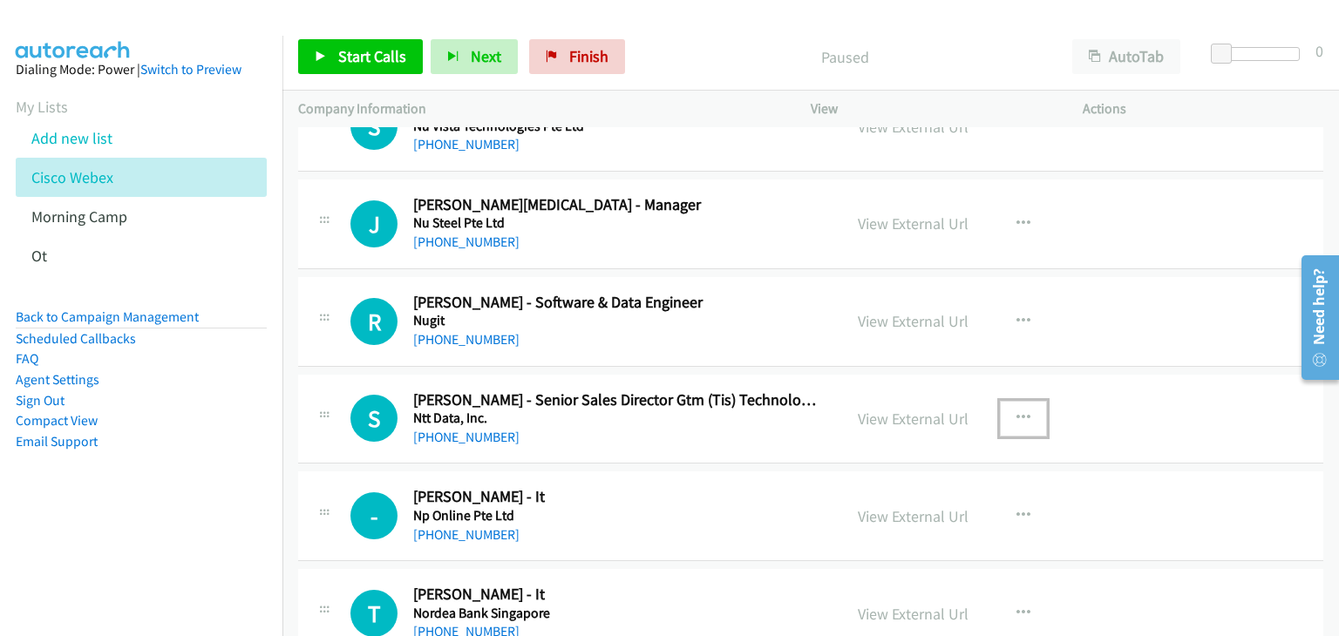
click at [1024, 405] on button "button" at bounding box center [1023, 418] width 47 height 35
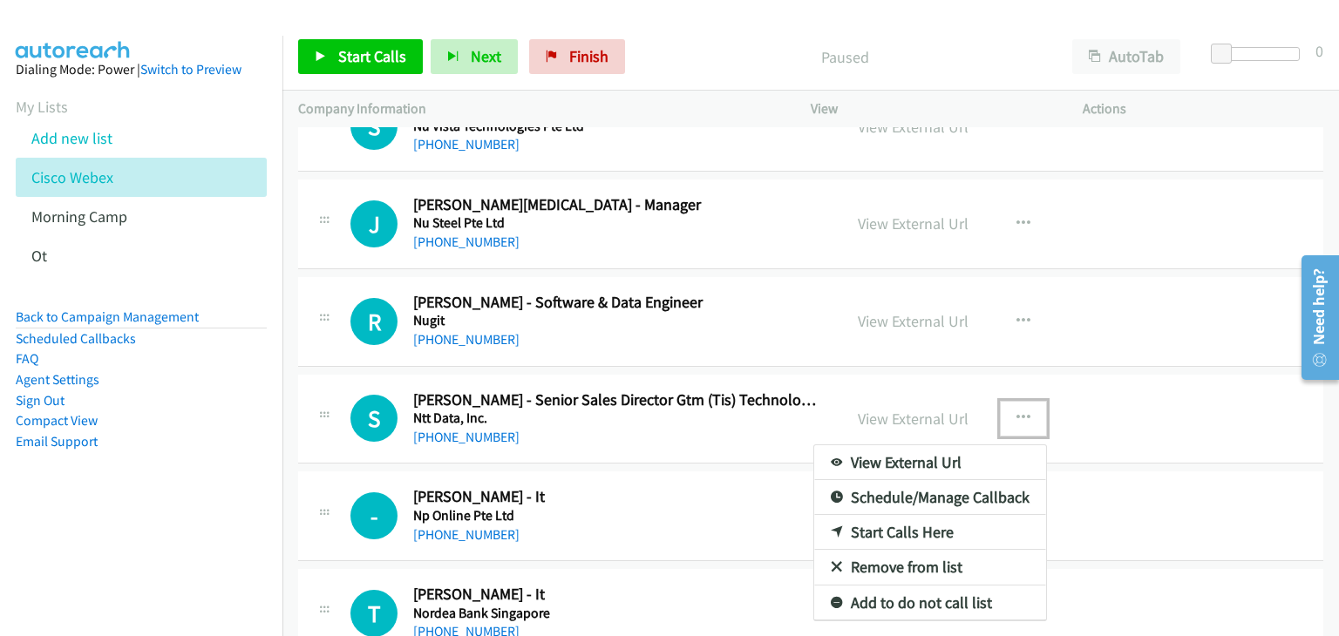
click at [895, 550] on link "Remove from list" at bounding box center [930, 567] width 232 height 35
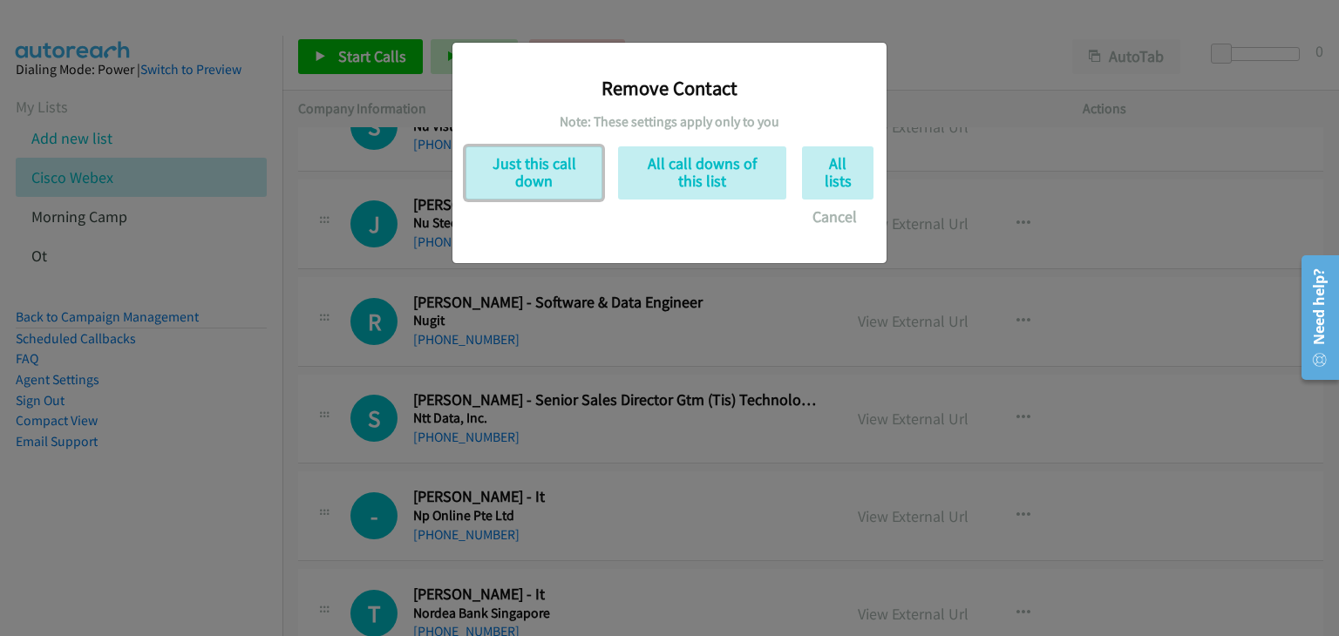
drag, startPoint x: 524, startPoint y: 187, endPoint x: 557, endPoint y: 200, distance: 35.3
click at [525, 187] on button "Just this call down" at bounding box center [534, 172] width 137 height 53
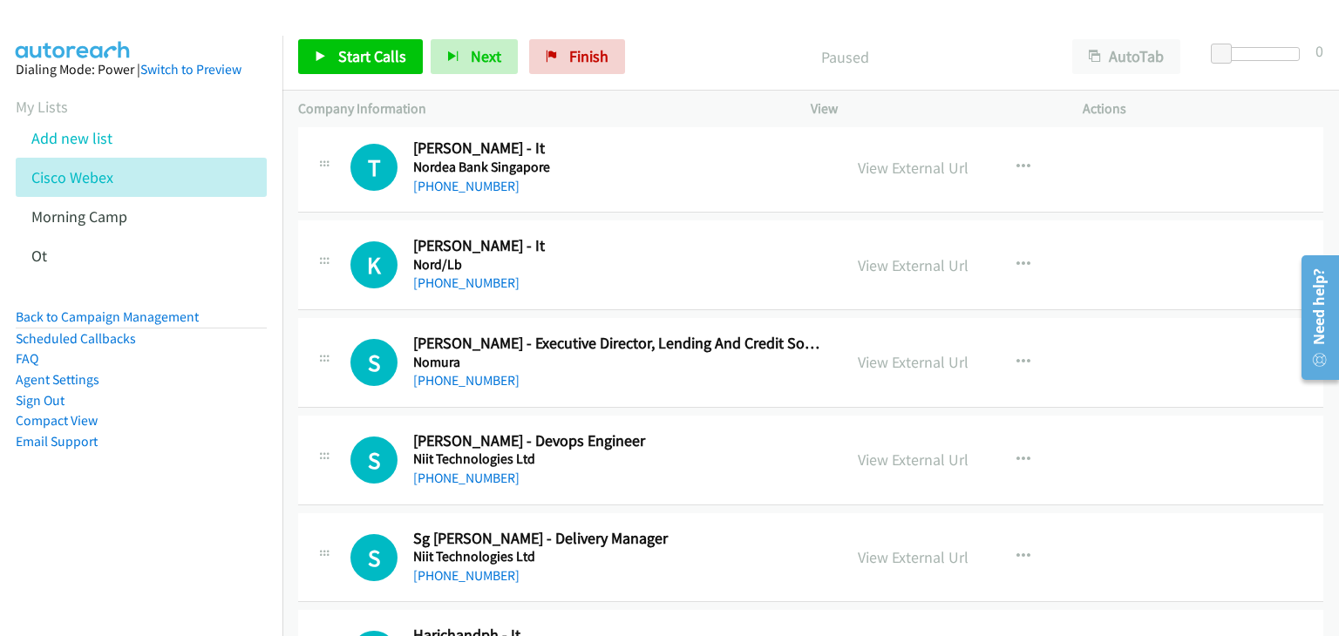
scroll to position [6975, 0]
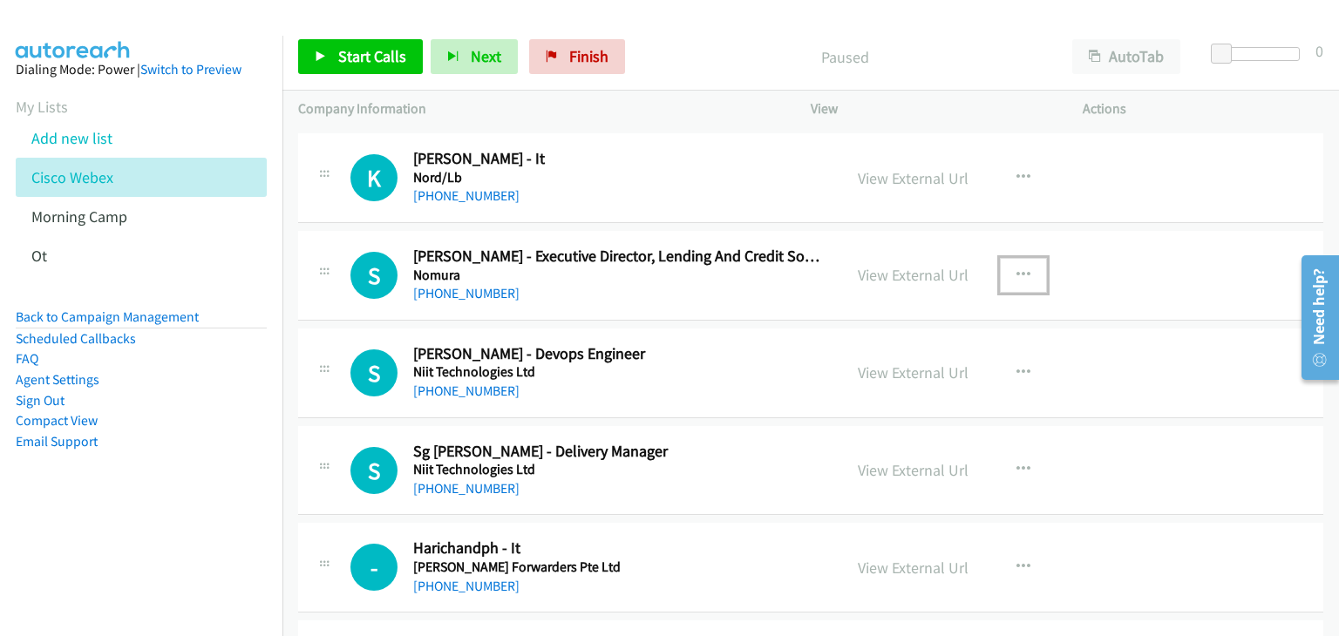
click at [1019, 269] on icon "button" at bounding box center [1024, 276] width 14 height 14
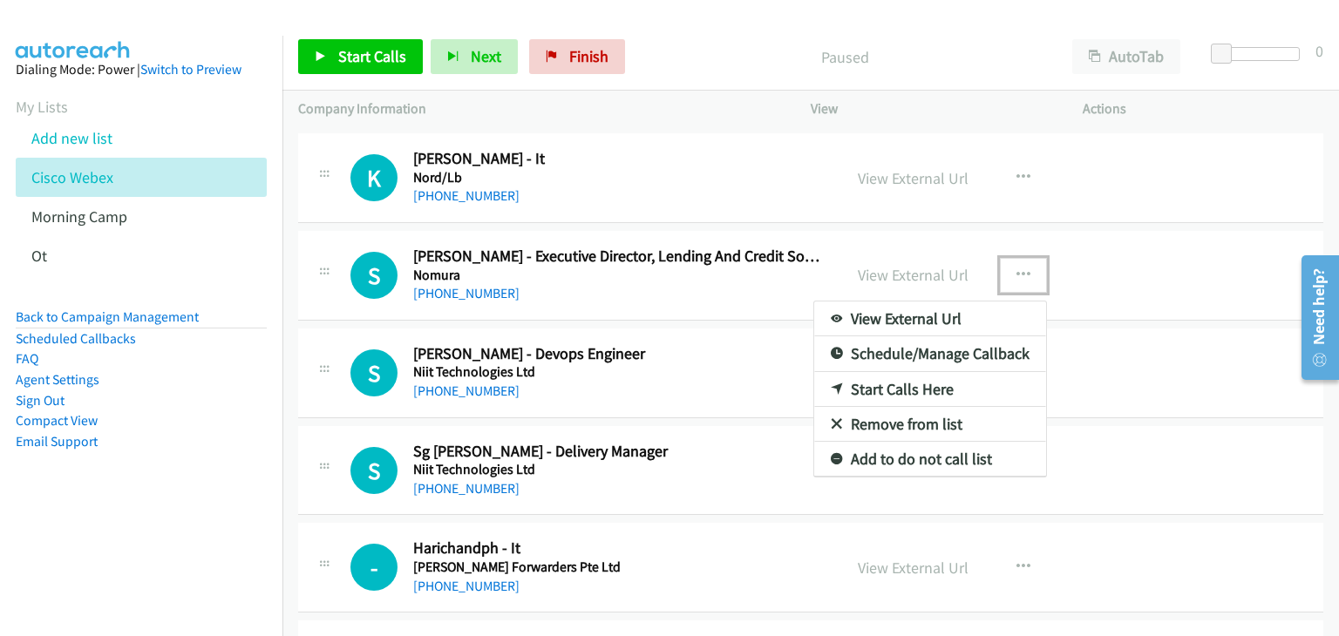
click at [883, 407] on link "Remove from list" at bounding box center [930, 424] width 232 height 35
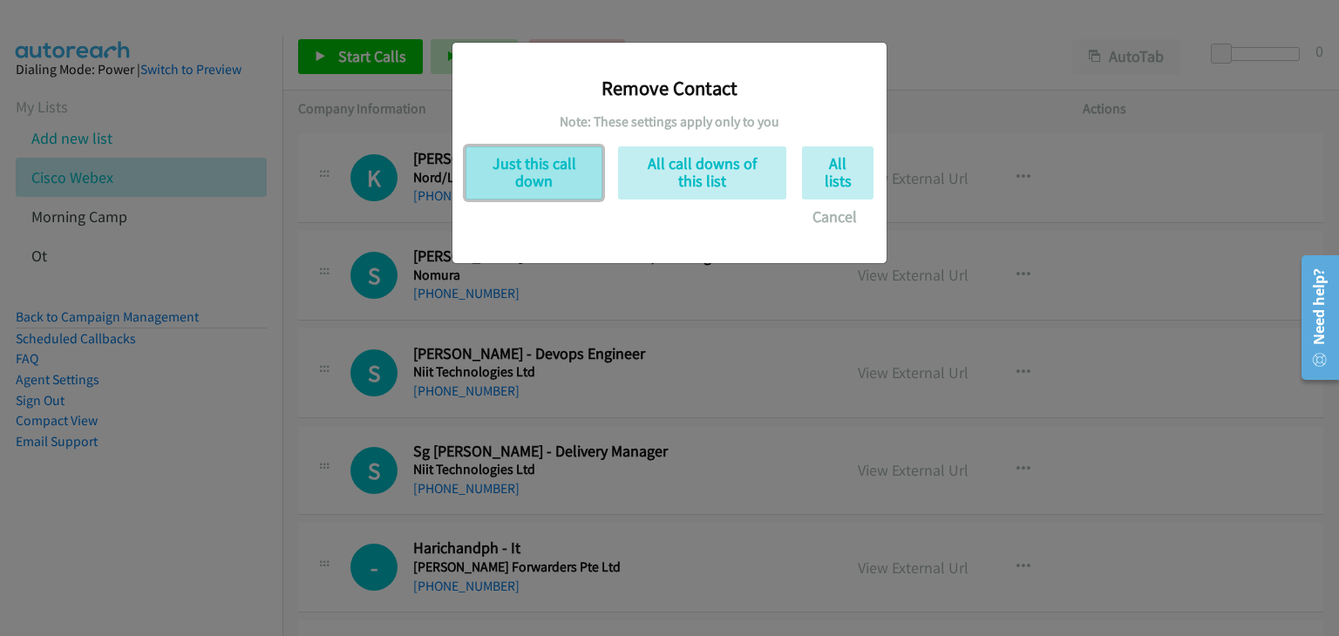
click at [475, 166] on button "Just this call down" at bounding box center [534, 172] width 137 height 53
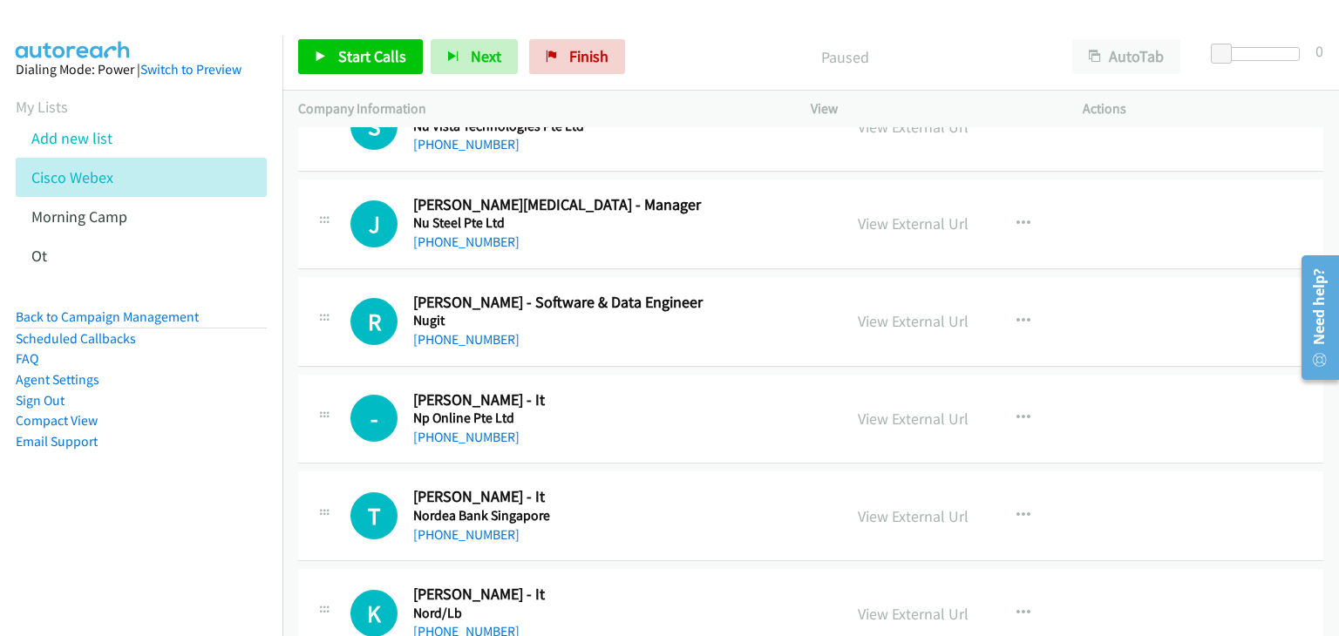
scroll to position [6278, 0]
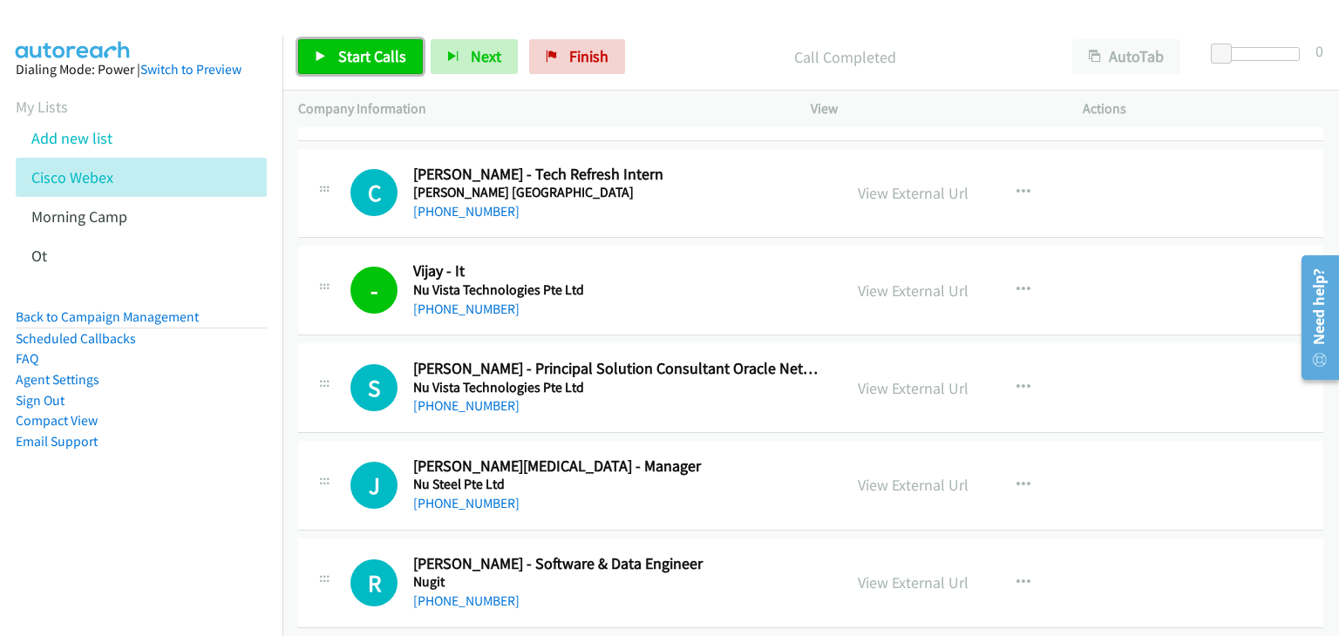
click at [335, 62] on link "Start Calls" at bounding box center [360, 56] width 125 height 35
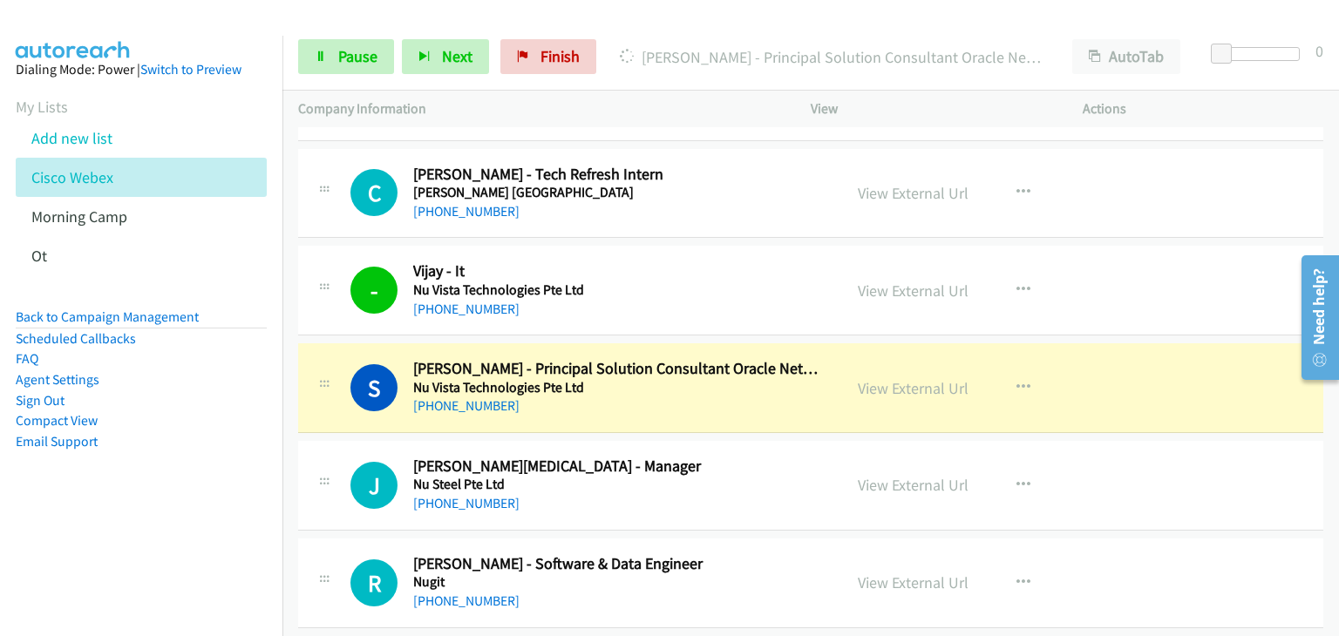
click at [397, 126] on div "Company Information" at bounding box center [538, 109] width 513 height 37
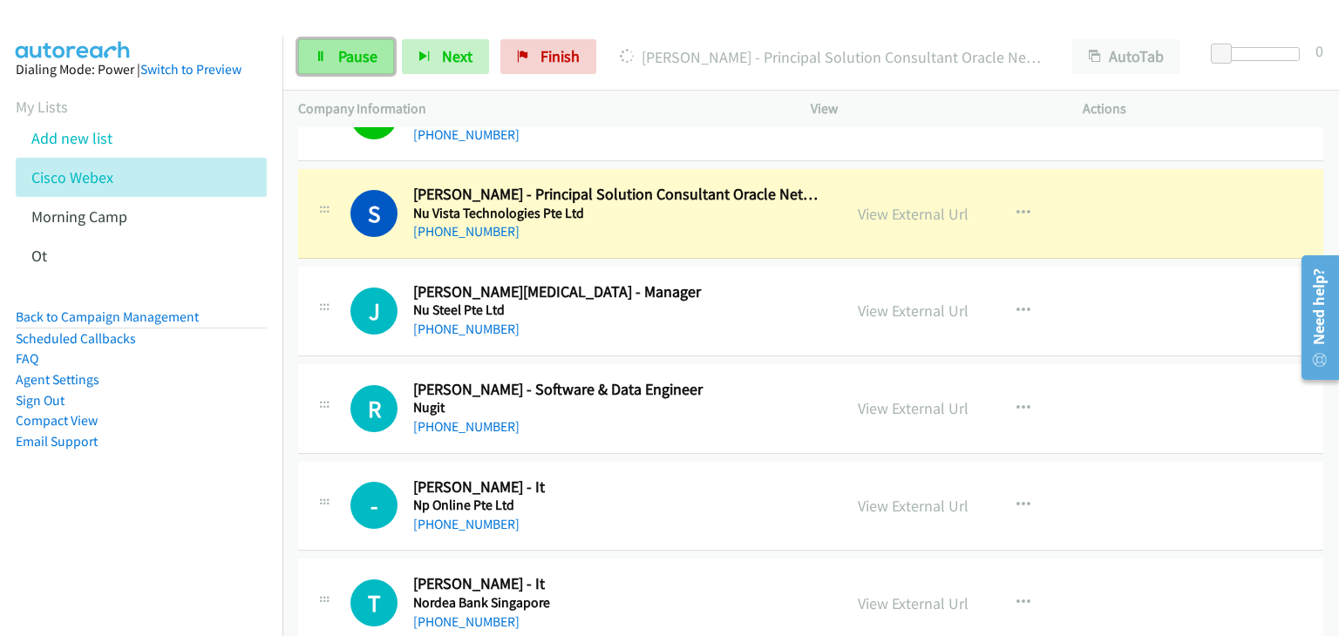
click at [350, 46] on span "Pause" at bounding box center [357, 56] width 39 height 20
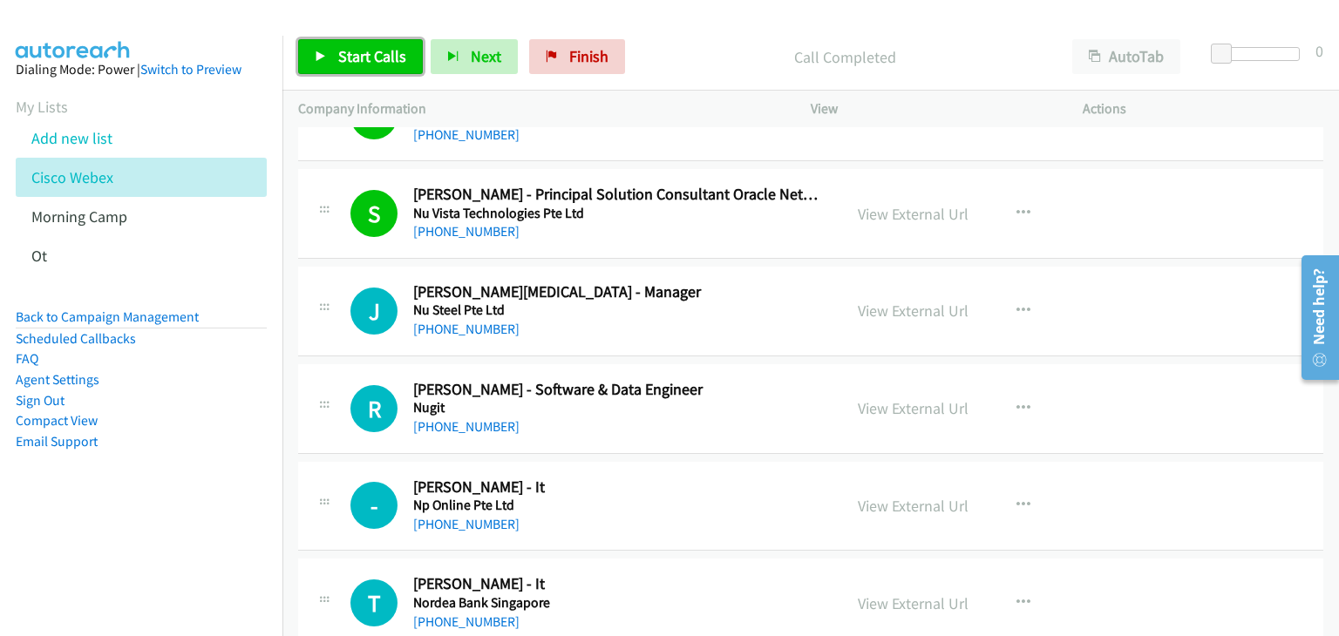
click at [364, 66] on link "Start Calls" at bounding box center [360, 56] width 125 height 35
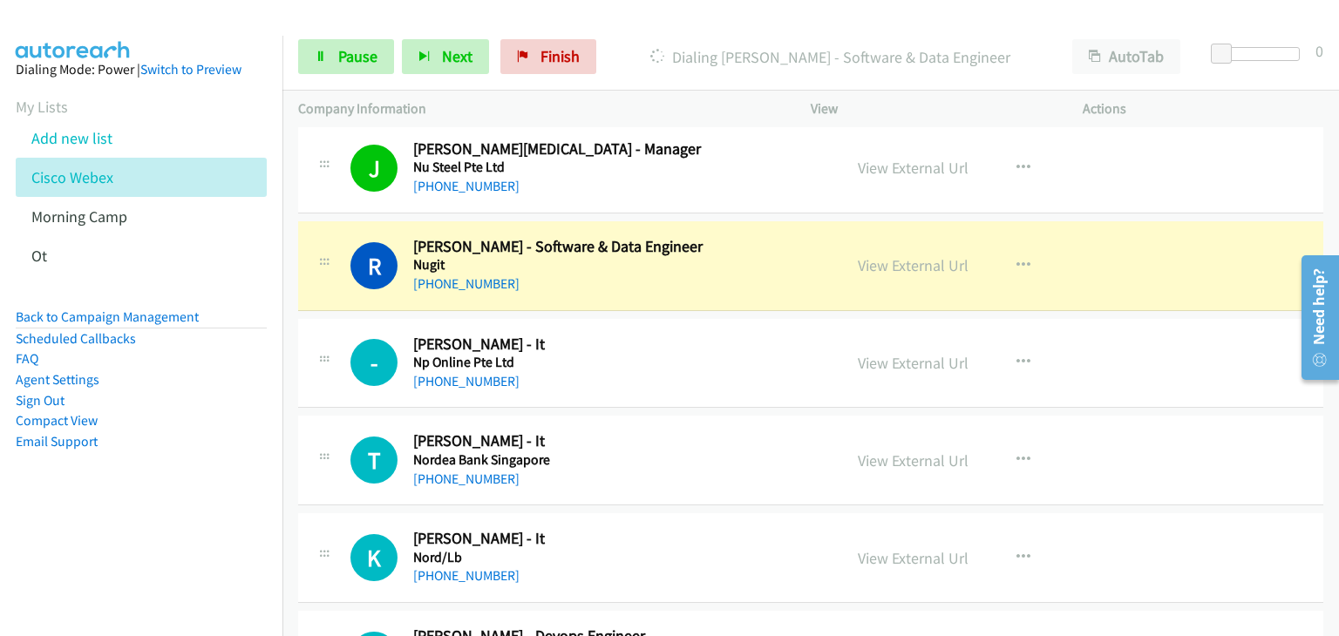
scroll to position [6626, 0]
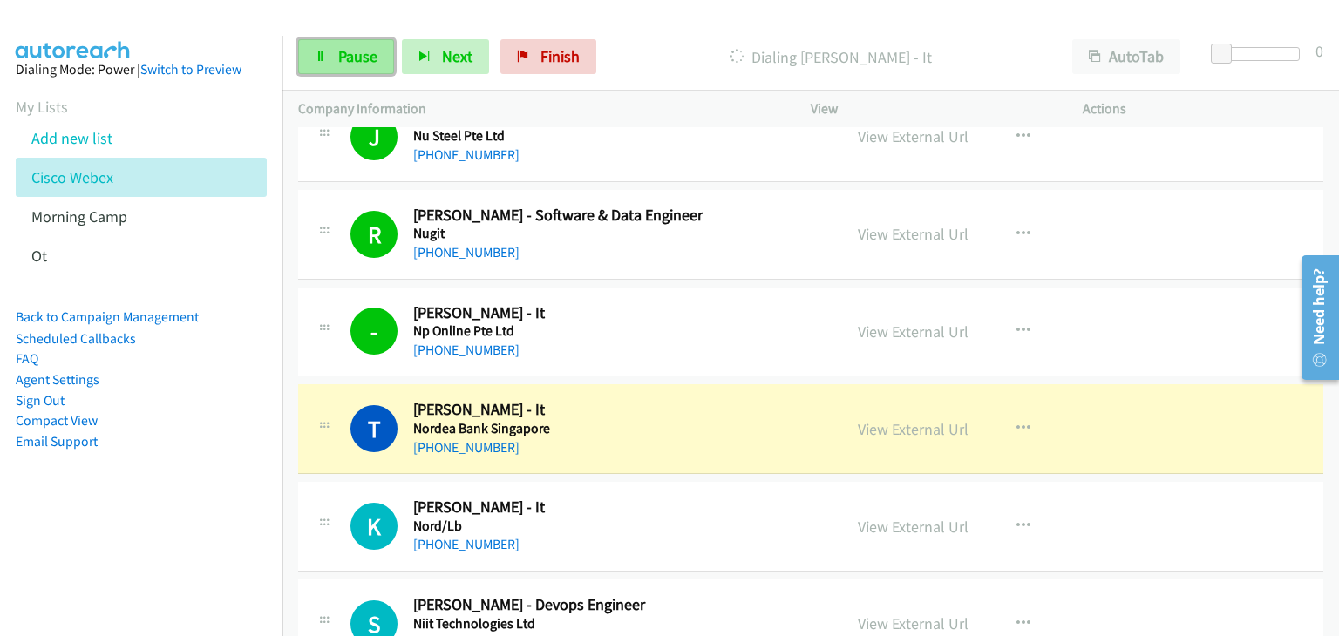
click at [361, 65] on span "Pause" at bounding box center [357, 56] width 39 height 20
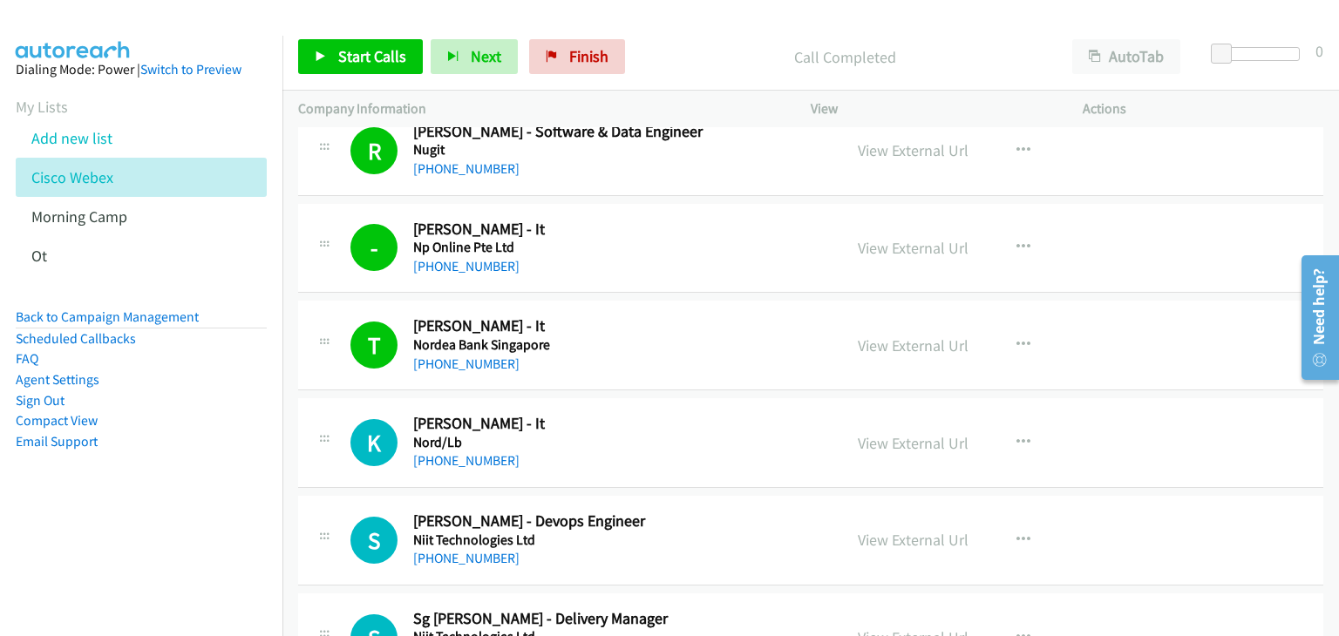
scroll to position [6801, 0]
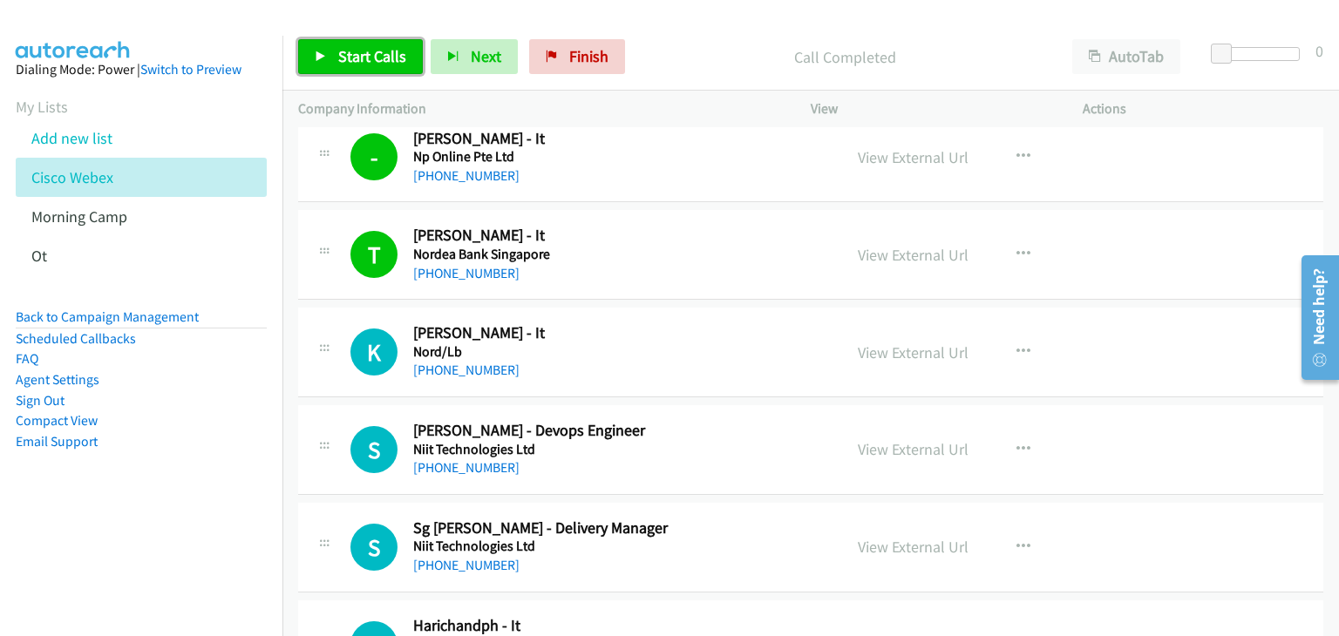
drag, startPoint x: 356, startPoint y: 63, endPoint x: 368, endPoint y: 67, distance: 13.0
click at [357, 63] on span "Start Calls" at bounding box center [372, 56] width 68 height 20
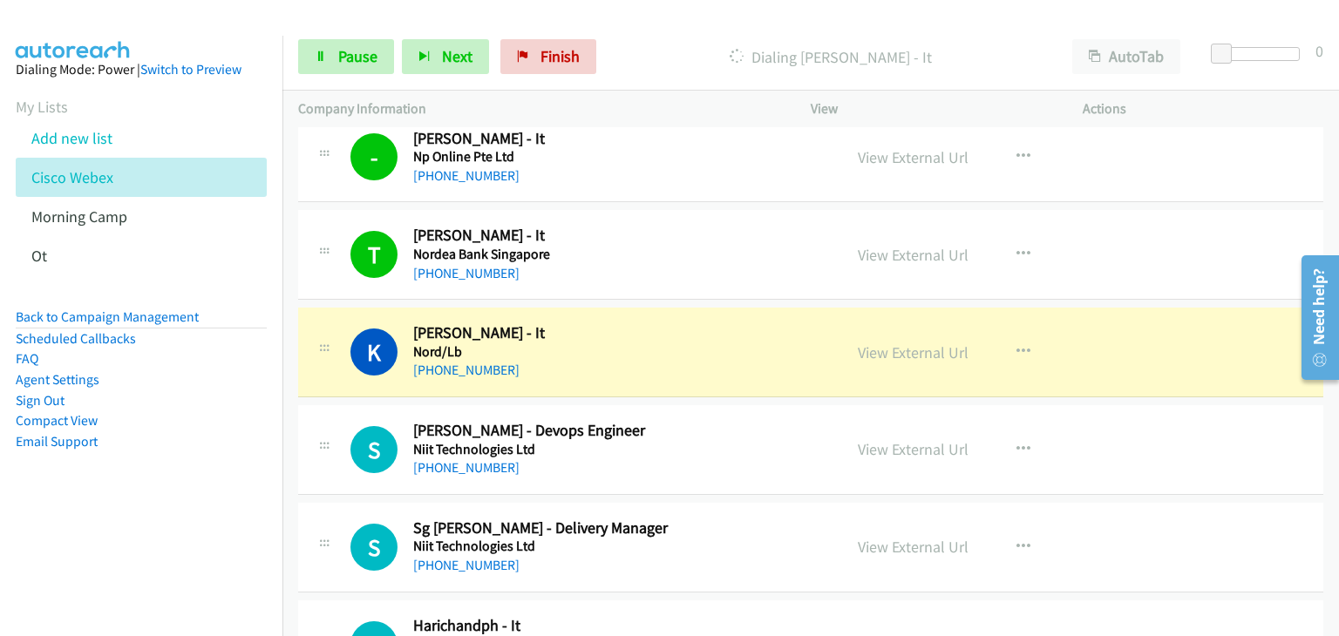
click at [371, 405] on div "S Callback Scheduled Shaik Khajavali - Devops Engineer Niit Technologies Ltd As…" at bounding box center [810, 450] width 1025 height 90
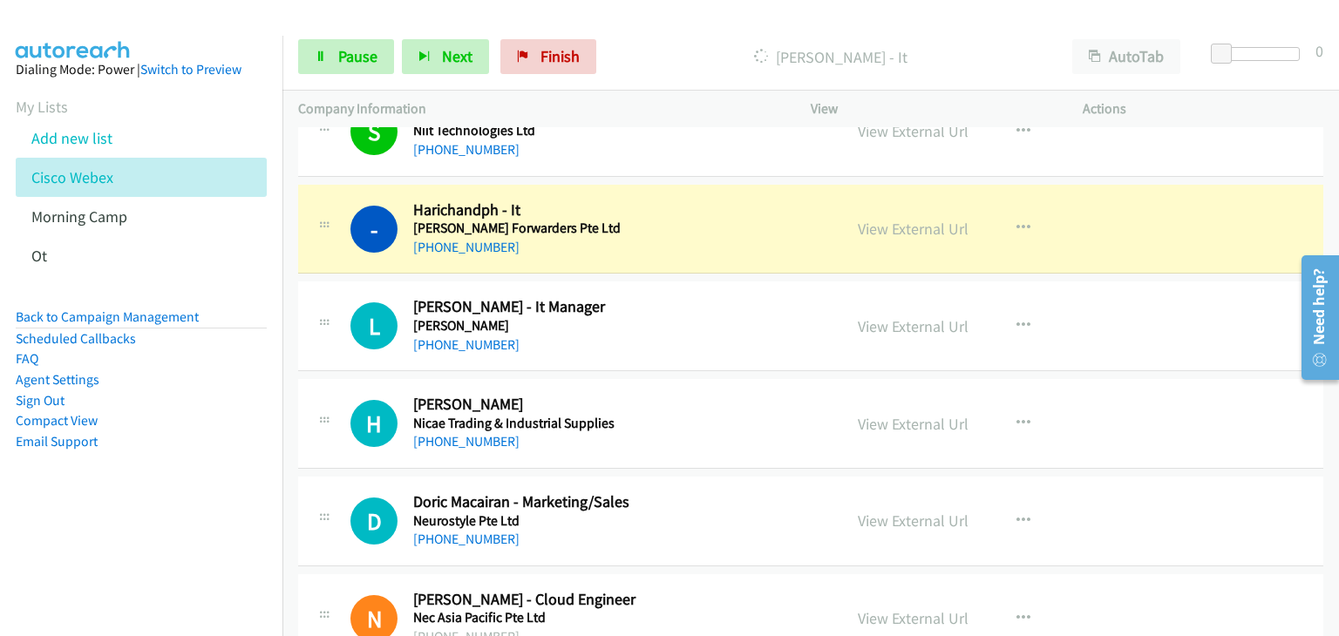
scroll to position [7237, 0]
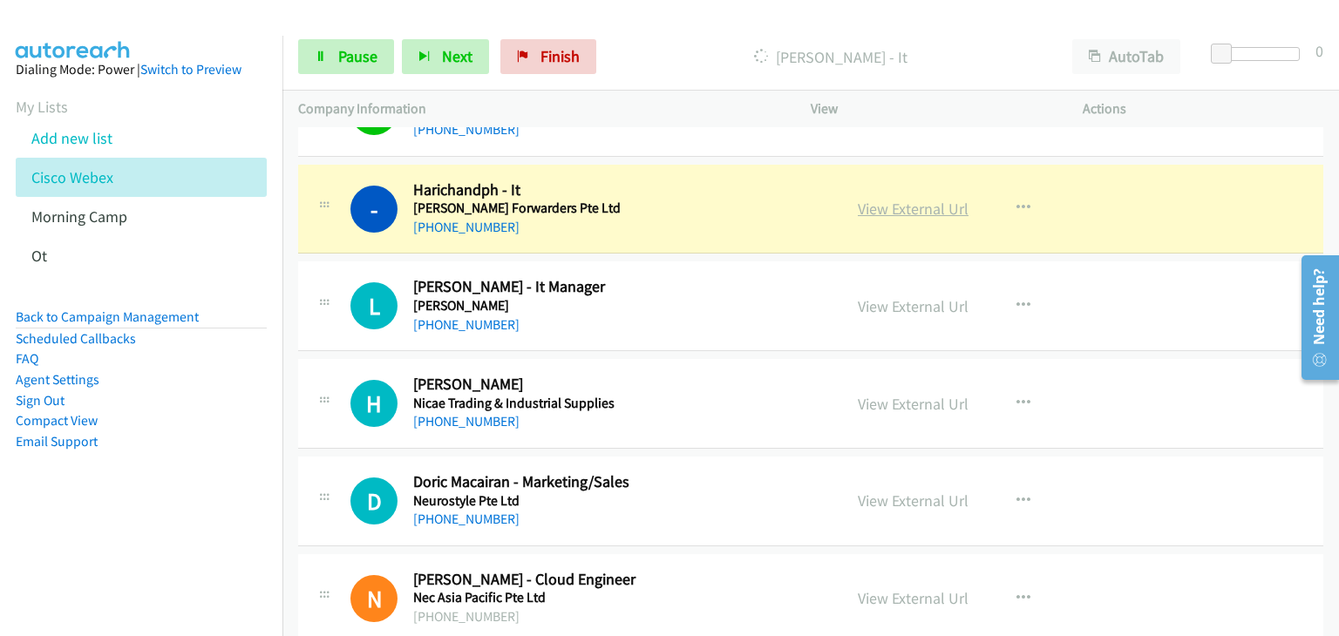
drag, startPoint x: 903, startPoint y: 208, endPoint x: 884, endPoint y: 196, distance: 22.3
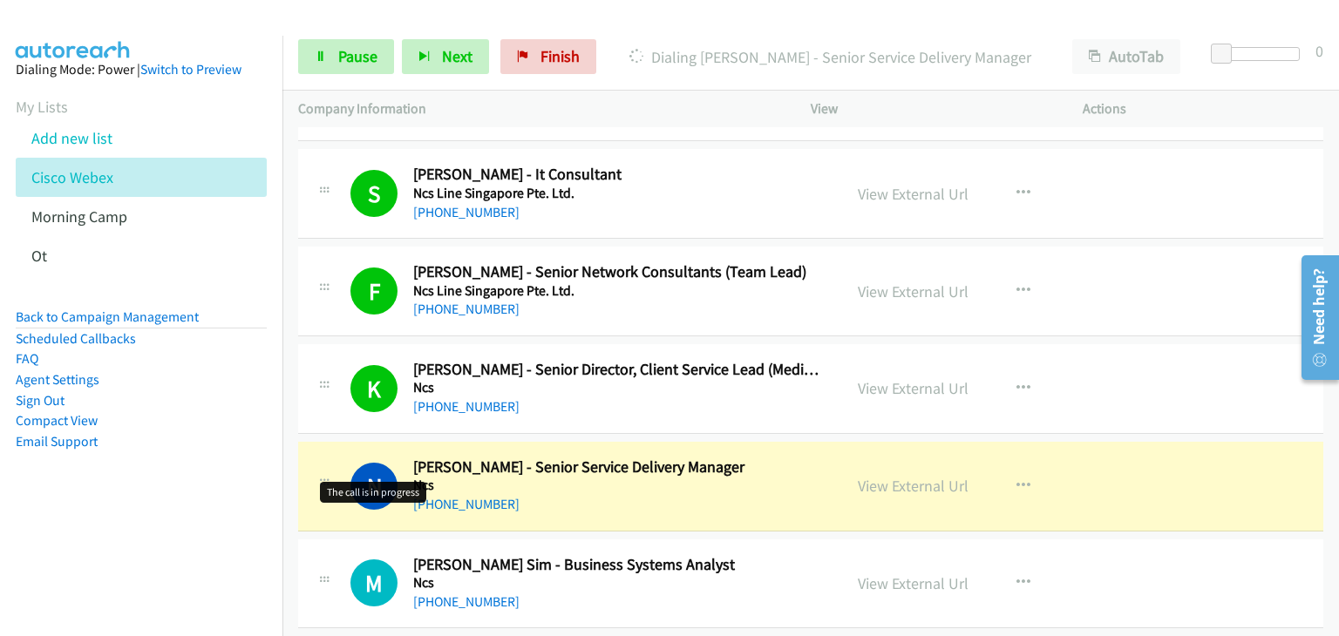
scroll to position [8021, 0]
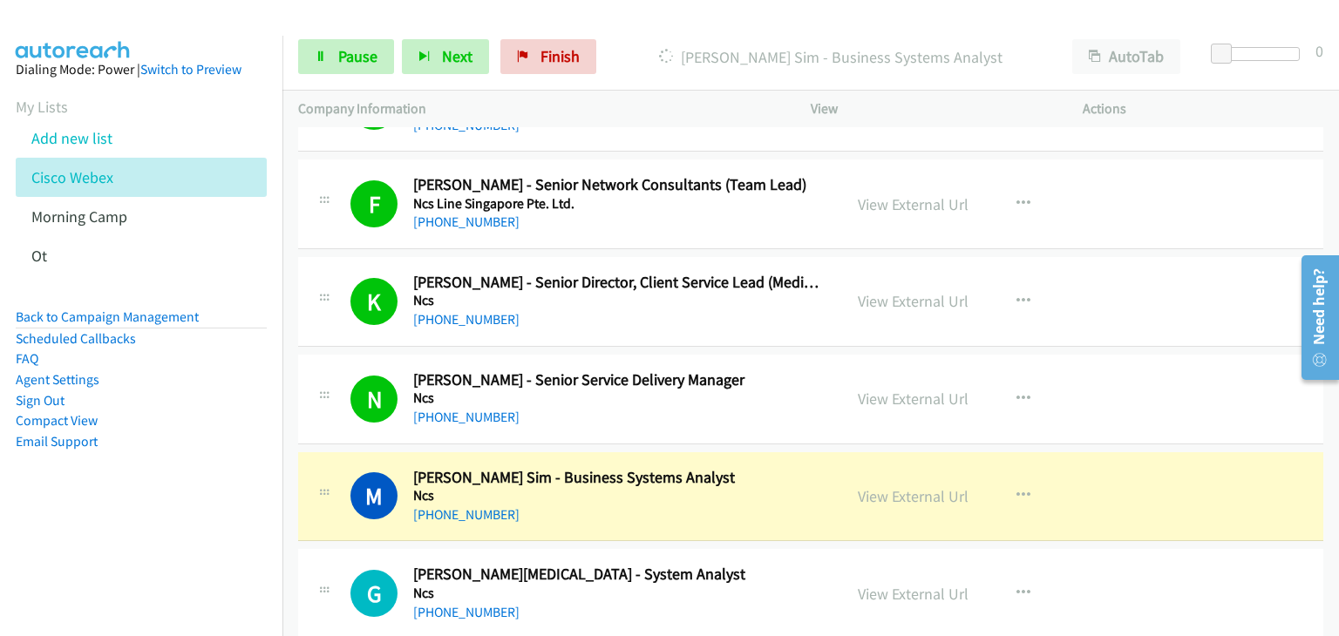
click at [450, 453] on div "M Callback Scheduled Mason Sim - Business Systems Analyst Ncs Asia/Singapore +6…" at bounding box center [810, 498] width 1025 height 90
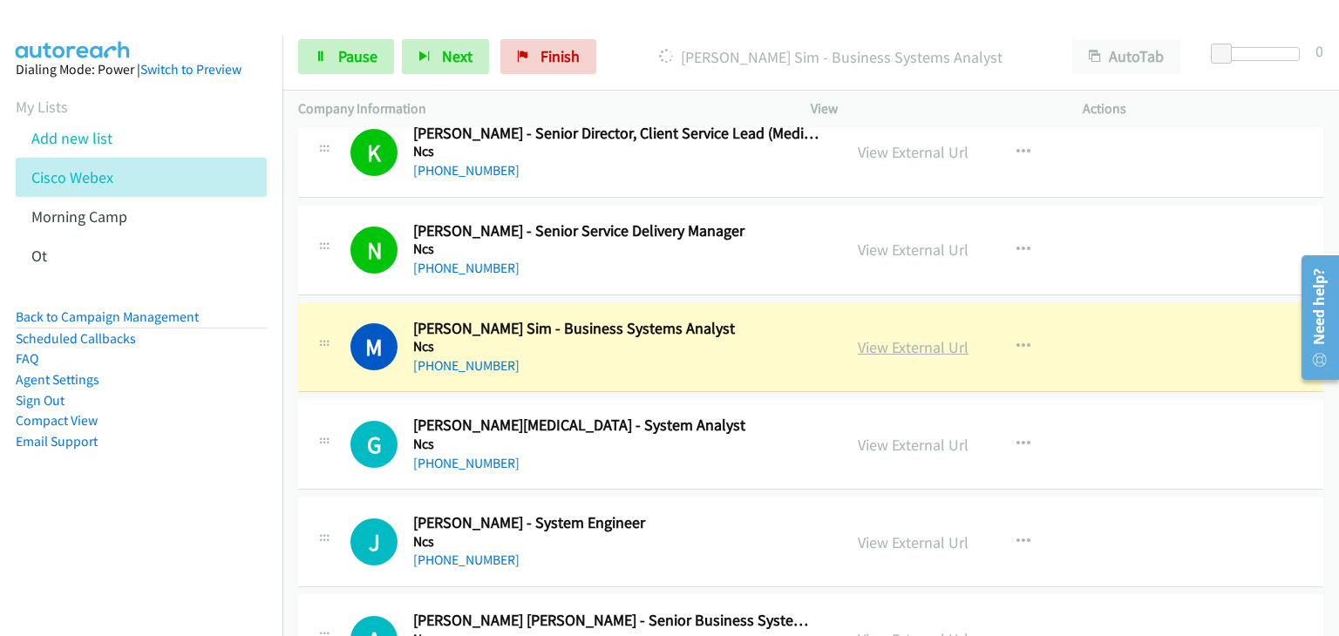
scroll to position [8196, 0]
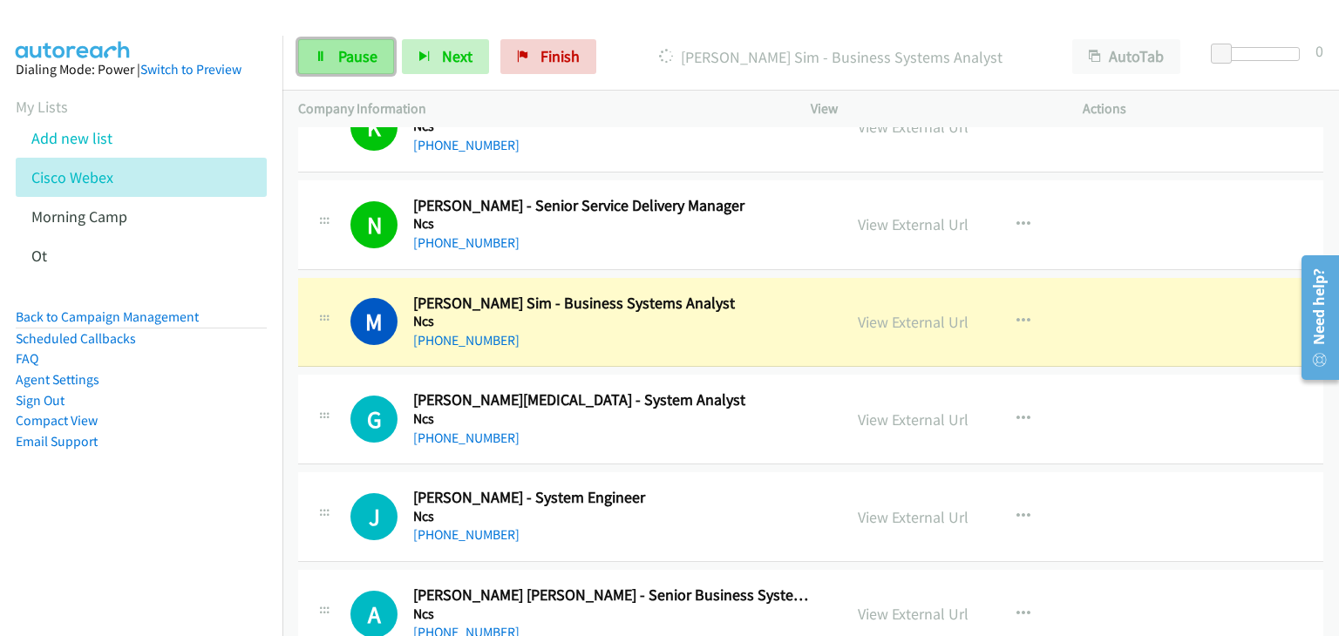
click at [356, 59] on span "Pause" at bounding box center [357, 56] width 39 height 20
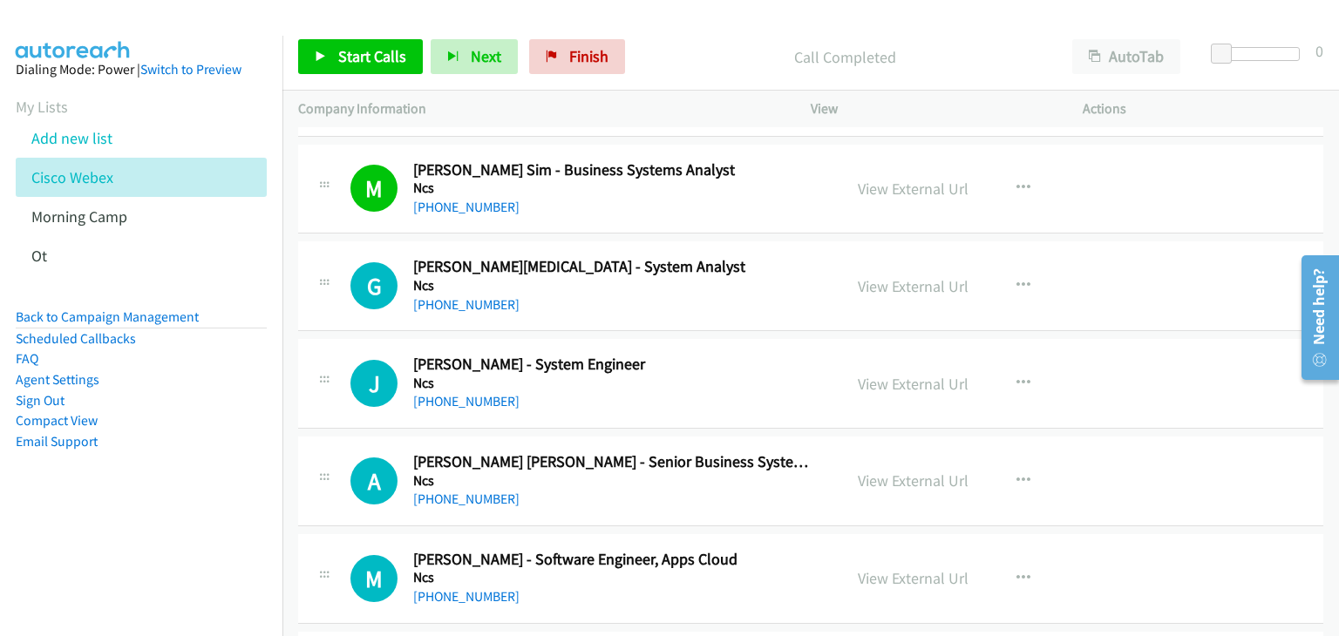
scroll to position [8457, 0]
